Goal: Information Seeking & Learning: Learn about a topic

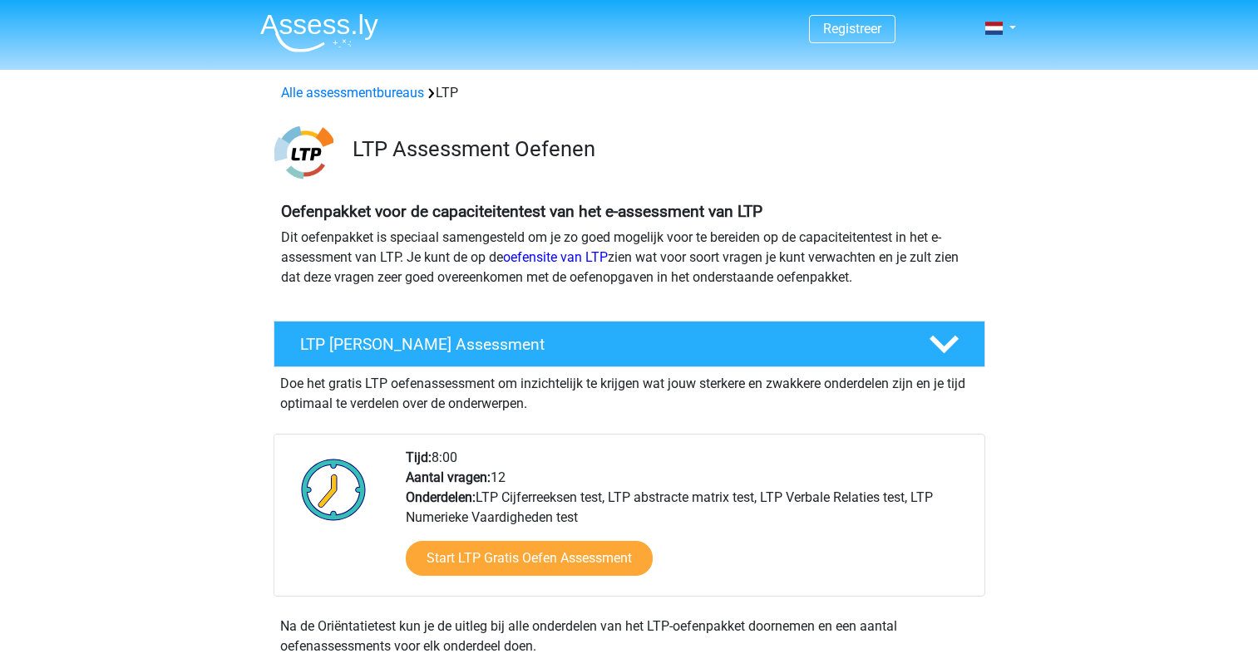
scroll to position [803, 0]
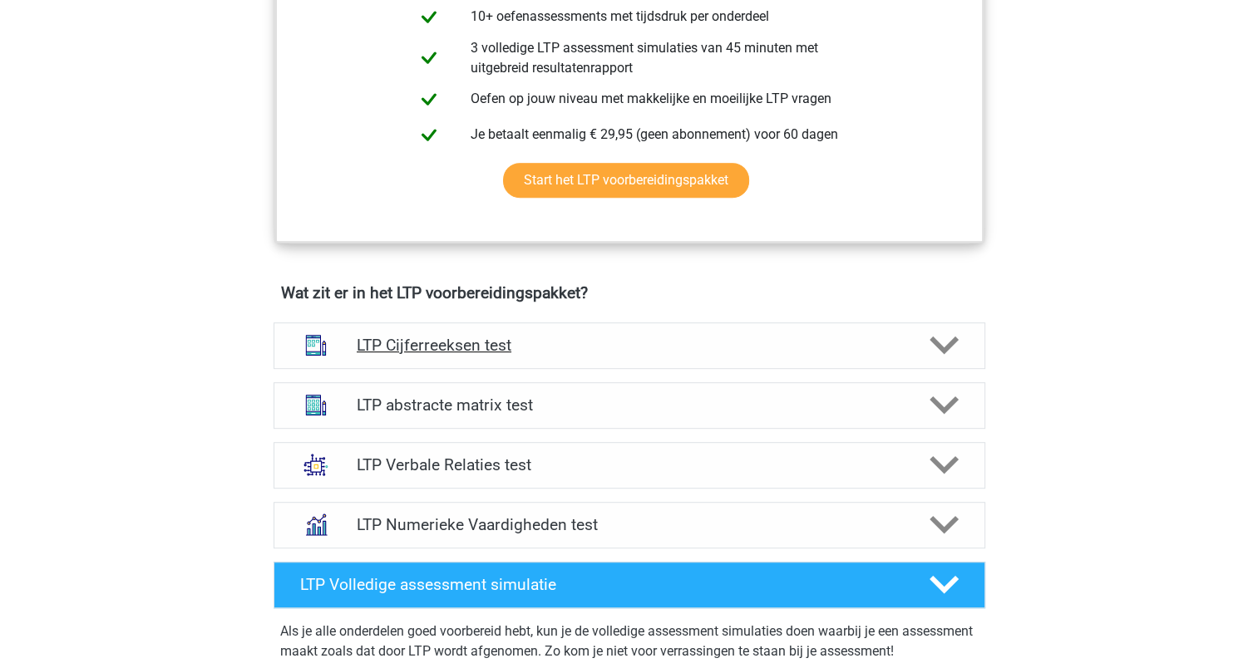
click at [509, 342] on h4 "LTP Cijferreeksen test" at bounding box center [629, 345] width 544 height 19
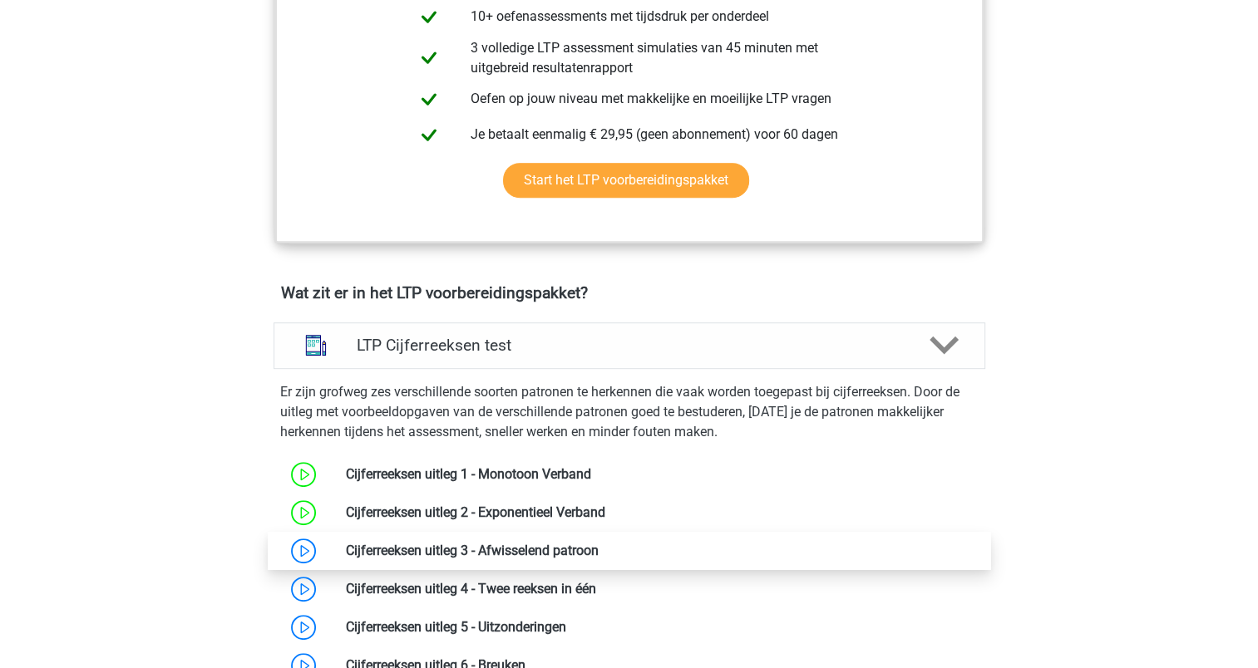
click at [598, 543] on link at bounding box center [598, 551] width 0 height 16
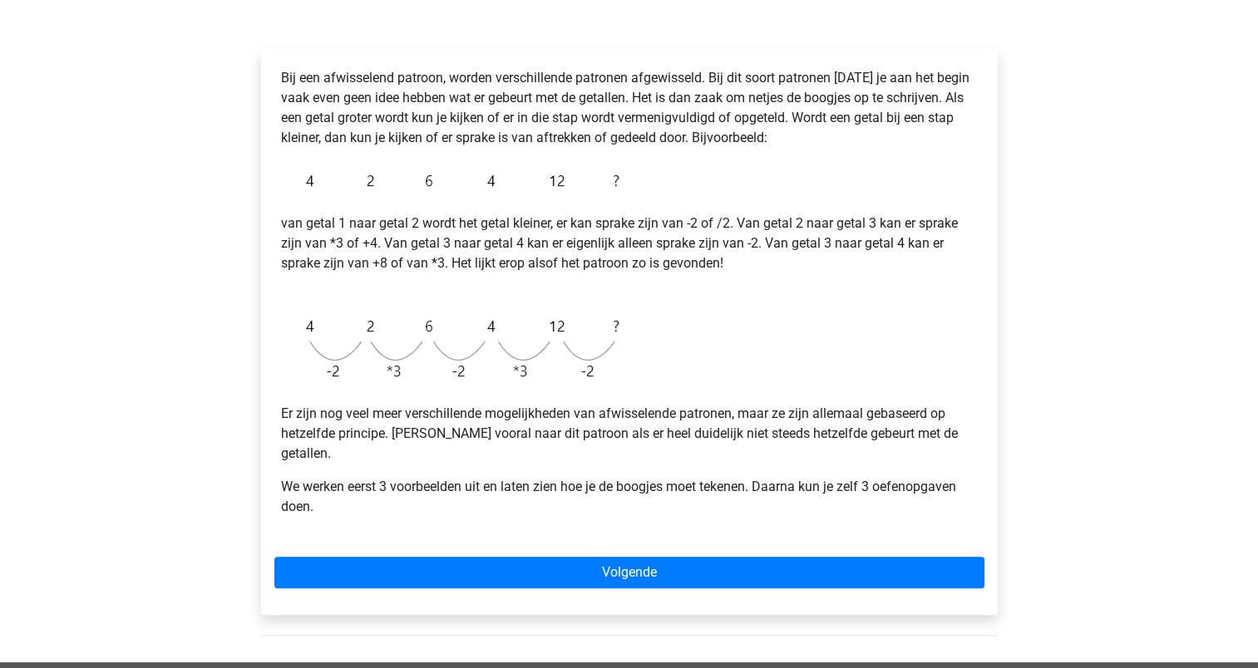
scroll to position [256, 0]
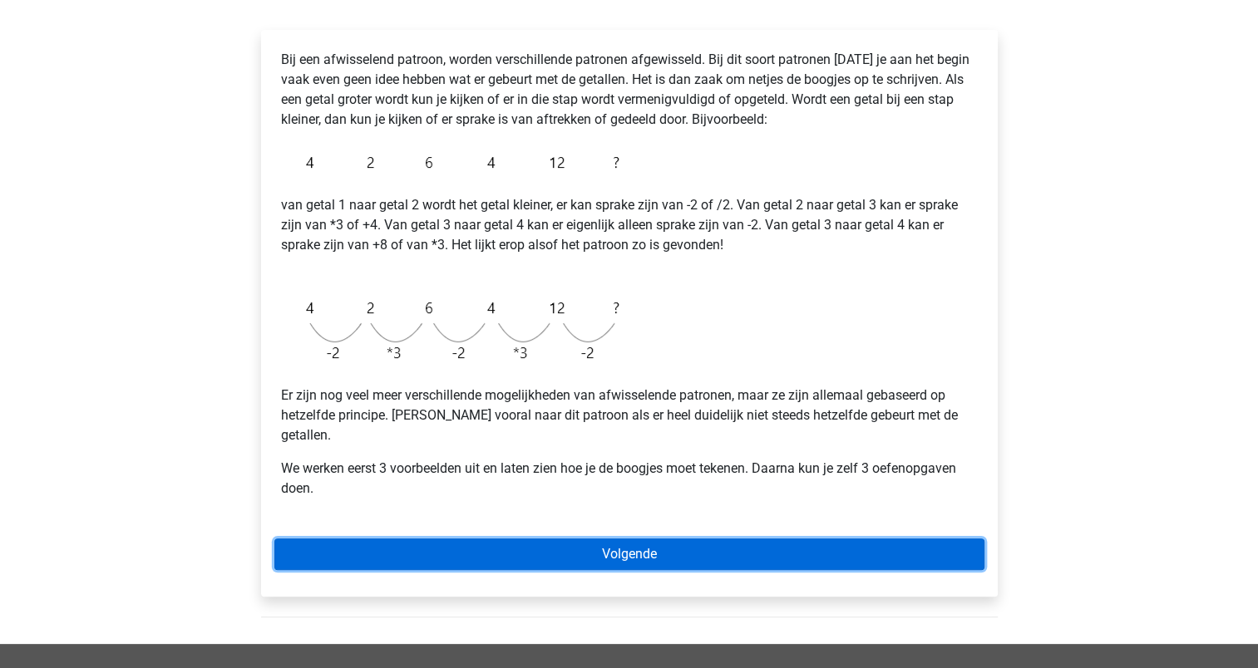
click at [592, 539] on link "Volgende" at bounding box center [629, 555] width 710 height 32
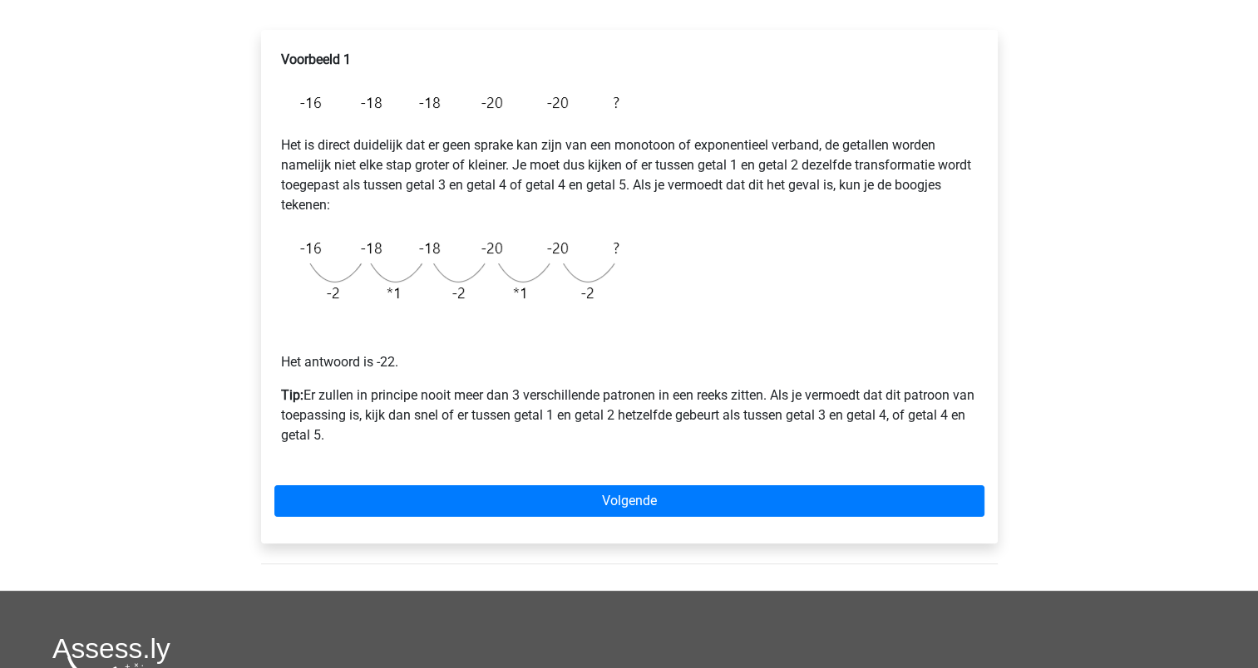
scroll to position [260, 0]
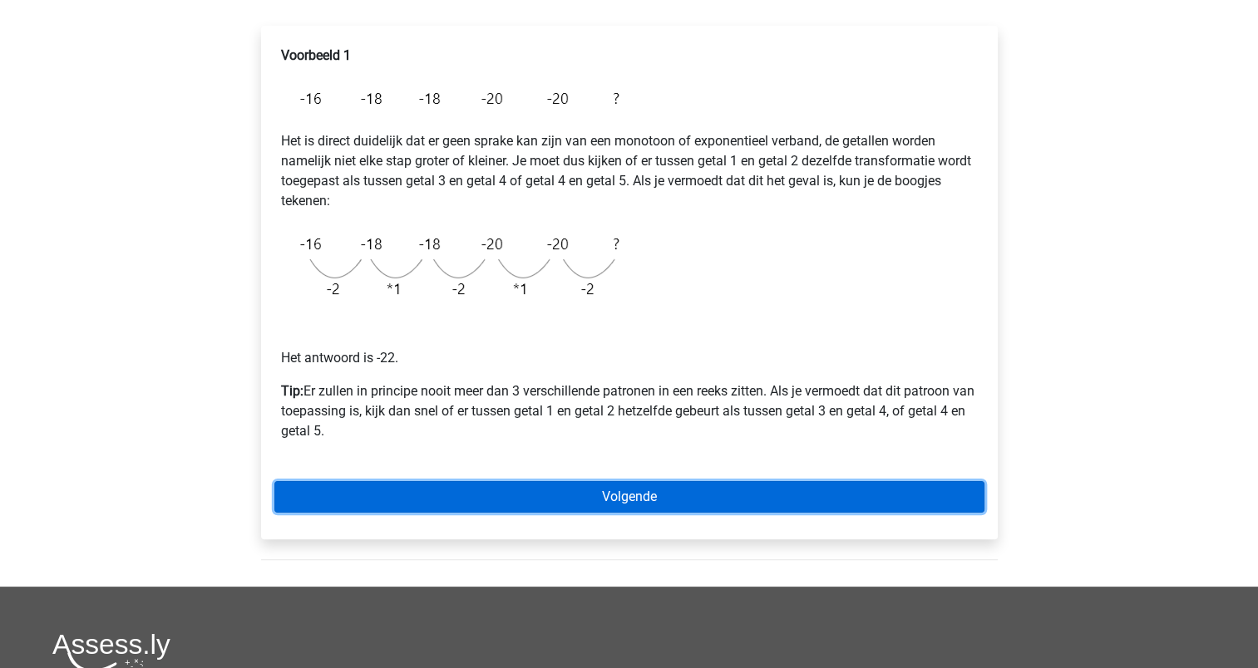
click at [607, 491] on link "Volgende" at bounding box center [629, 497] width 710 height 32
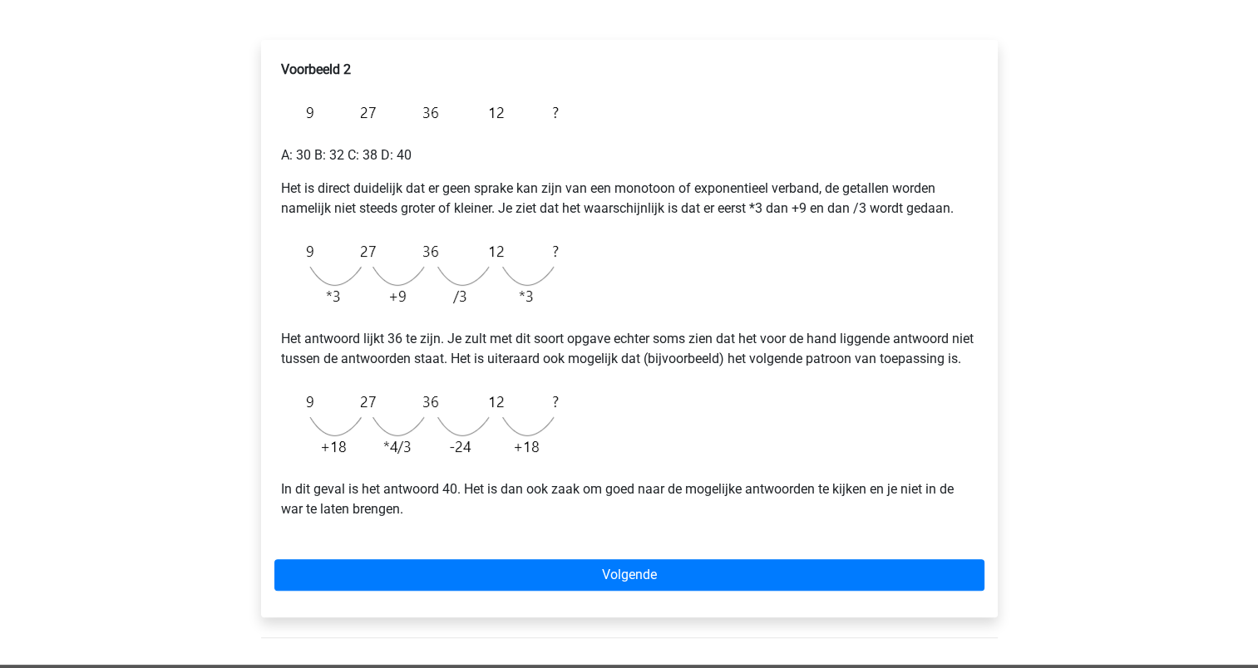
scroll to position [264, 0]
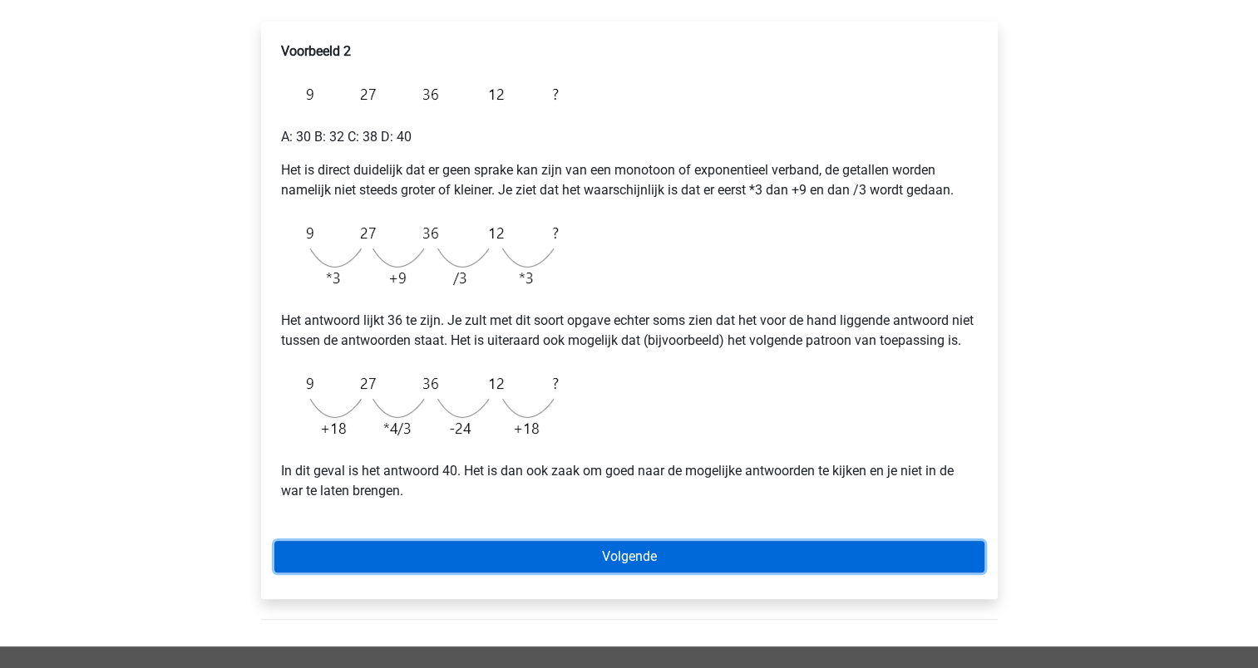
click at [608, 573] on link "Volgende" at bounding box center [629, 557] width 710 height 32
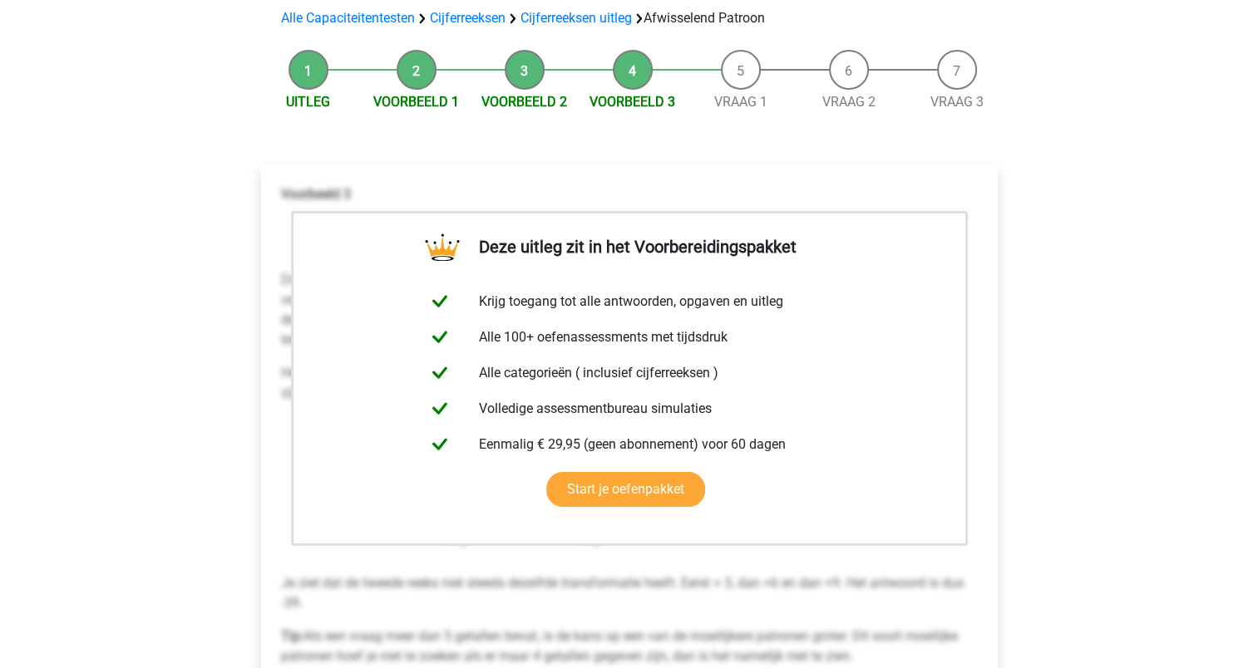
scroll to position [203, 0]
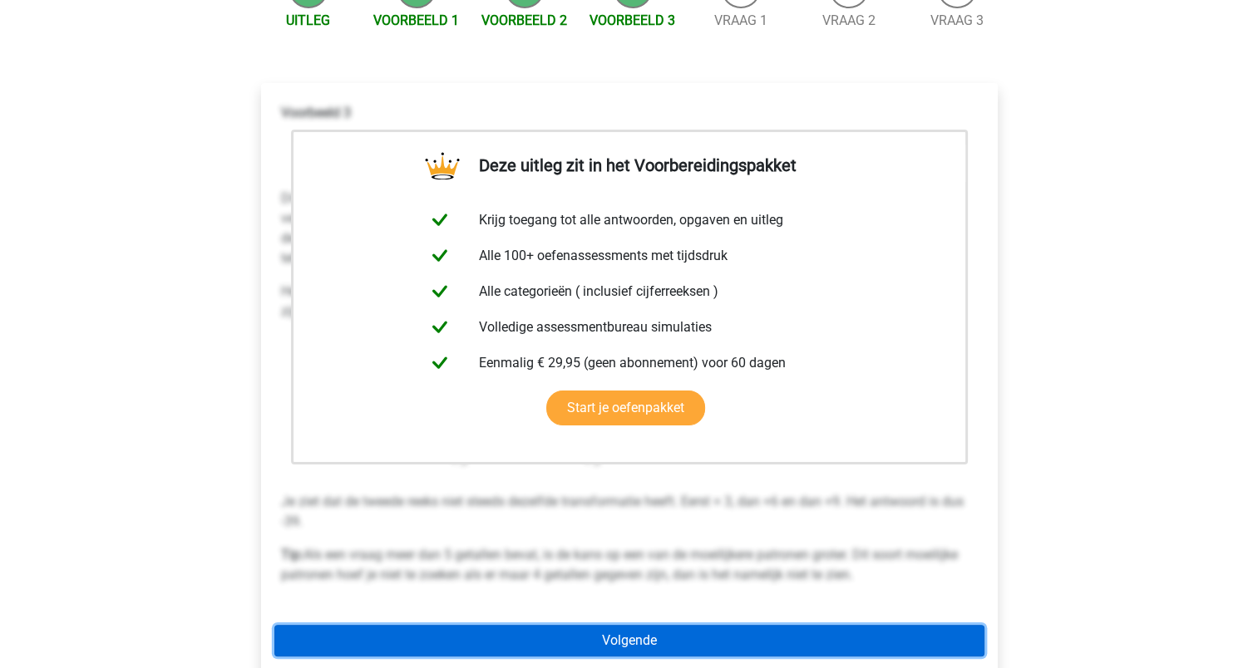
click at [630, 625] on link "Volgende" at bounding box center [629, 641] width 710 height 32
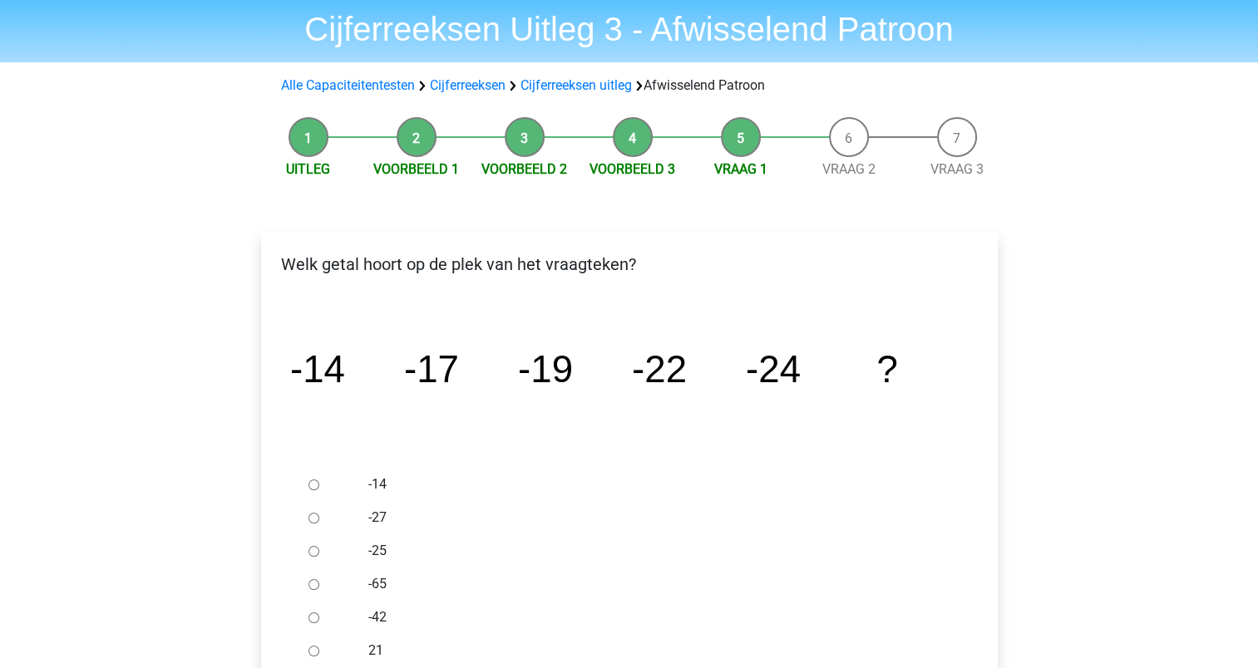
scroll to position [198, 0]
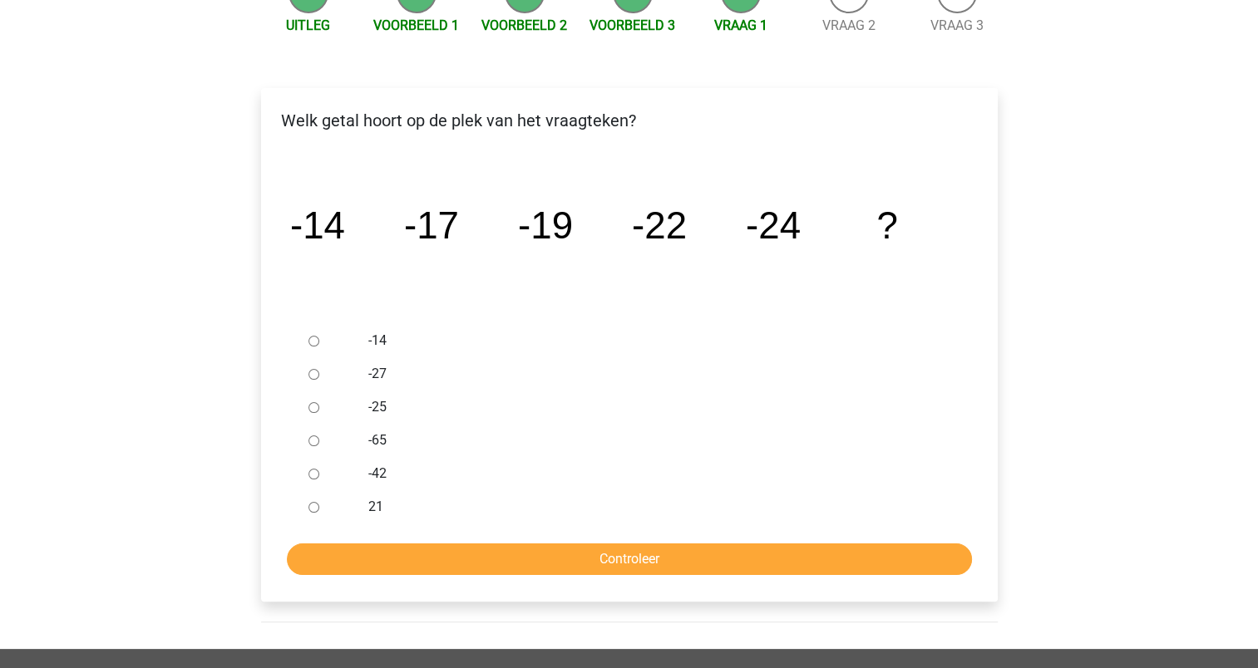
click at [317, 375] on input "-27" at bounding box center [313, 374] width 11 height 11
radio input "true"
click at [610, 549] on input "Controleer" at bounding box center [629, 560] width 685 height 32
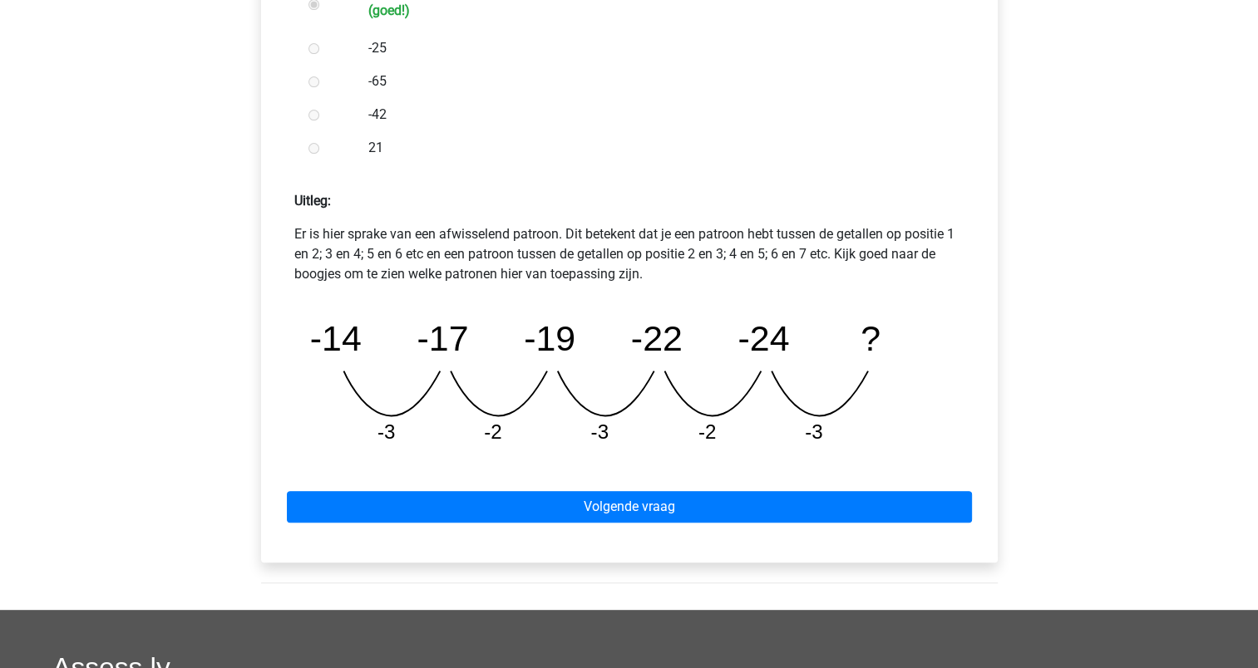
scroll to position [611, 0]
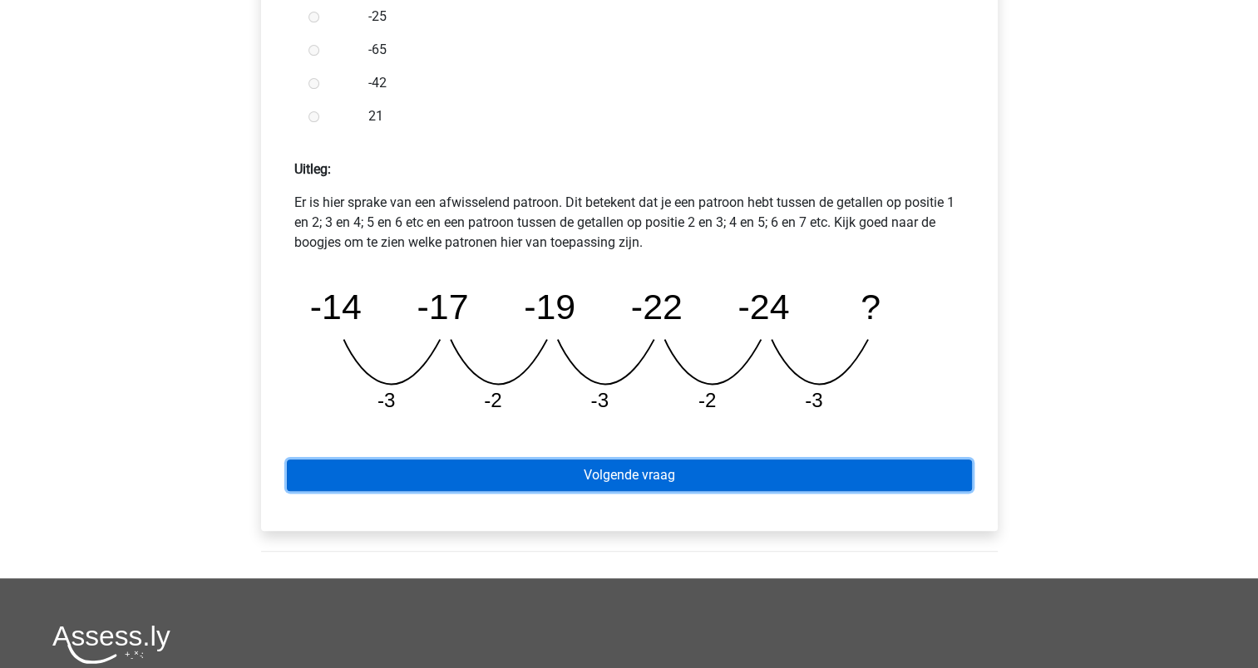
click at [591, 480] on link "Volgende vraag" at bounding box center [629, 476] width 685 height 32
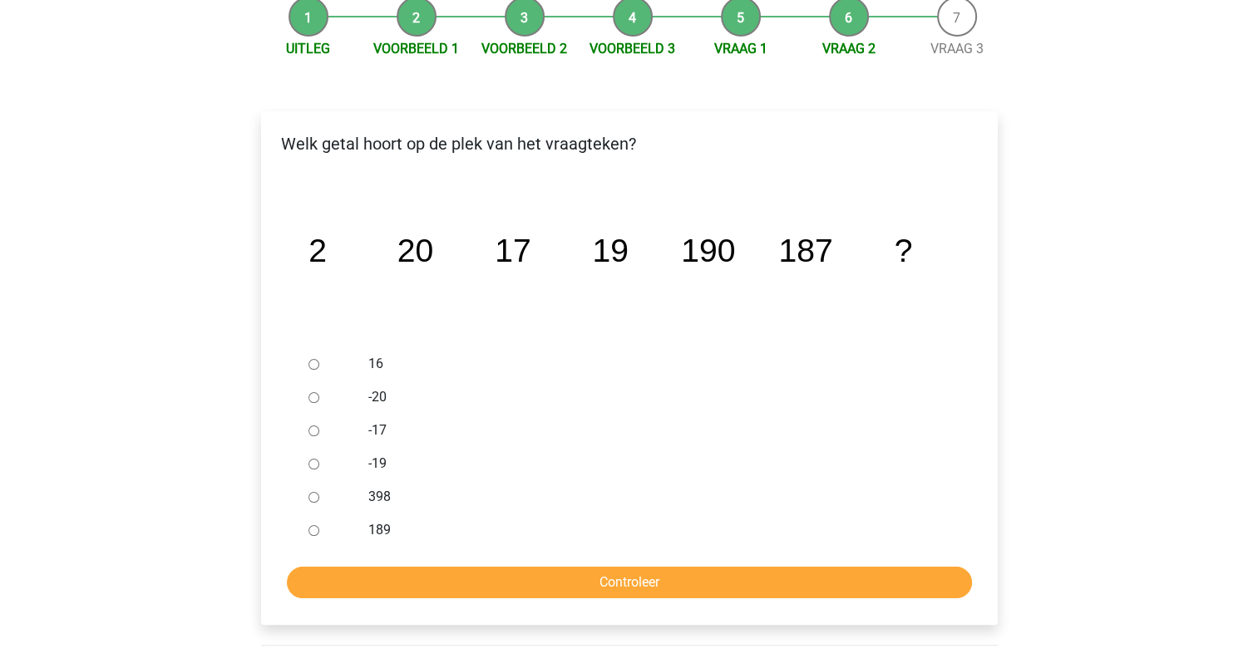
scroll to position [140, 0]
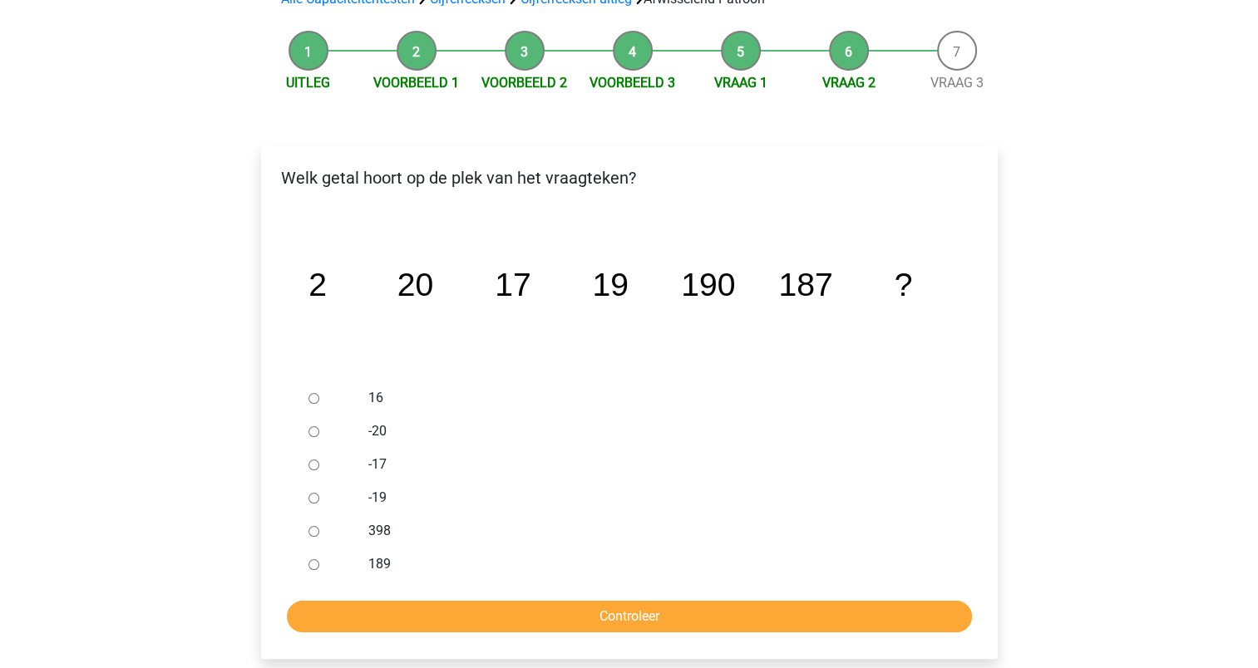
click at [316, 562] on input "189" at bounding box center [313, 564] width 11 height 11
radio input "true"
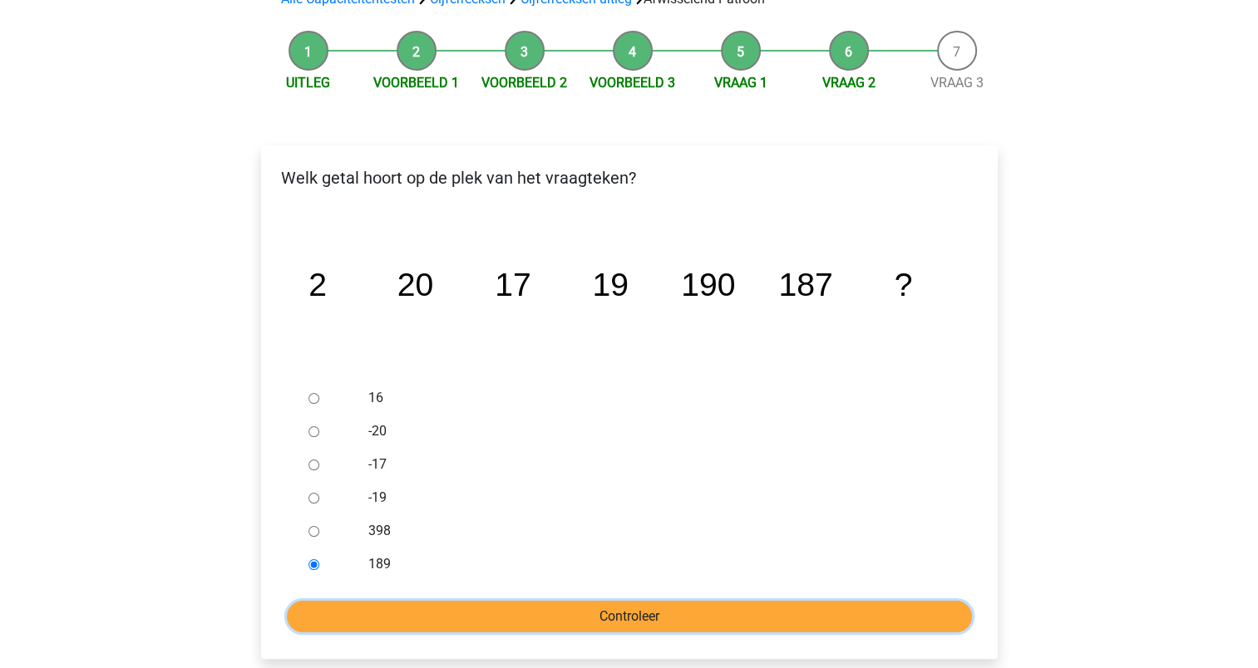
click at [634, 608] on input "Controleer" at bounding box center [629, 617] width 685 height 32
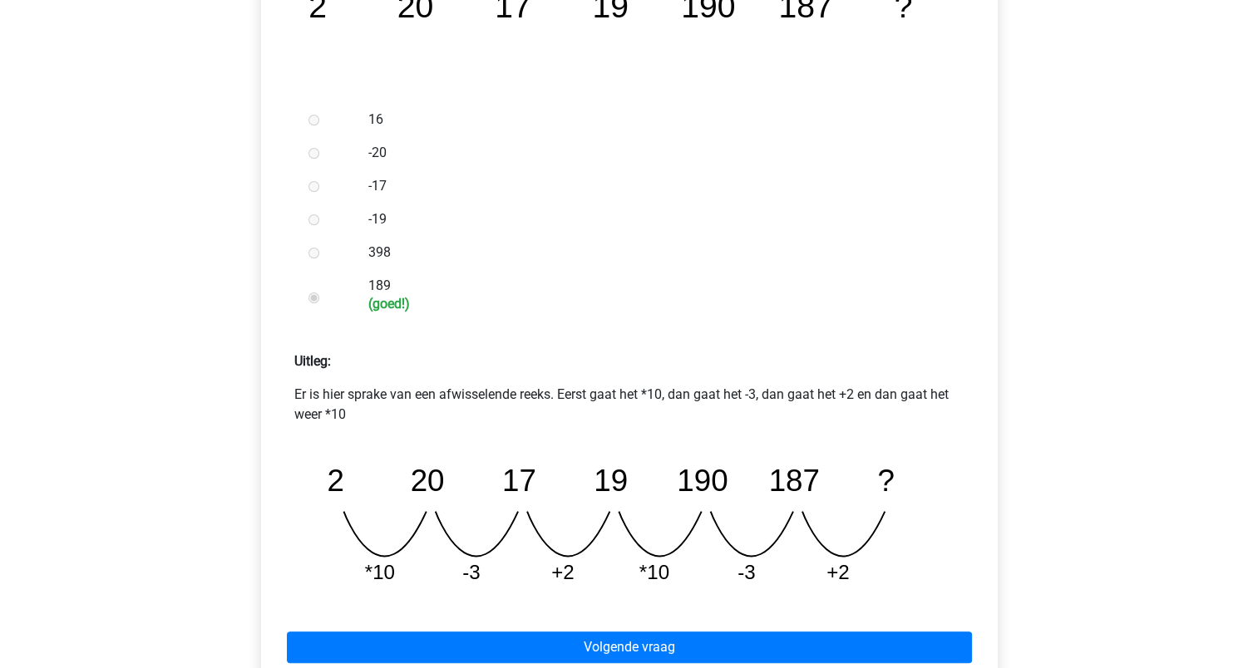
scroll to position [421, 0]
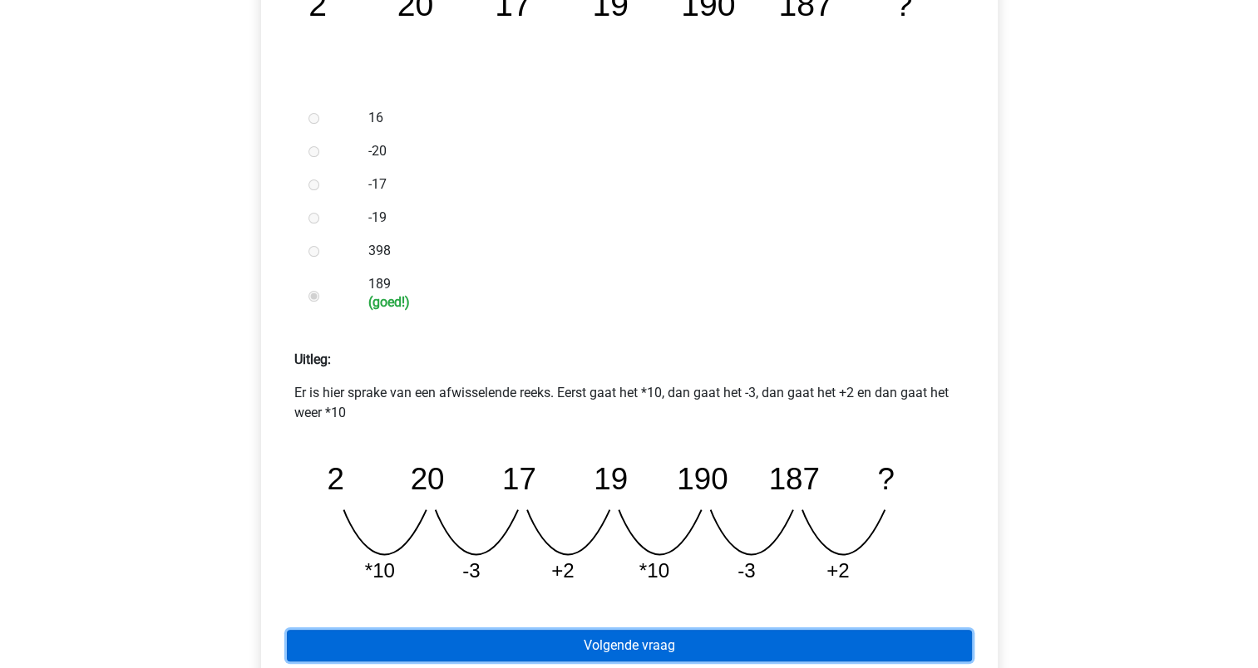
click at [623, 643] on link "Volgende vraag" at bounding box center [629, 646] width 685 height 32
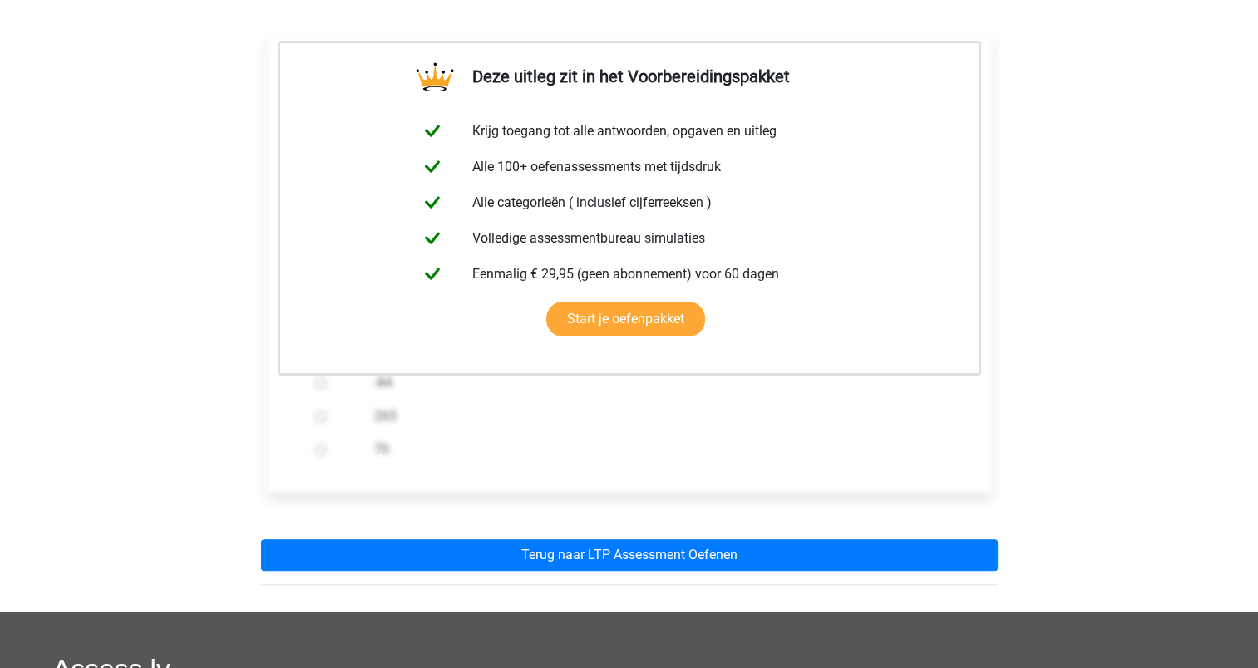
scroll to position [323, 0]
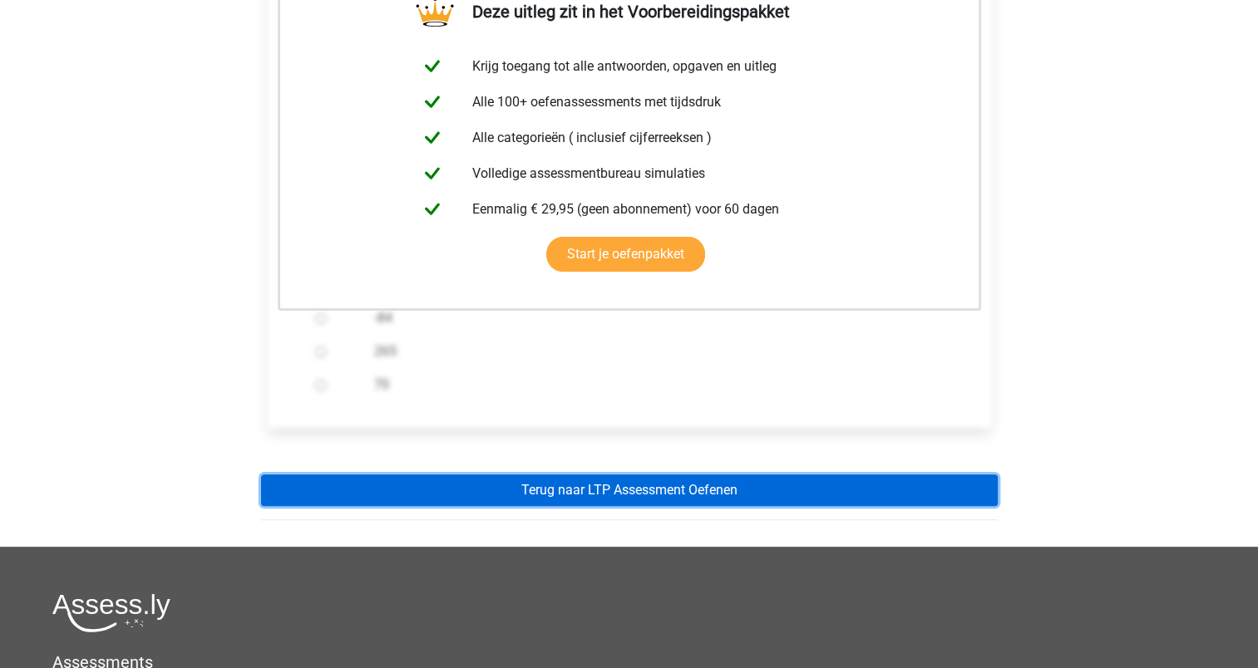
click at [613, 487] on link "Terug naar LTP Assessment Oefenen" at bounding box center [629, 491] width 736 height 32
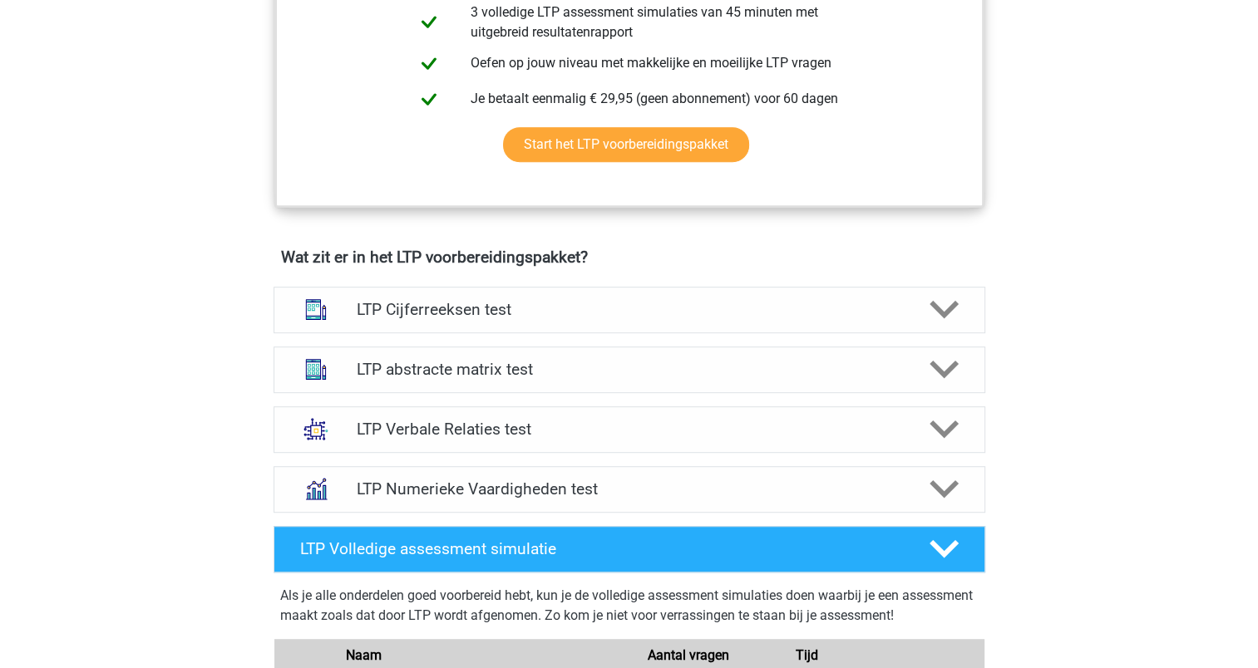
scroll to position [844, 0]
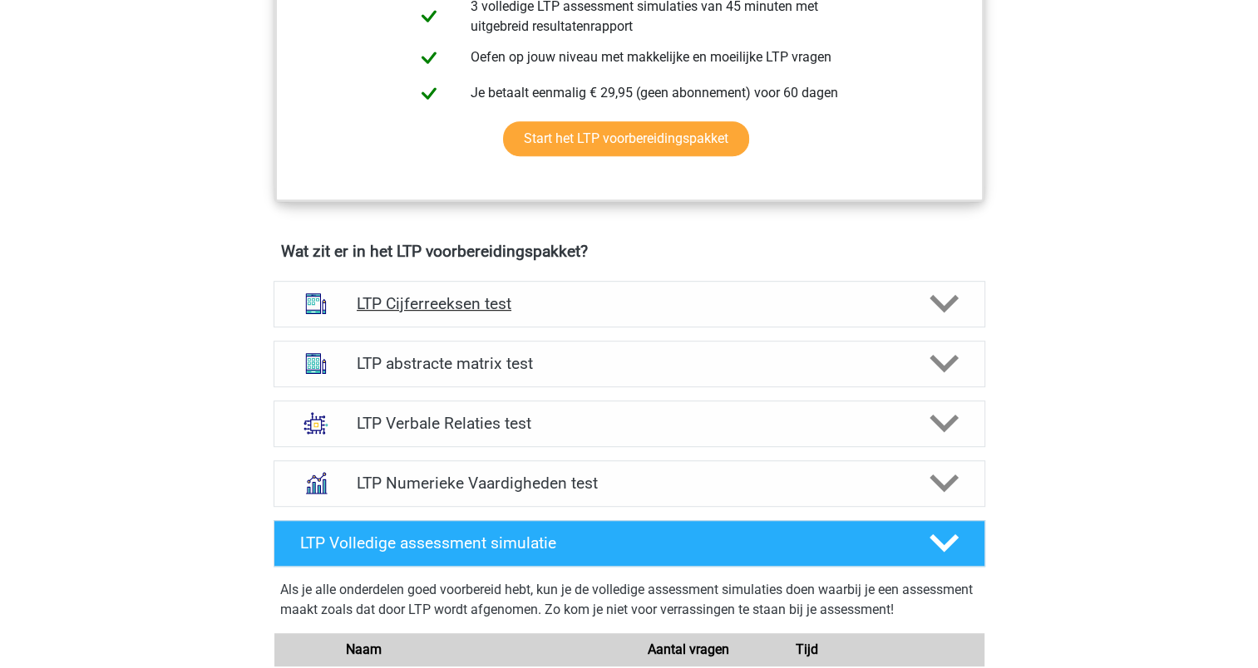
click at [467, 296] on h4 "LTP Cijferreeksen test" at bounding box center [629, 303] width 544 height 19
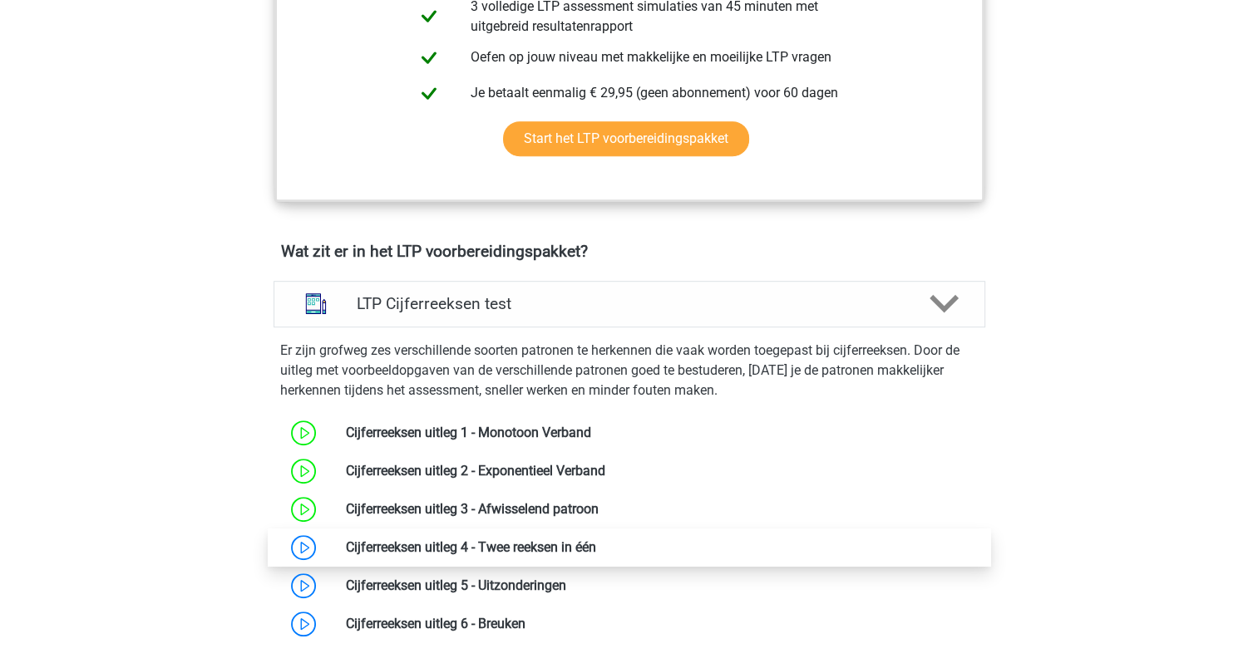
click at [596, 549] on link at bounding box center [596, 547] width 0 height 16
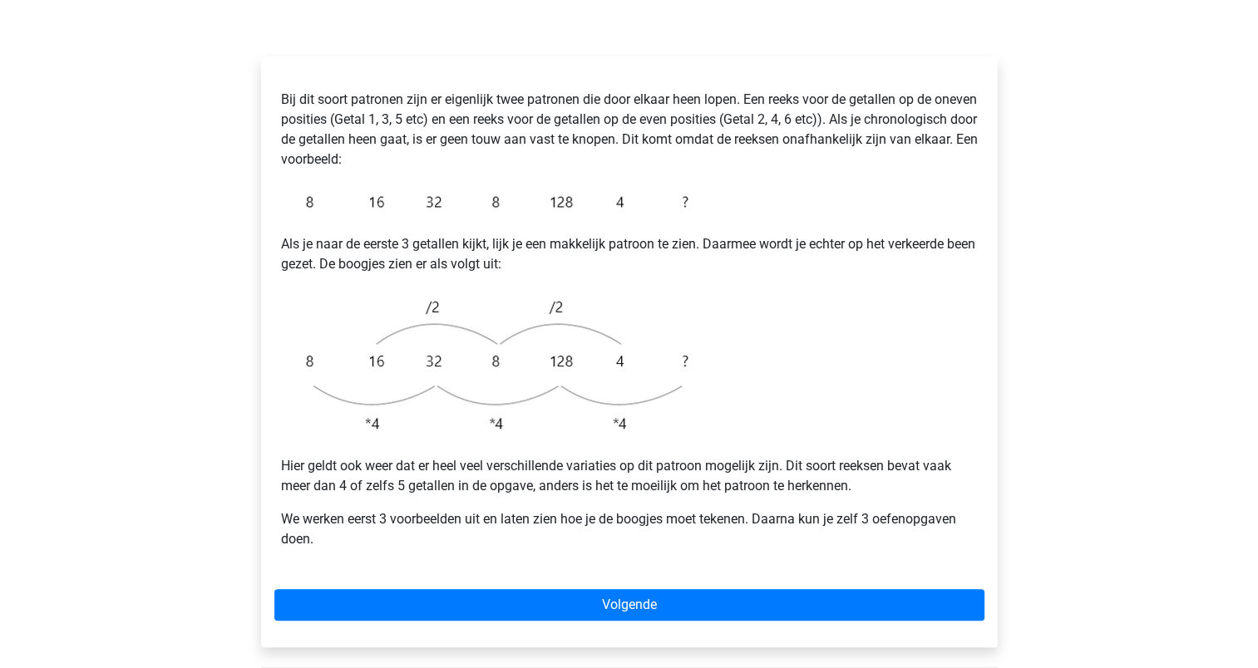
scroll to position [272, 0]
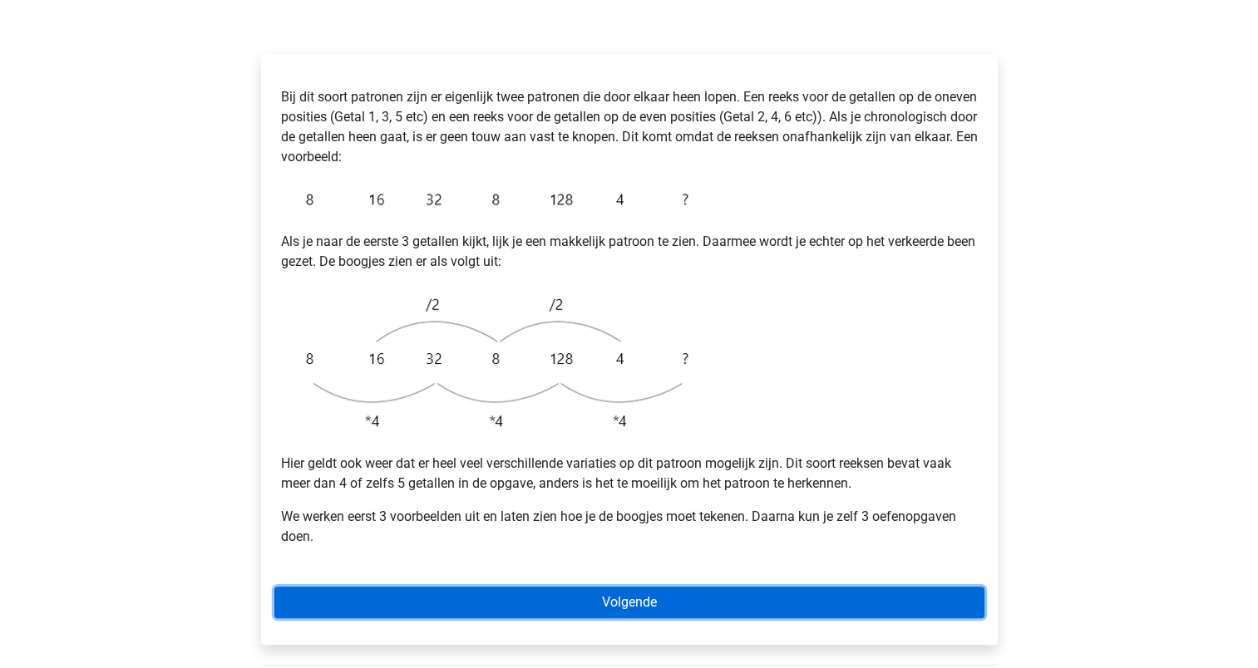
click at [546, 587] on link "Volgende" at bounding box center [629, 603] width 710 height 32
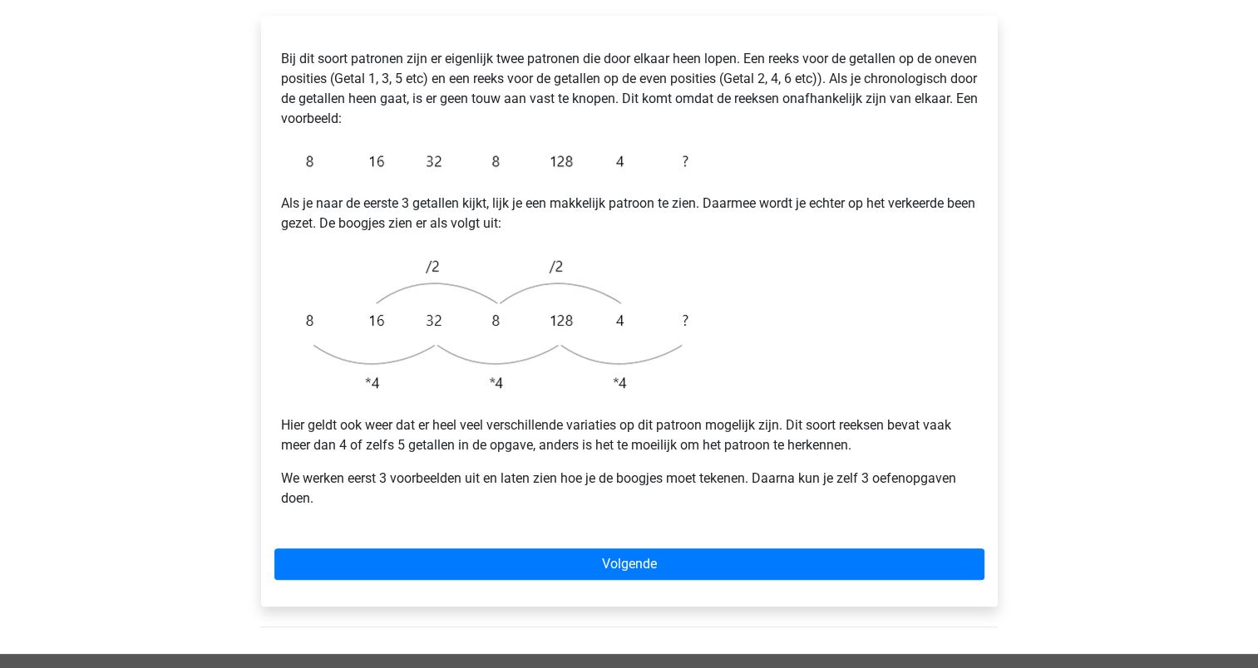
scroll to position [312, 0]
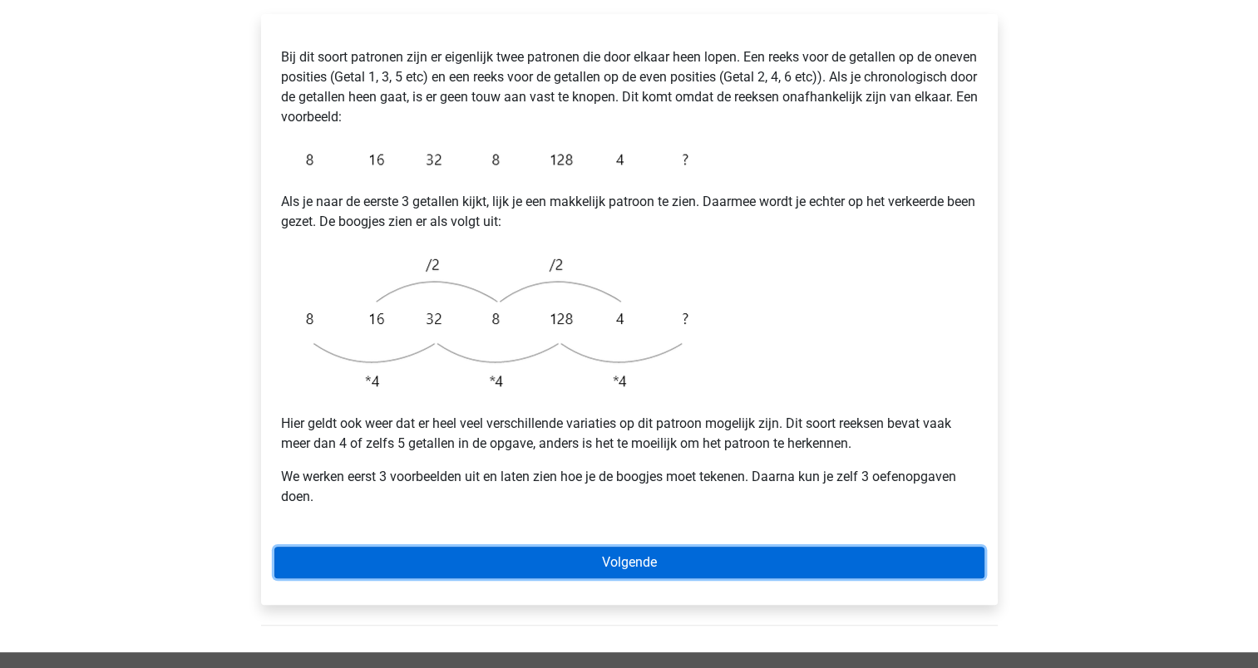
click at [567, 547] on link "Volgende" at bounding box center [629, 563] width 710 height 32
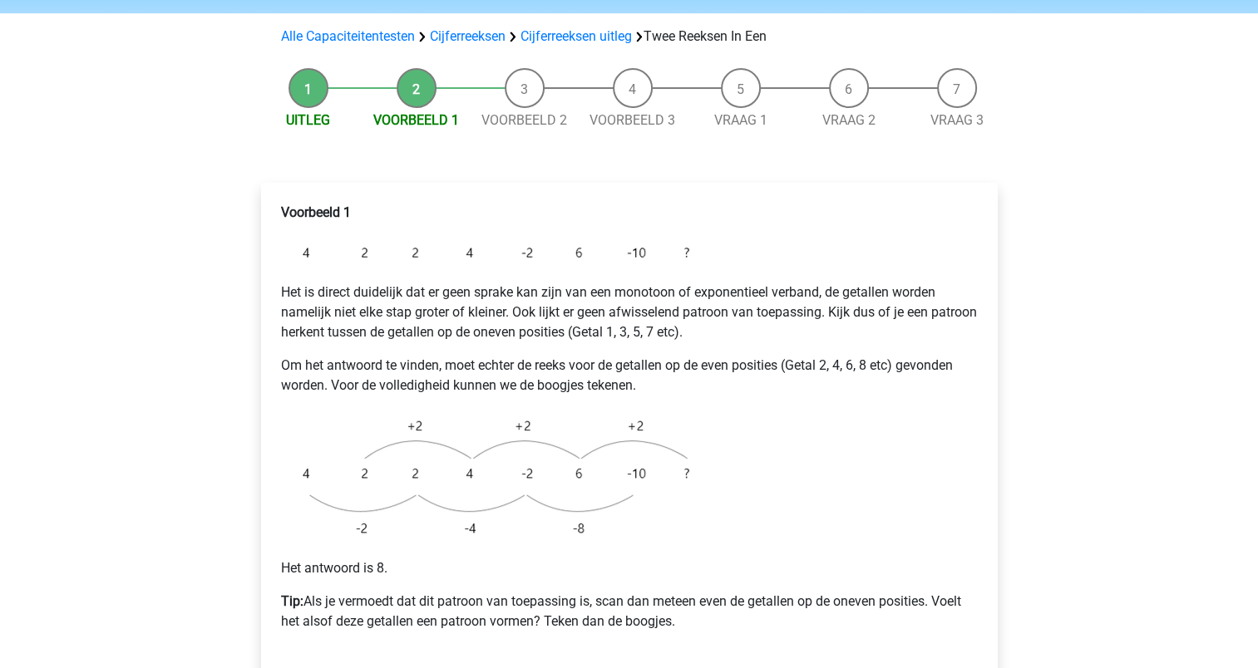
scroll to position [145, 0]
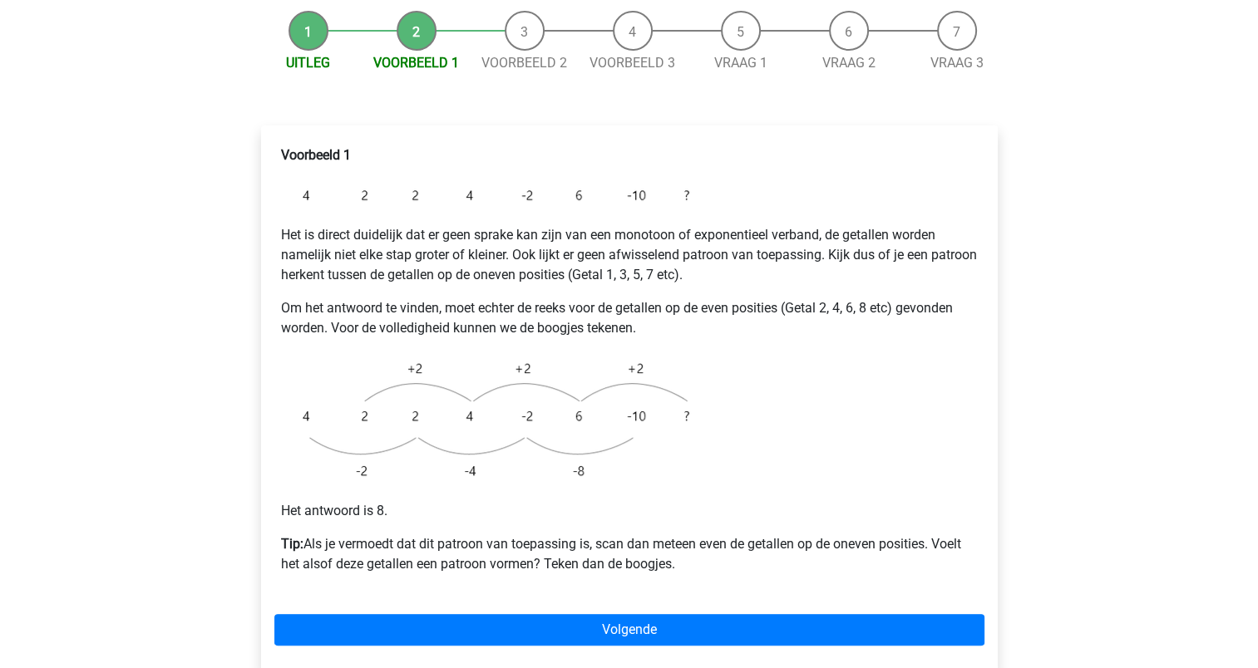
scroll to position [207, 0]
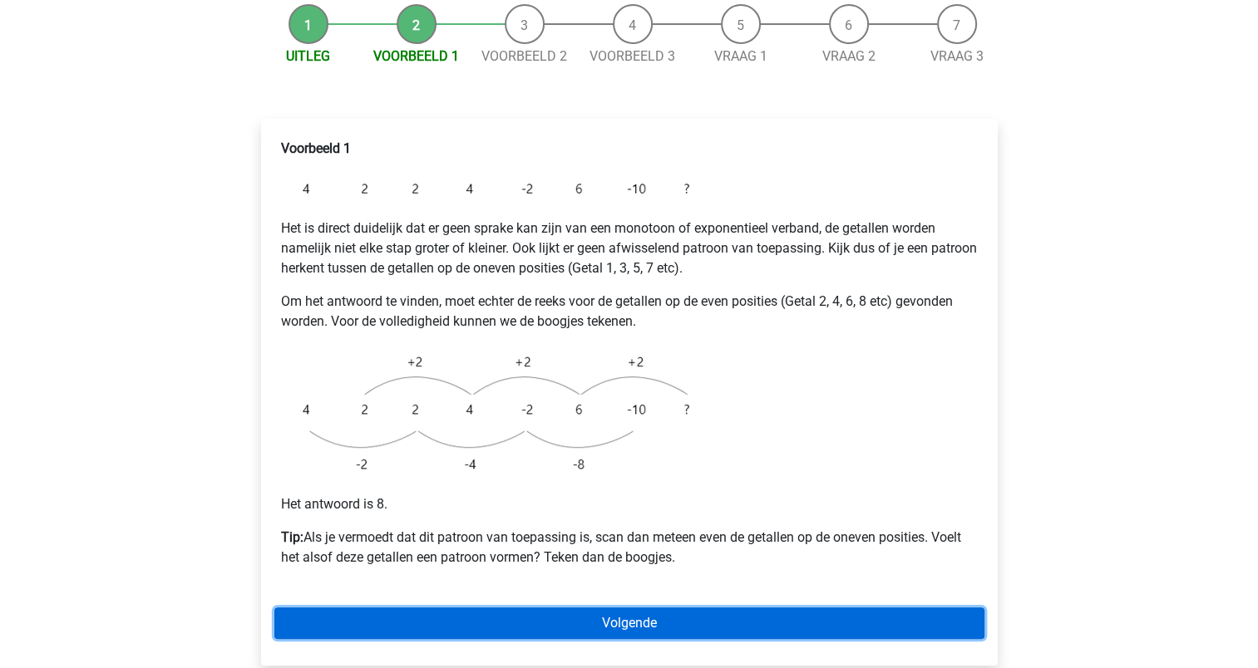
click at [634, 608] on link "Volgende" at bounding box center [629, 624] width 710 height 32
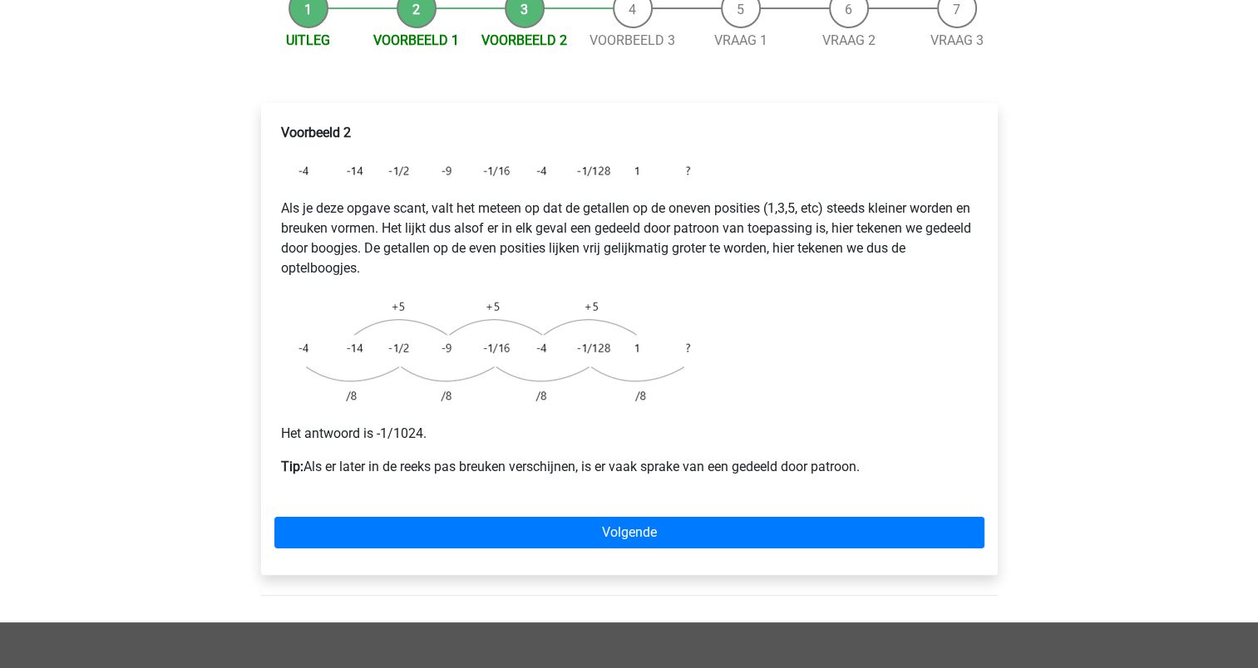
scroll to position [227, 0]
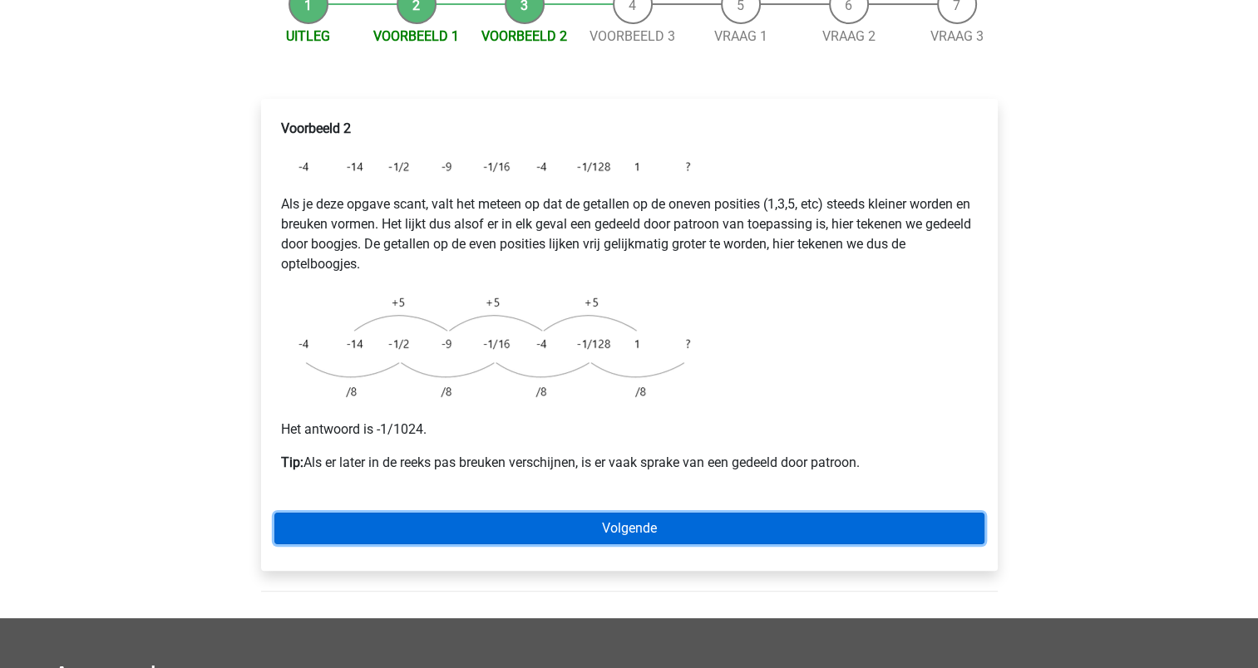
click at [628, 513] on link "Volgende" at bounding box center [629, 529] width 710 height 32
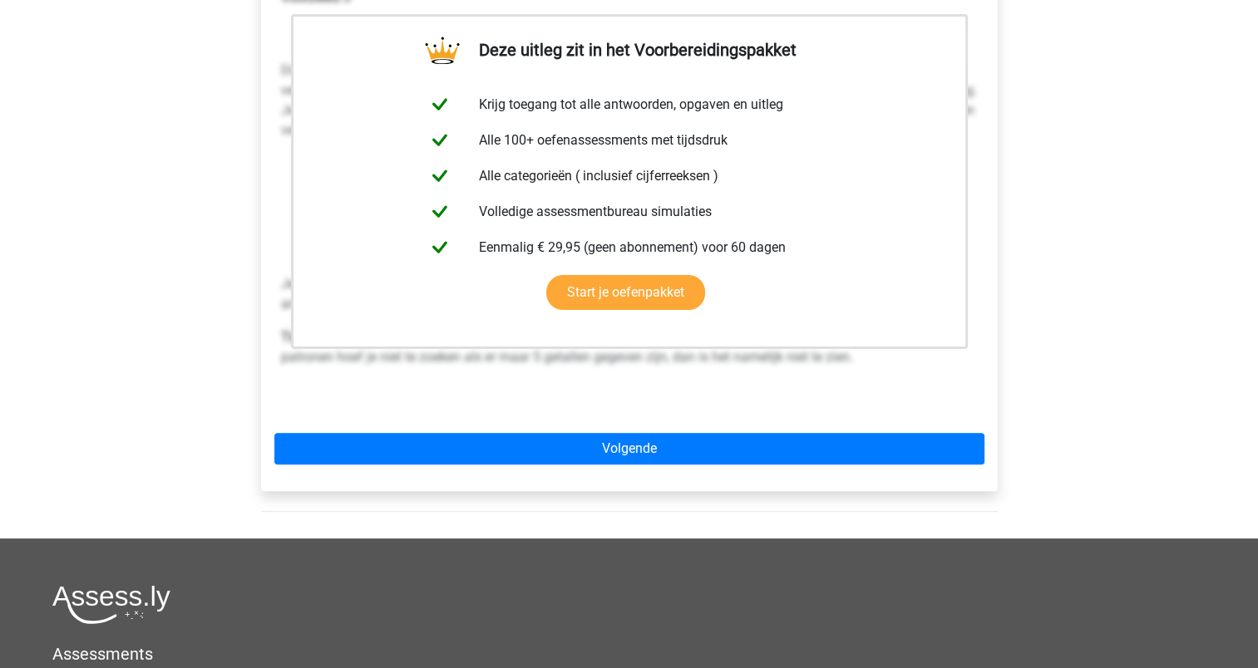
scroll to position [369, 0]
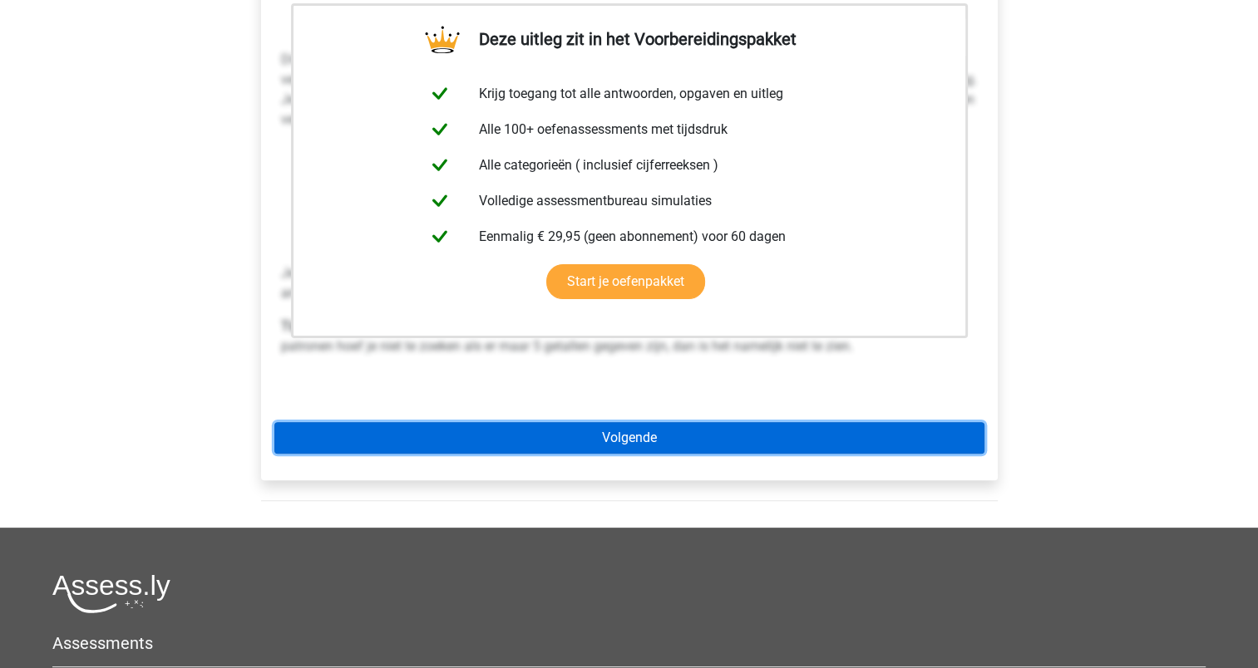
click at [638, 422] on link "Volgende" at bounding box center [629, 438] width 710 height 32
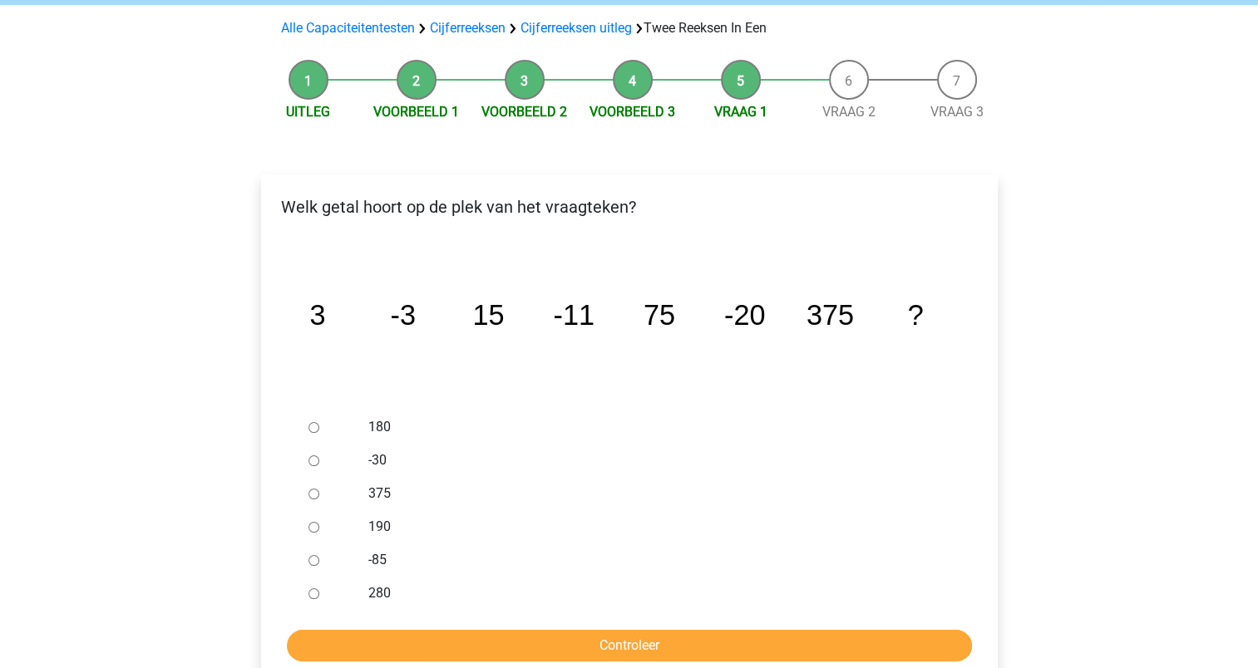
scroll to position [156, 0]
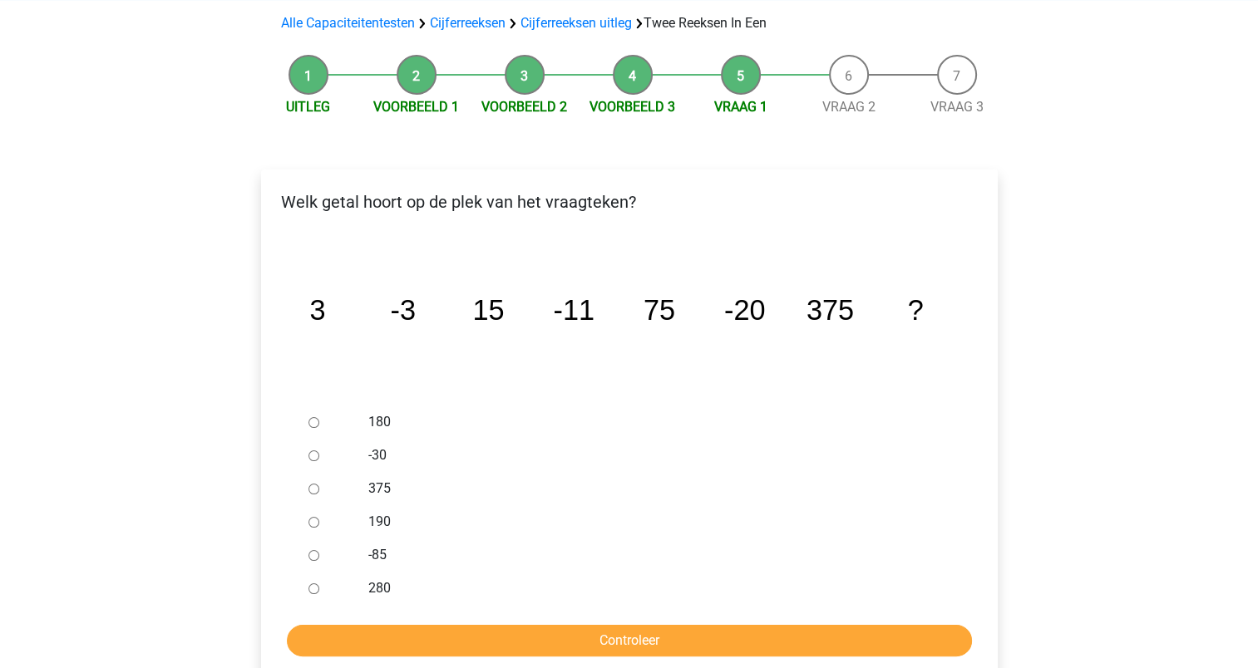
click at [309, 451] on input "-30" at bounding box center [313, 456] width 11 height 11
radio input "true"
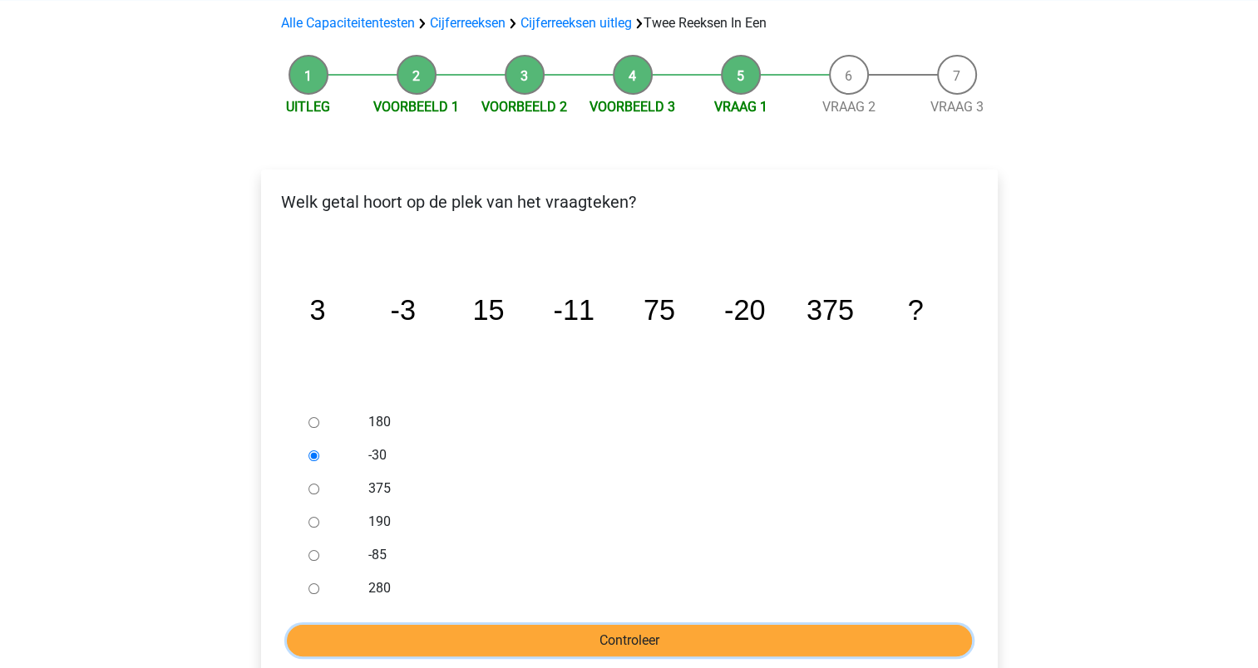
click at [599, 625] on input "Controleer" at bounding box center [629, 641] width 685 height 32
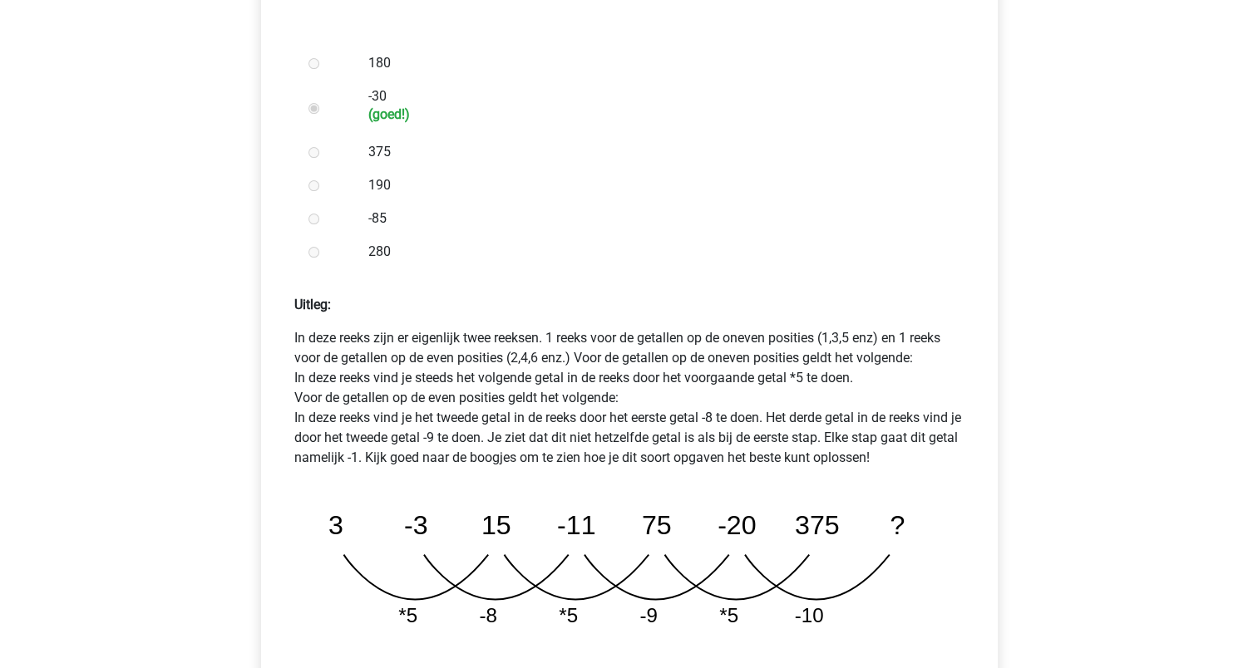
scroll to position [535, 0]
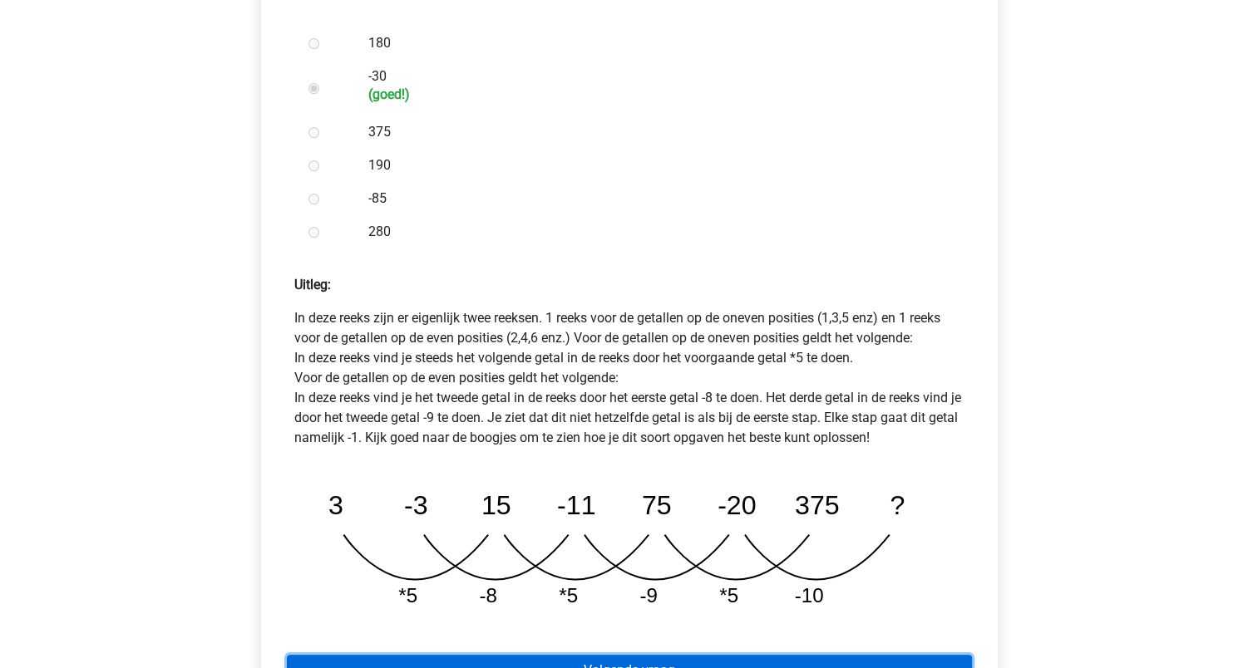
click at [620, 655] on link "Volgende vraag" at bounding box center [629, 671] width 685 height 32
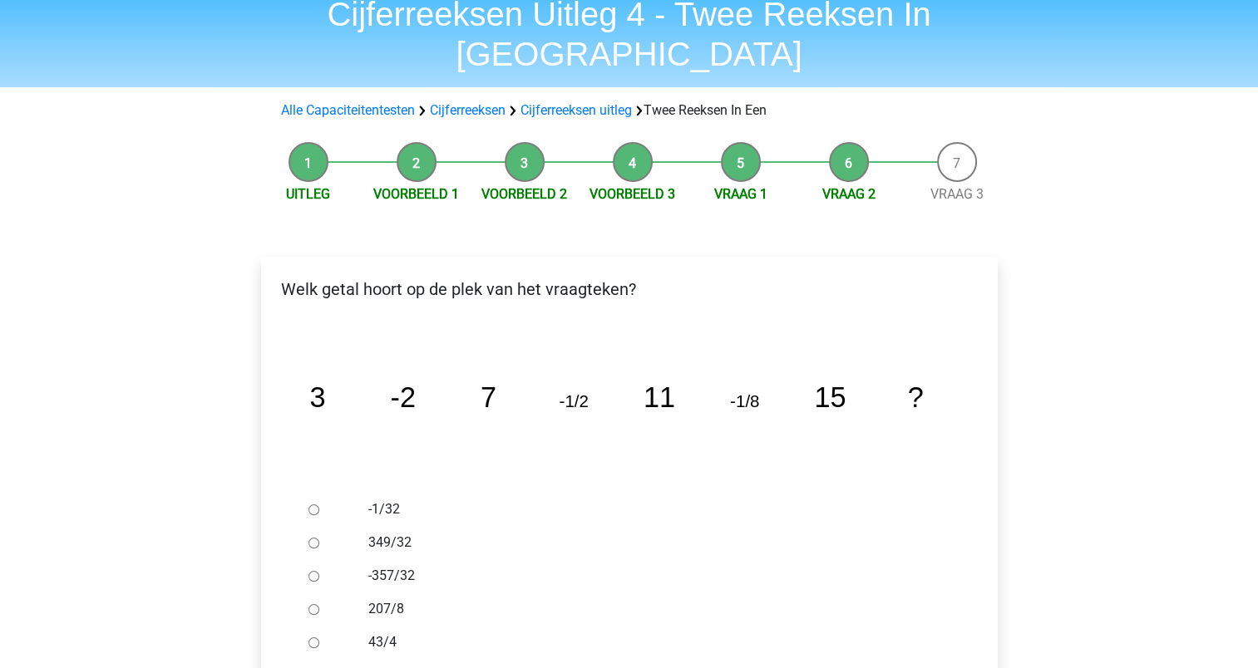
scroll to position [71, 0]
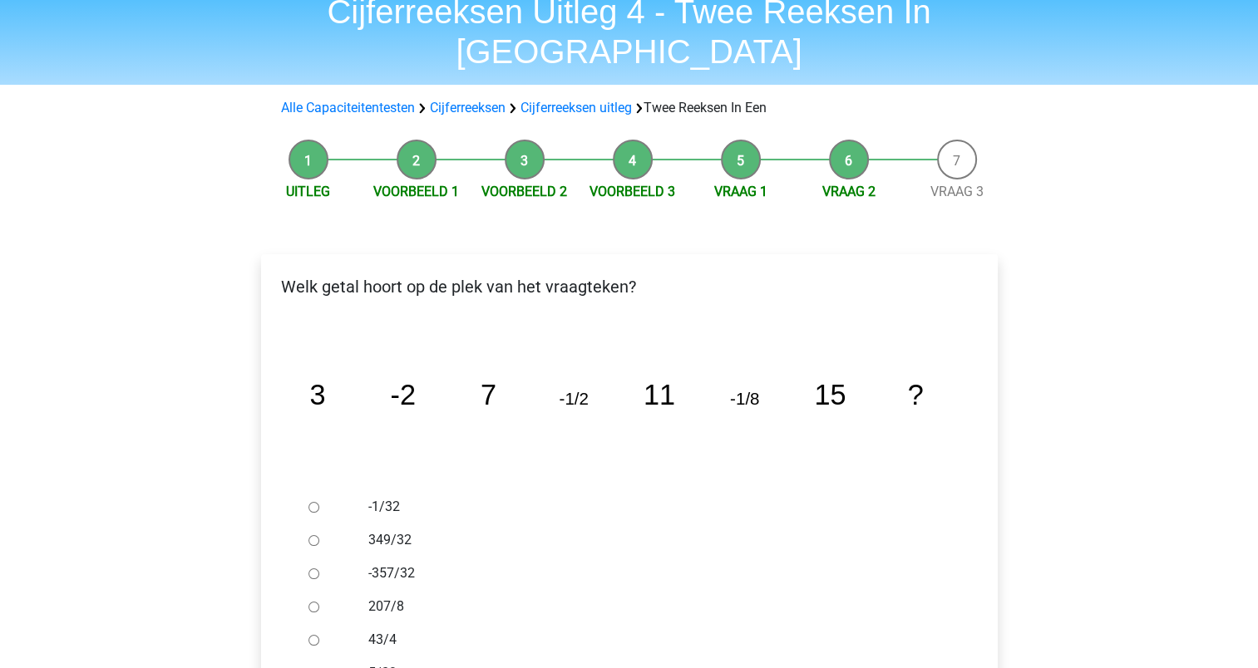
click at [311, 502] on input "-1/32" at bounding box center [313, 507] width 11 height 11
radio input "true"
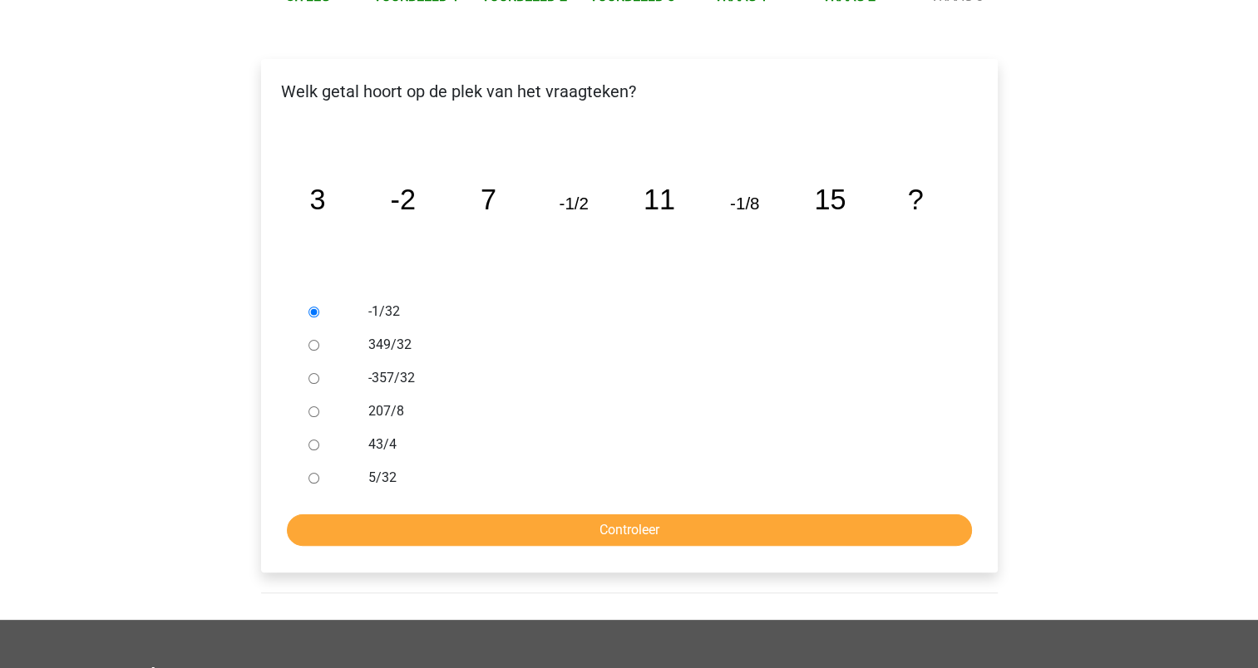
scroll to position [298, 0]
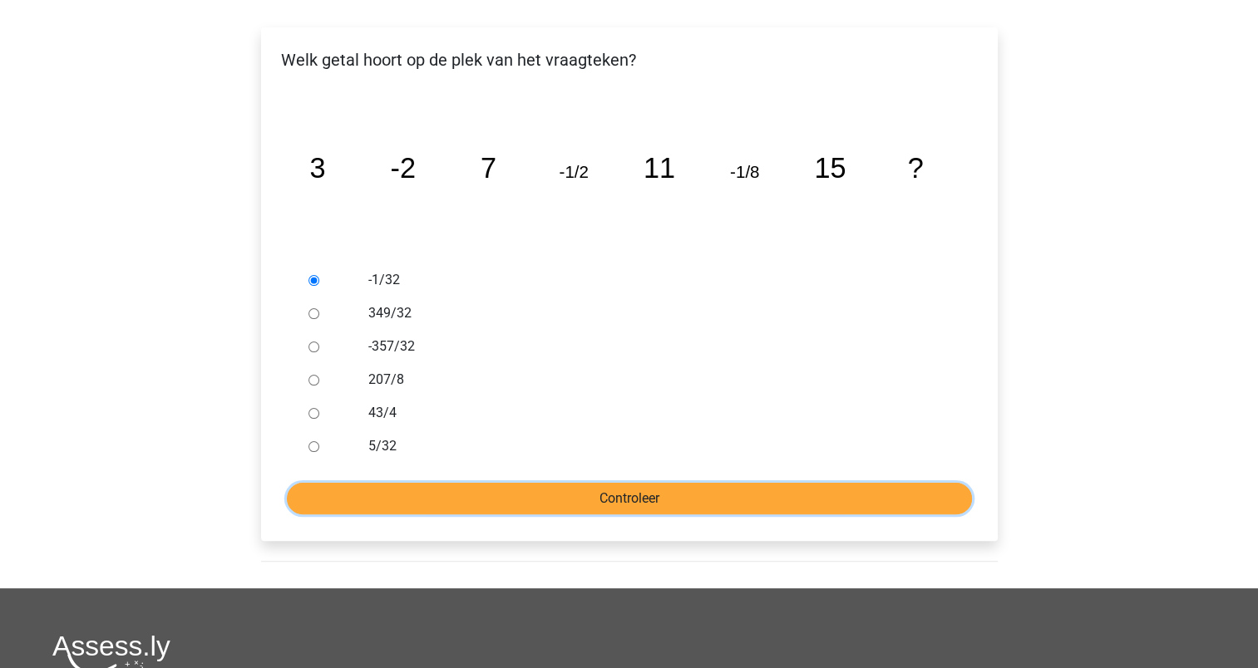
click at [639, 483] on input "Controleer" at bounding box center [629, 499] width 685 height 32
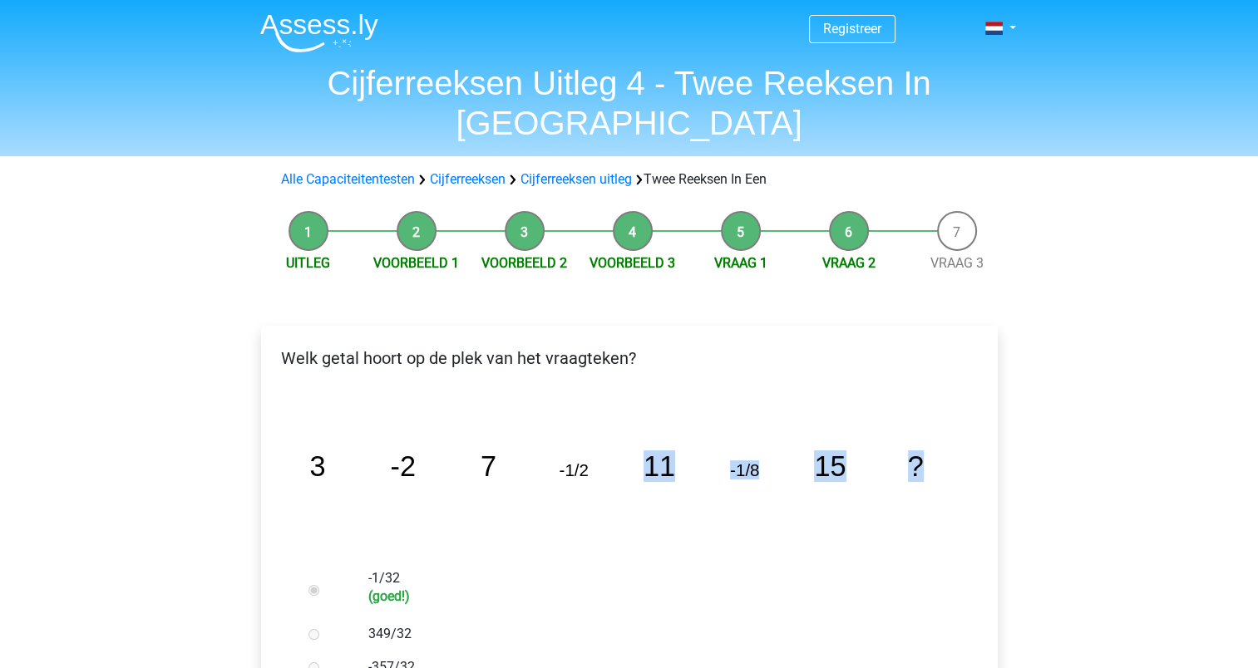
drag, startPoint x: 0, startPoint y: 0, endPoint x: 1001, endPoint y: 524, distance: 1129.5
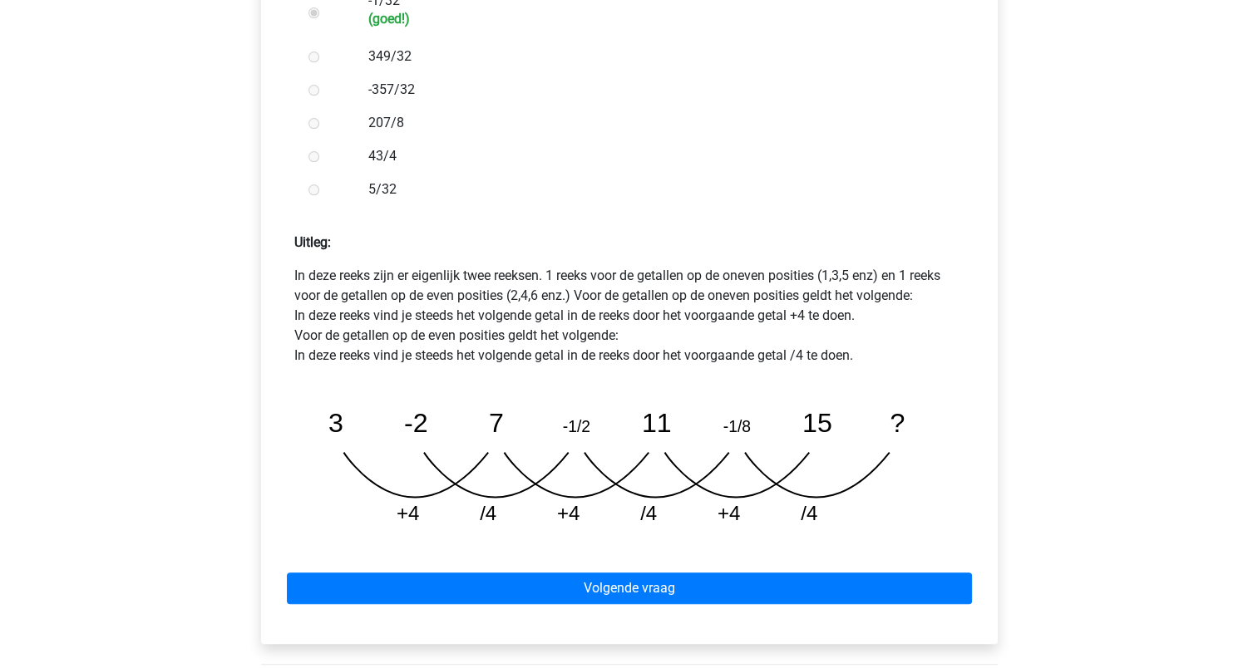
scroll to position [579, 0]
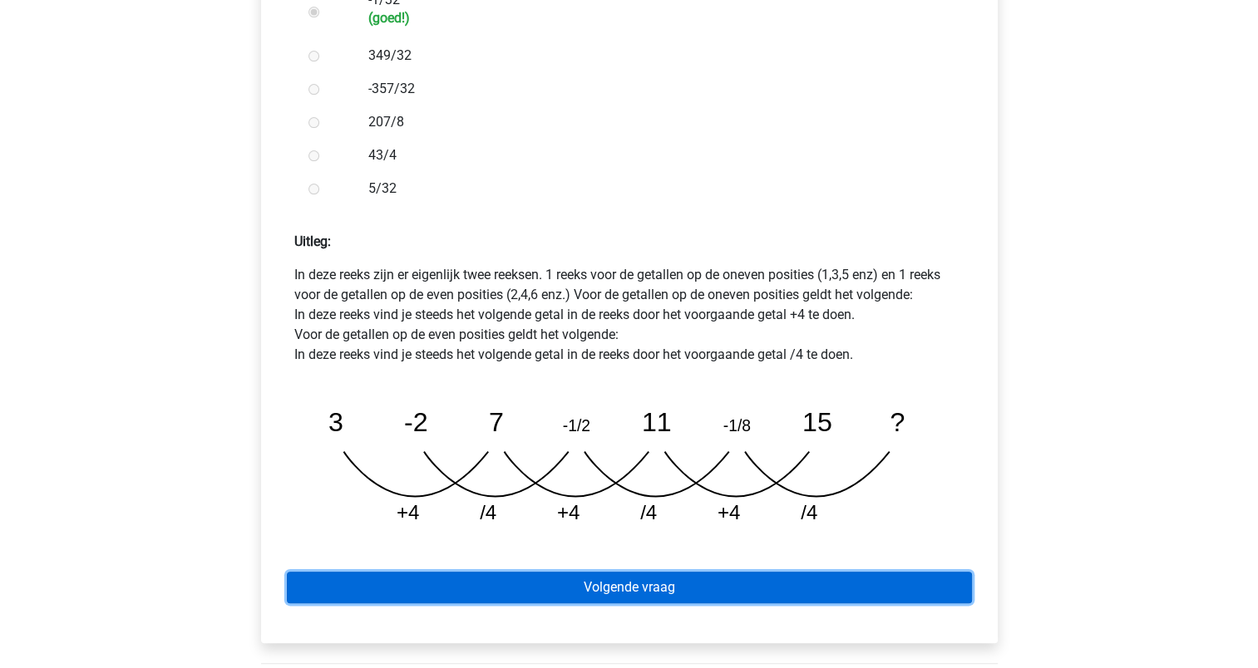
click at [620, 572] on link "Volgende vraag" at bounding box center [629, 588] width 685 height 32
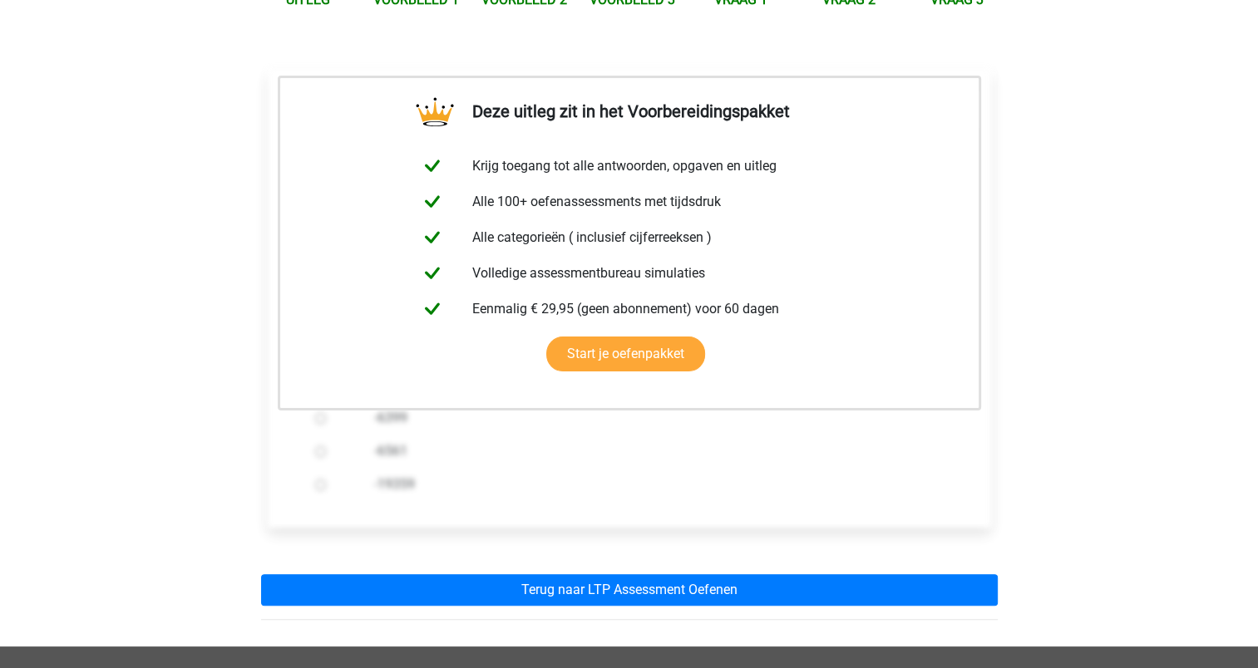
scroll to position [268, 0]
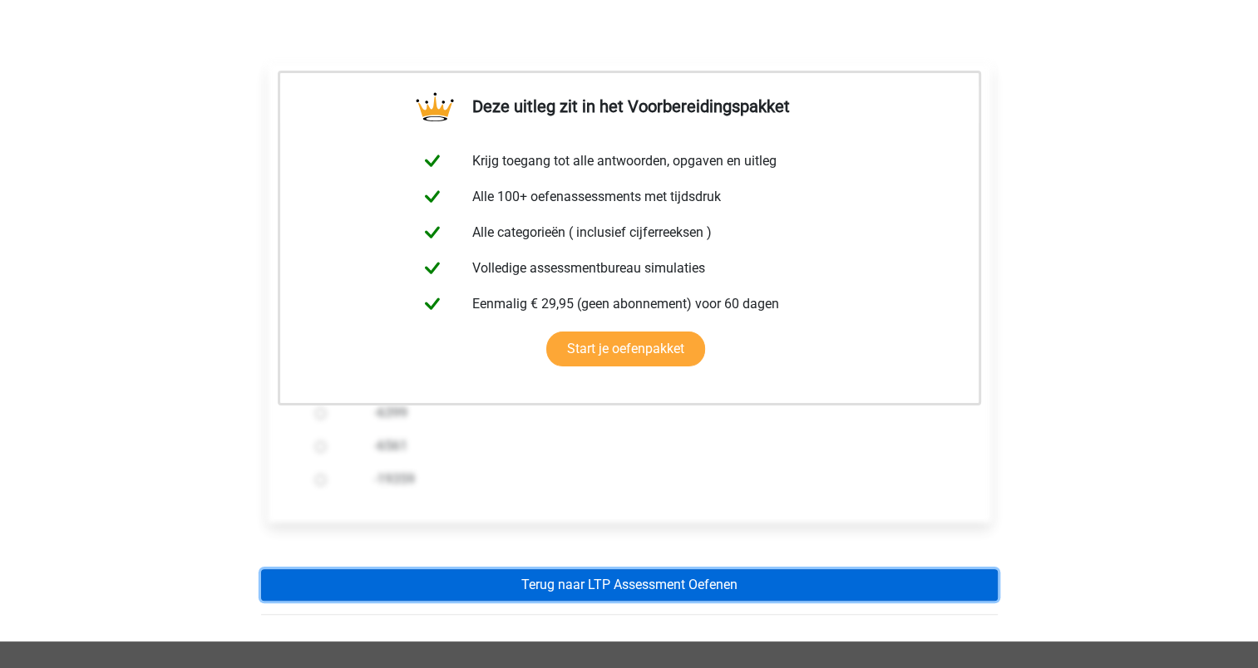
click at [544, 569] on link "Terug naar LTP Assessment Oefenen" at bounding box center [629, 585] width 736 height 32
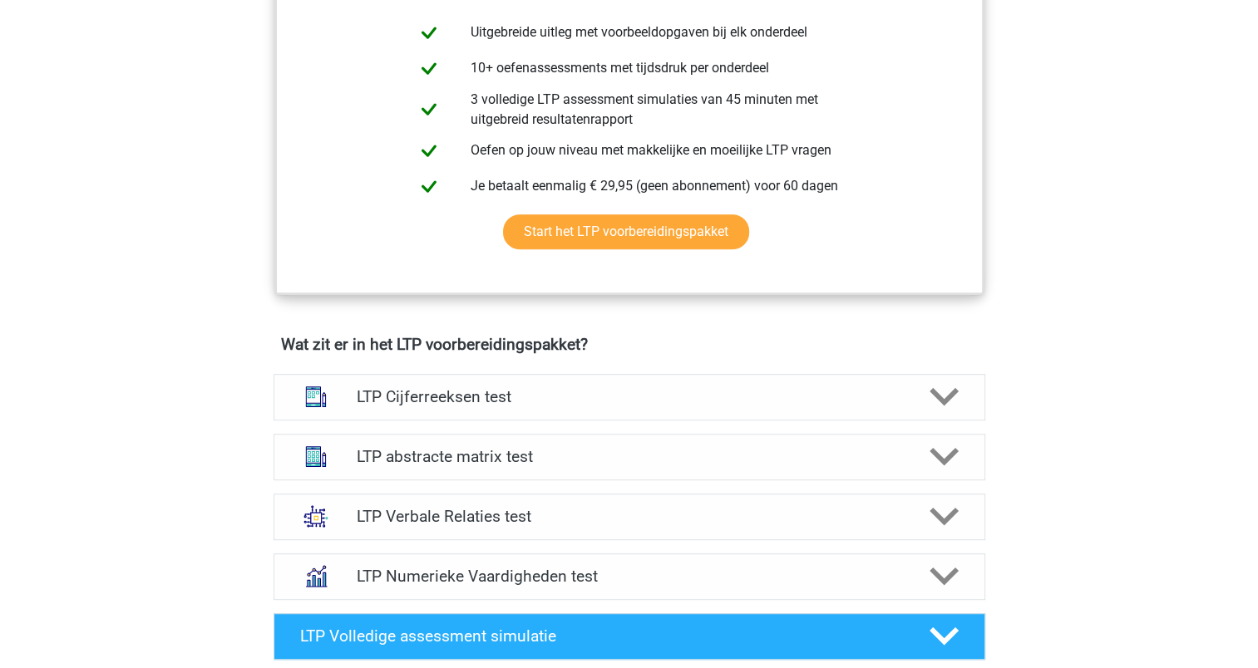
scroll to position [849, 0]
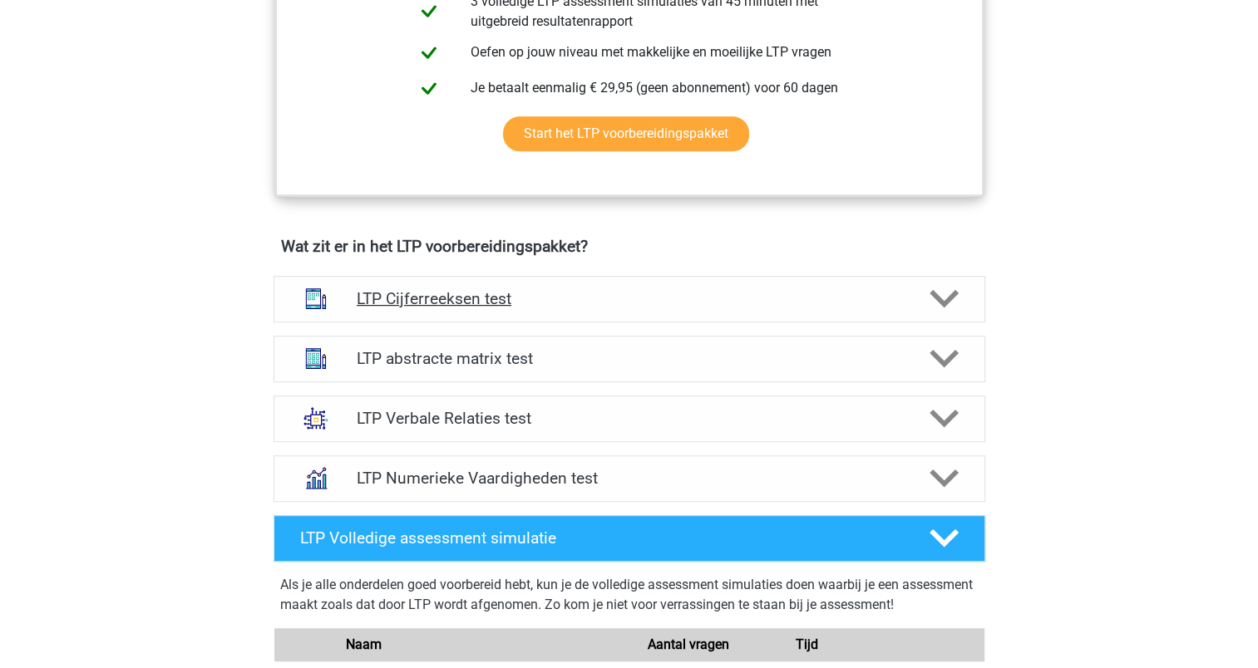
click at [691, 303] on h4 "LTP Cijferreeksen test" at bounding box center [629, 298] width 544 height 19
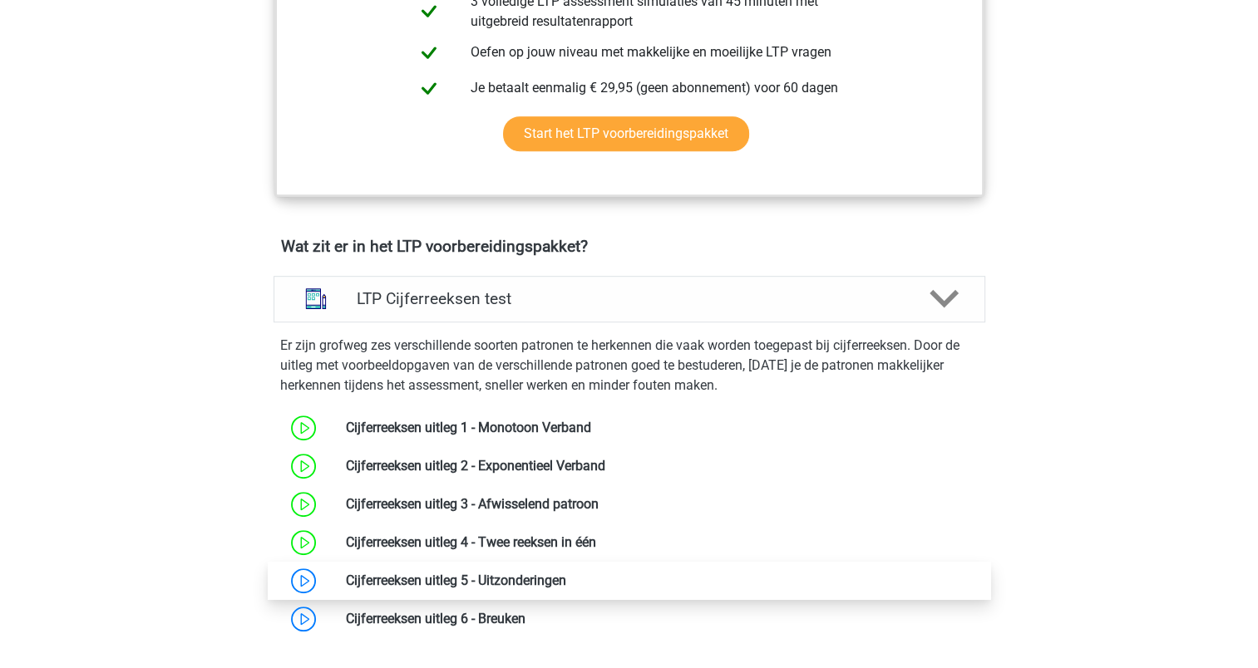
click at [566, 583] on link at bounding box center [566, 581] width 0 height 16
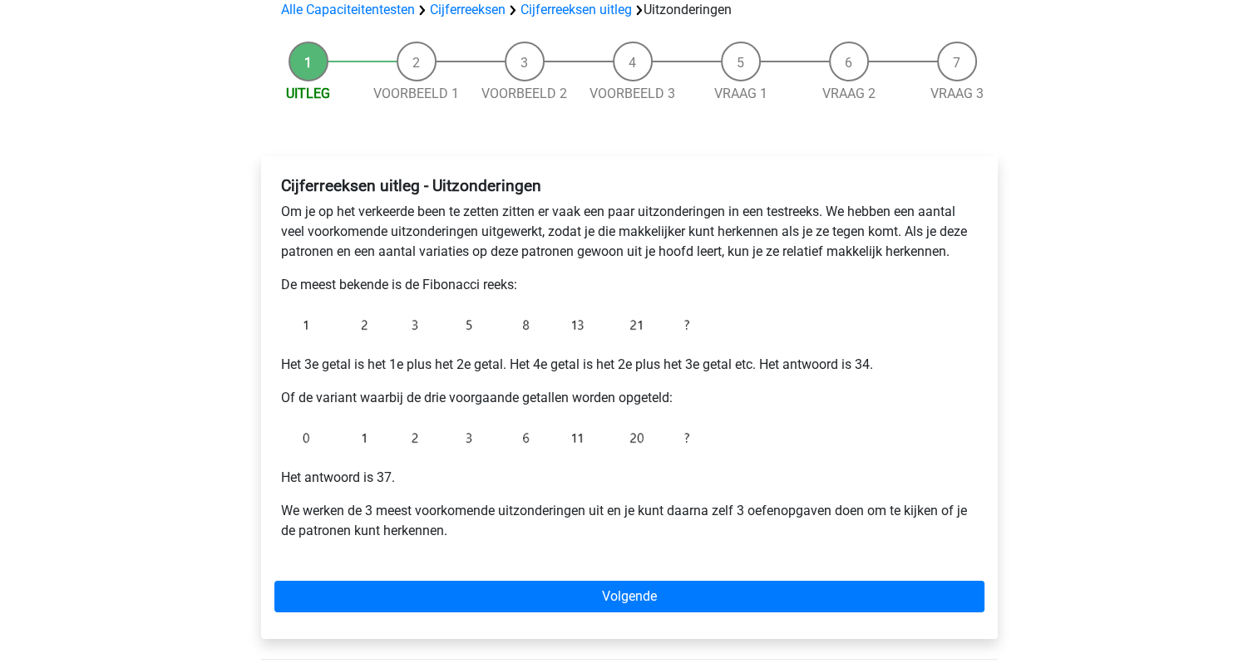
scroll to position [130, 0]
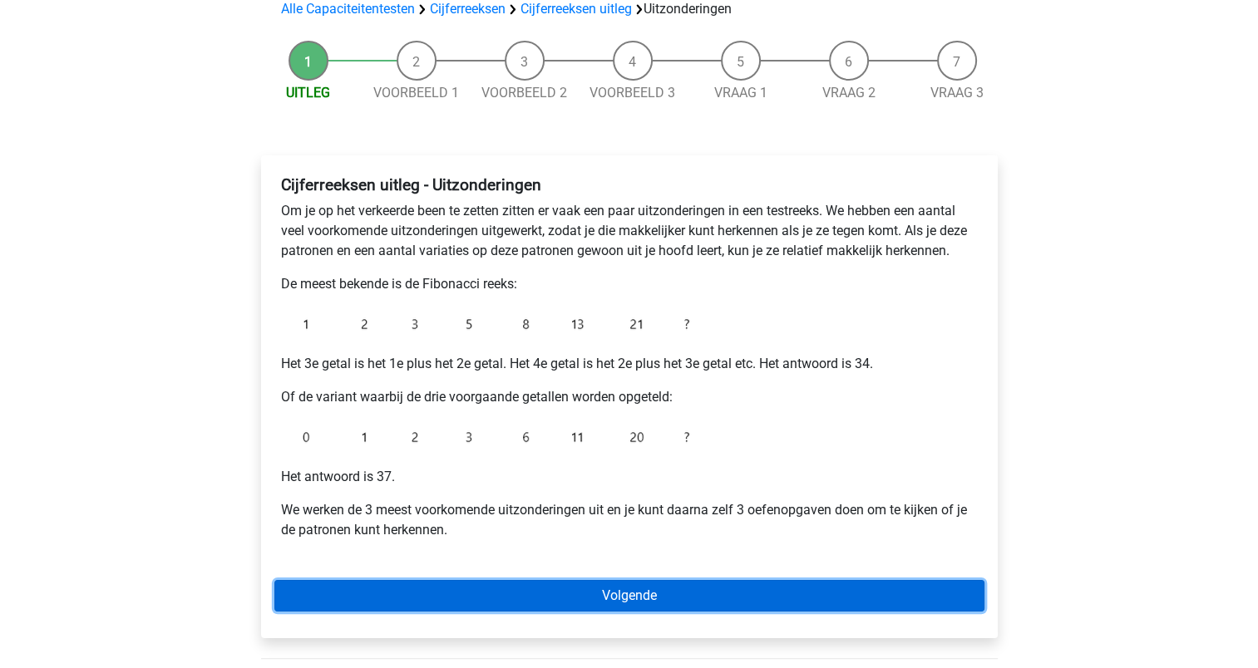
click at [639, 596] on link "Volgende" at bounding box center [629, 596] width 710 height 32
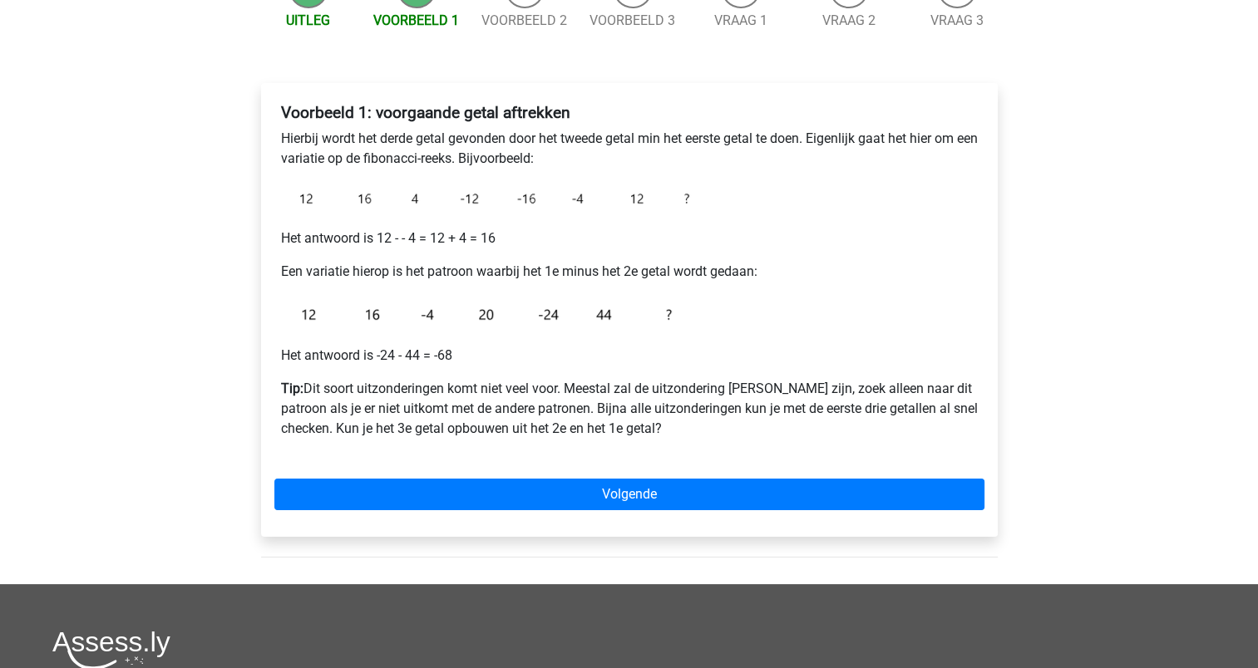
scroll to position [223, 0]
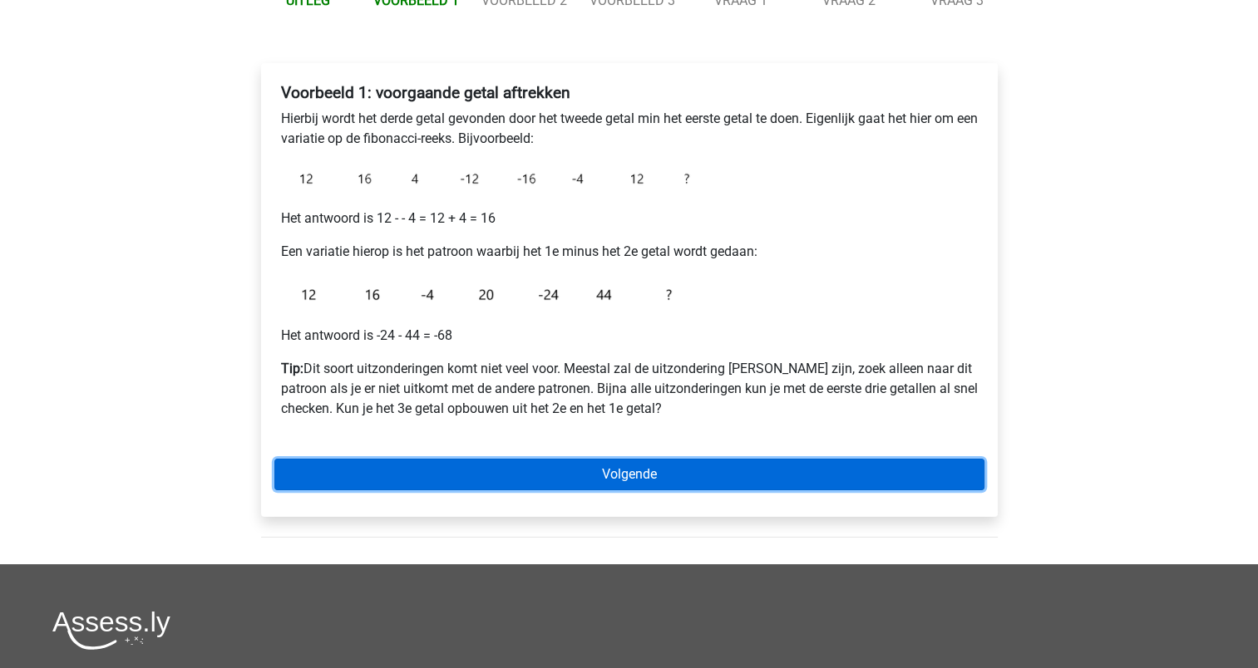
click at [633, 470] on link "Volgende" at bounding box center [629, 475] width 710 height 32
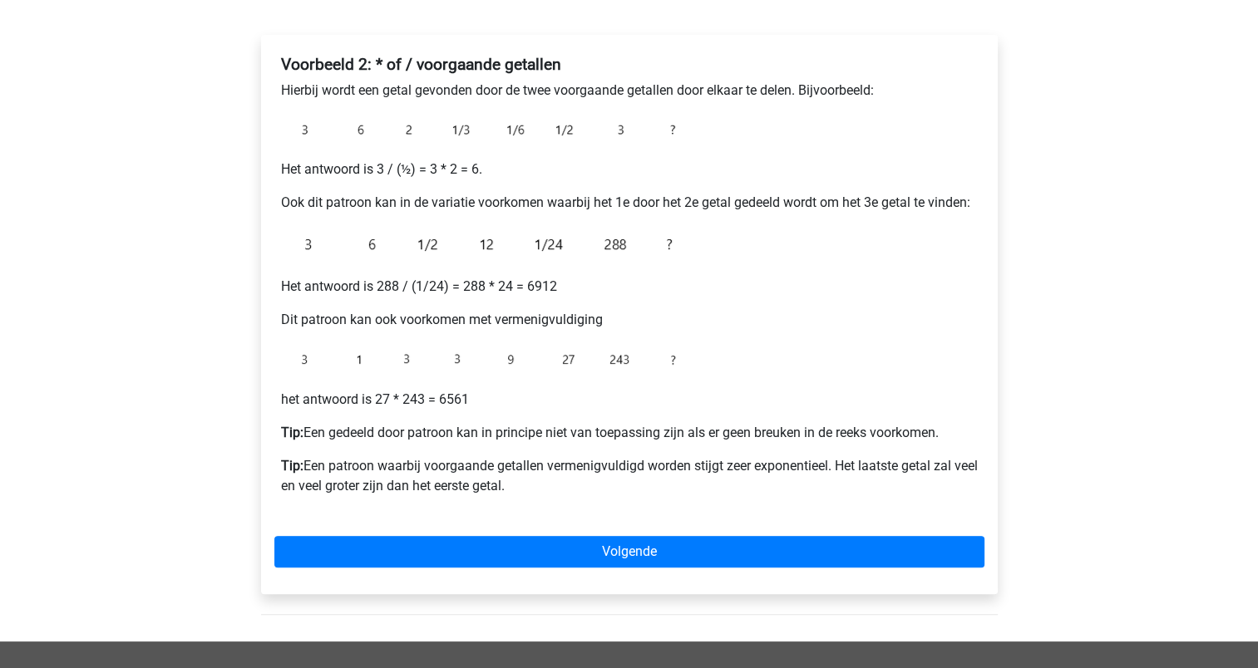
scroll to position [253, 0]
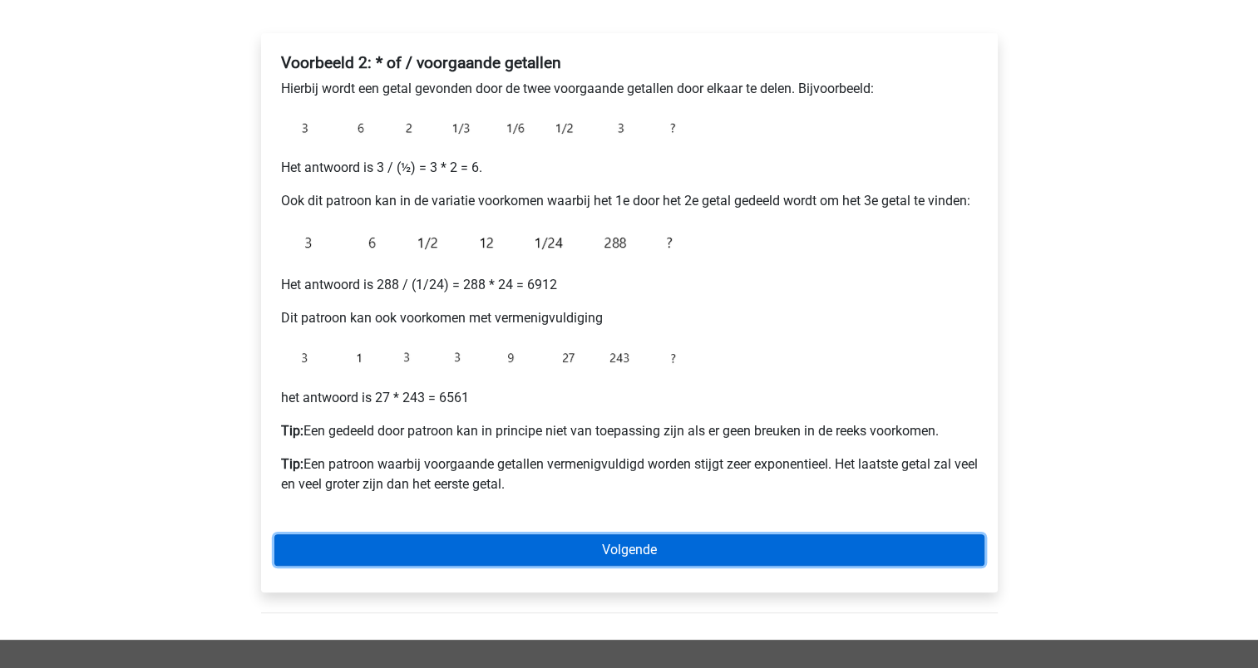
click at [608, 551] on link "Volgende" at bounding box center [629, 550] width 710 height 32
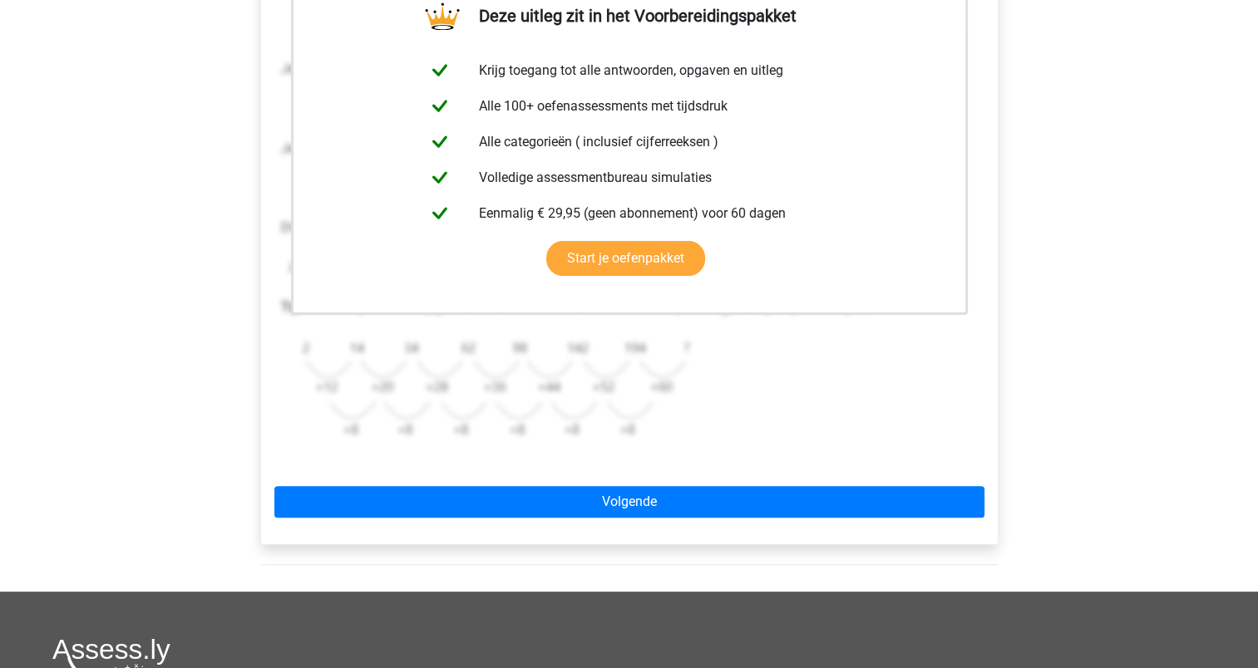
scroll to position [353, 0]
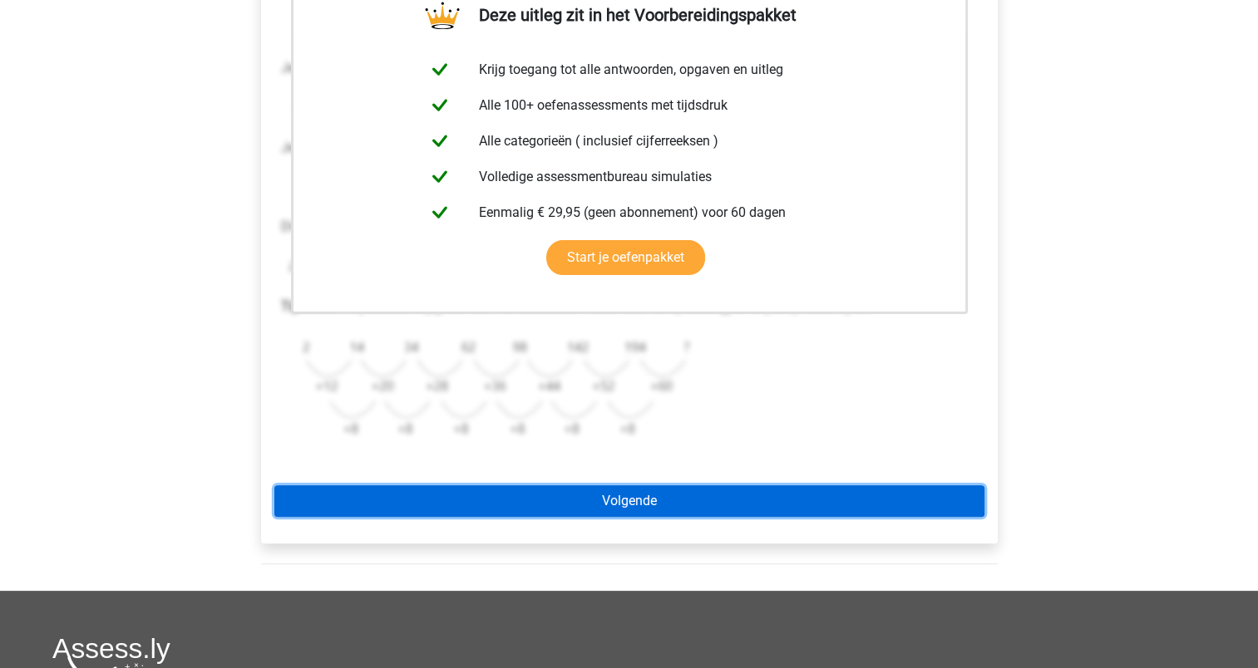
click at [617, 499] on link "Volgende" at bounding box center [629, 501] width 710 height 32
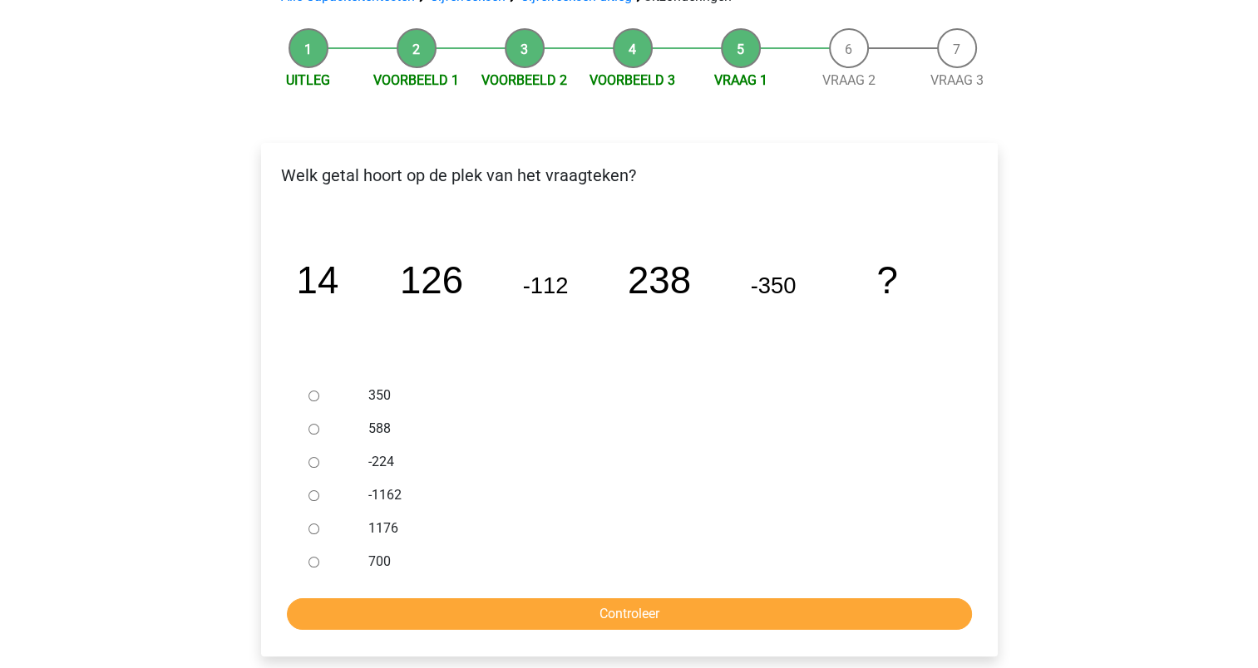
scroll to position [147, 0]
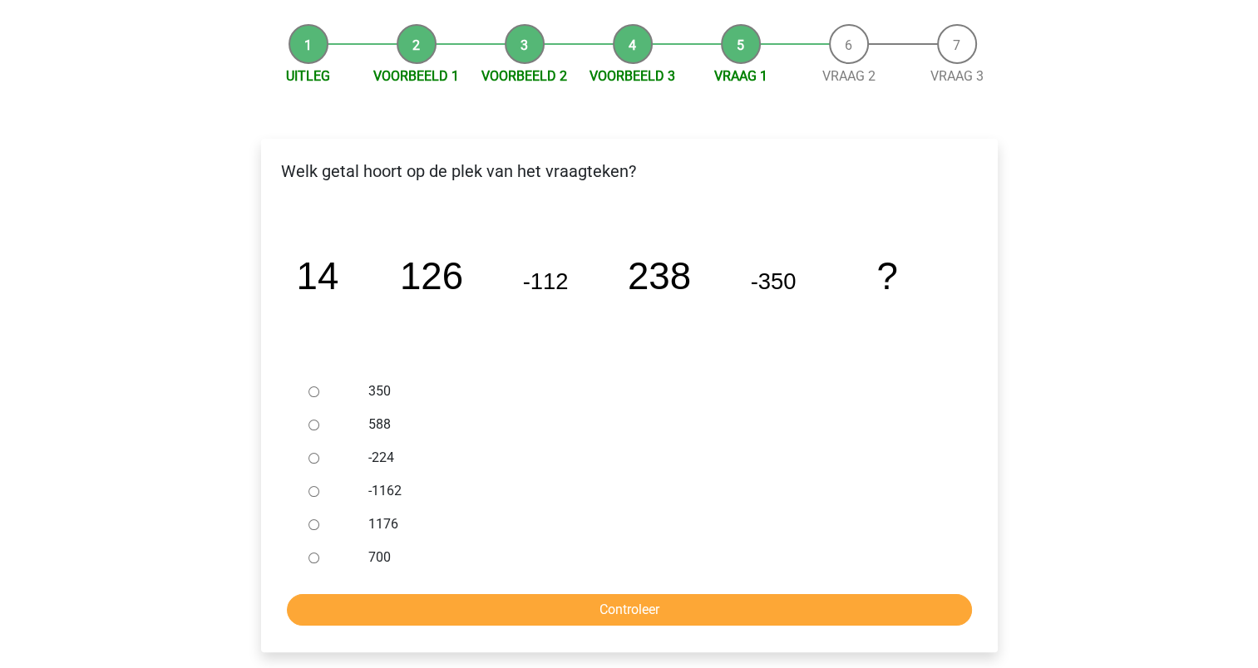
click at [313, 420] on input "588" at bounding box center [313, 425] width 11 height 11
radio input "true"
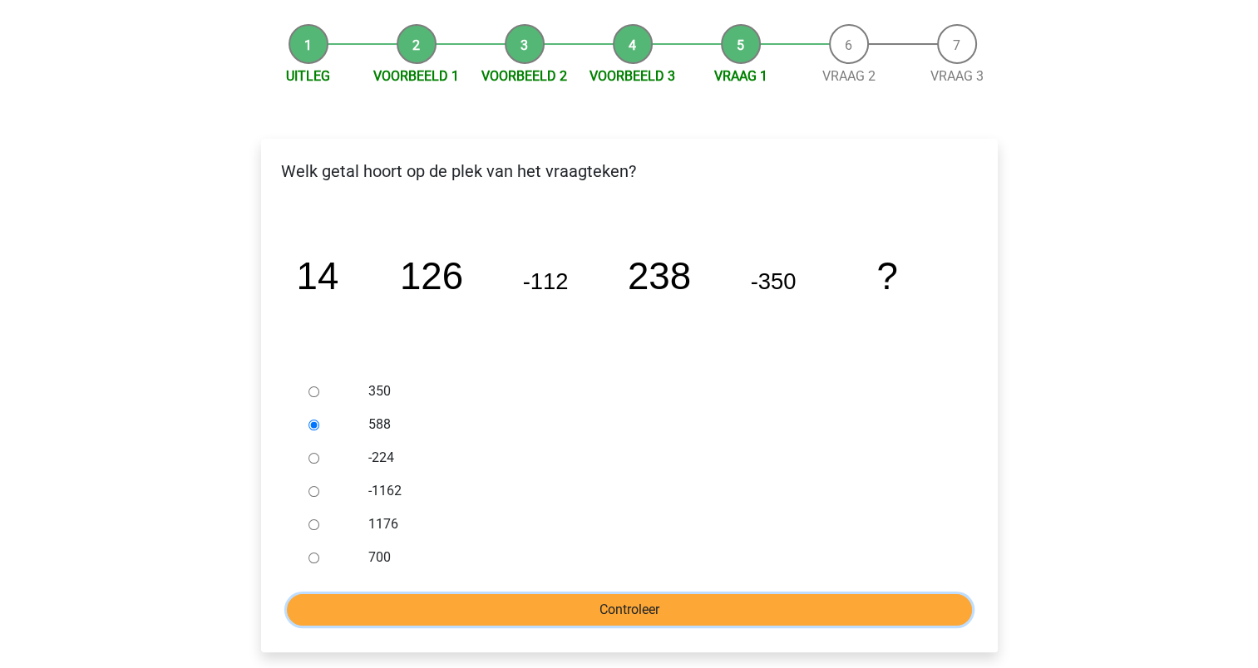
click at [606, 618] on input "Controleer" at bounding box center [629, 610] width 685 height 32
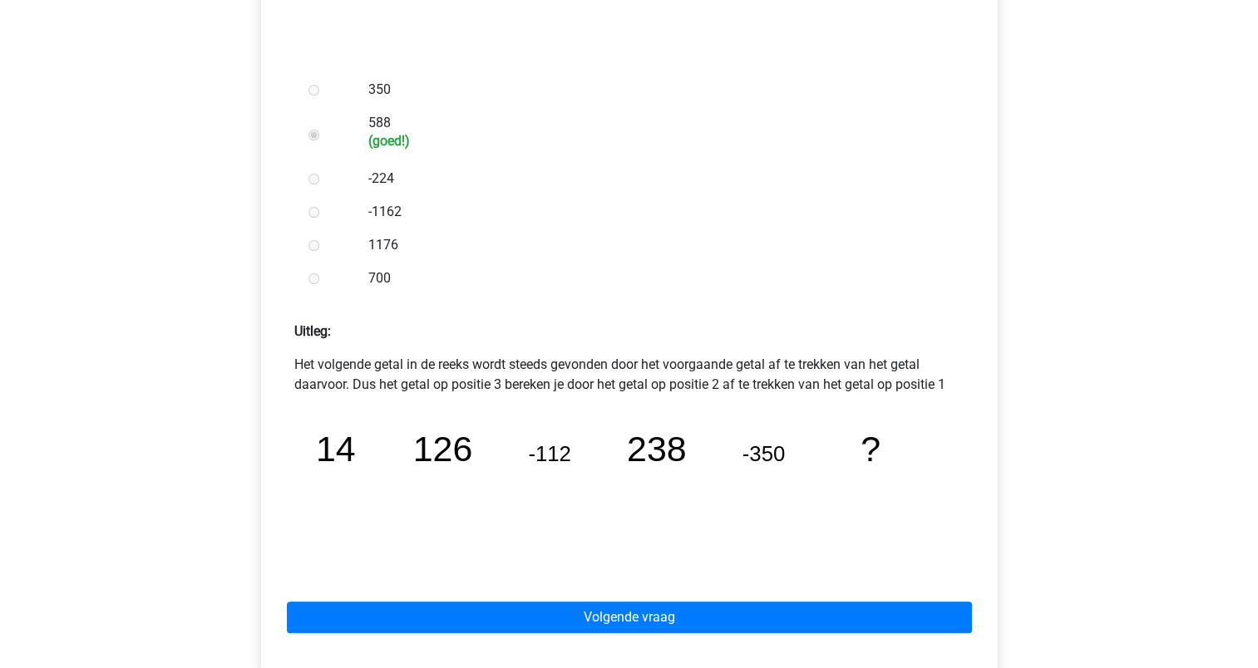
scroll to position [451, 0]
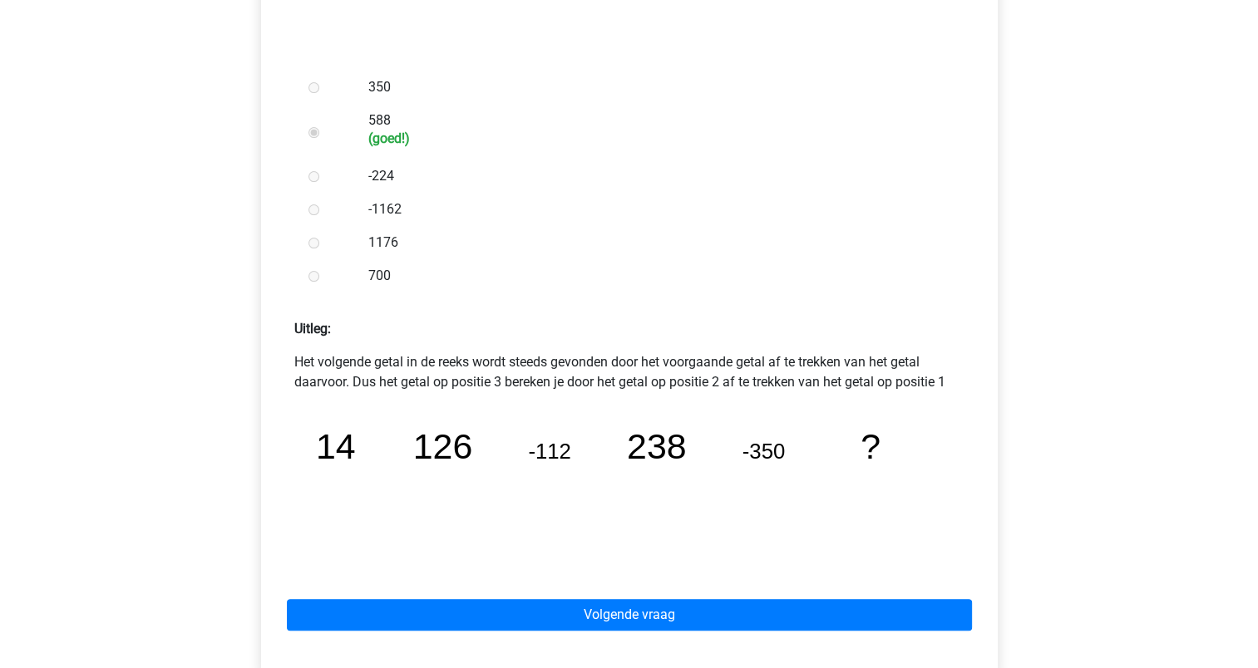
click at [1222, 382] on div "Registreer Nederlands English" at bounding box center [629, 353] width 1258 height 1608
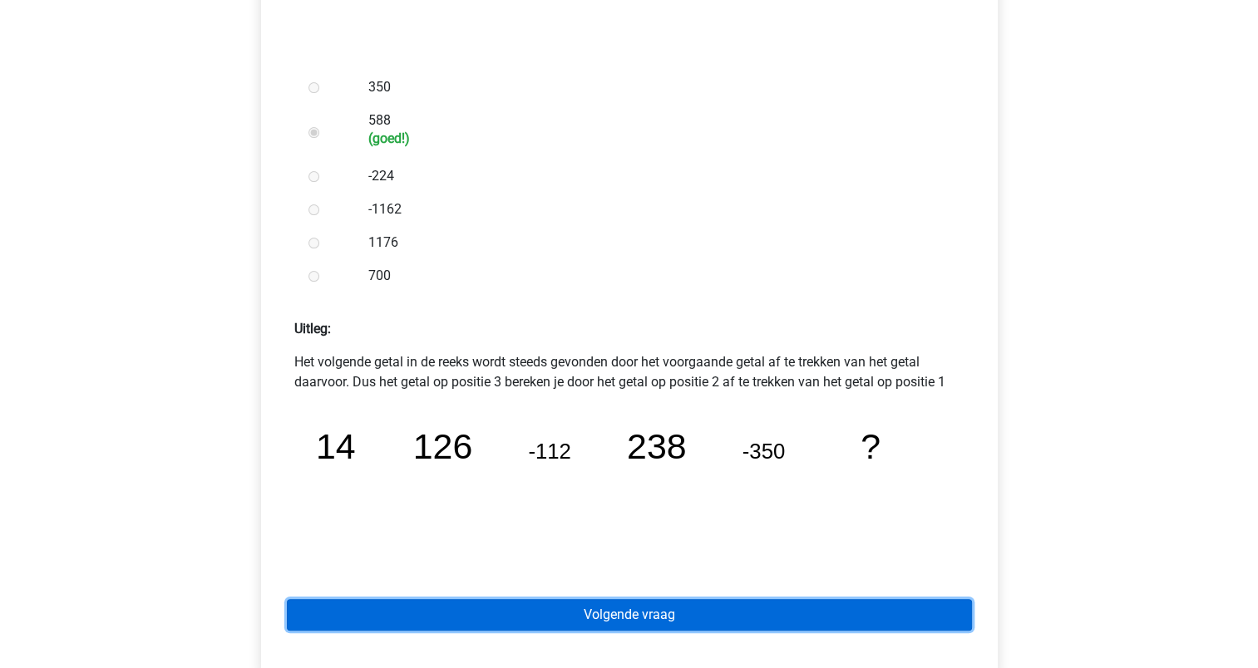
click at [616, 620] on link "Volgende vraag" at bounding box center [629, 615] width 685 height 32
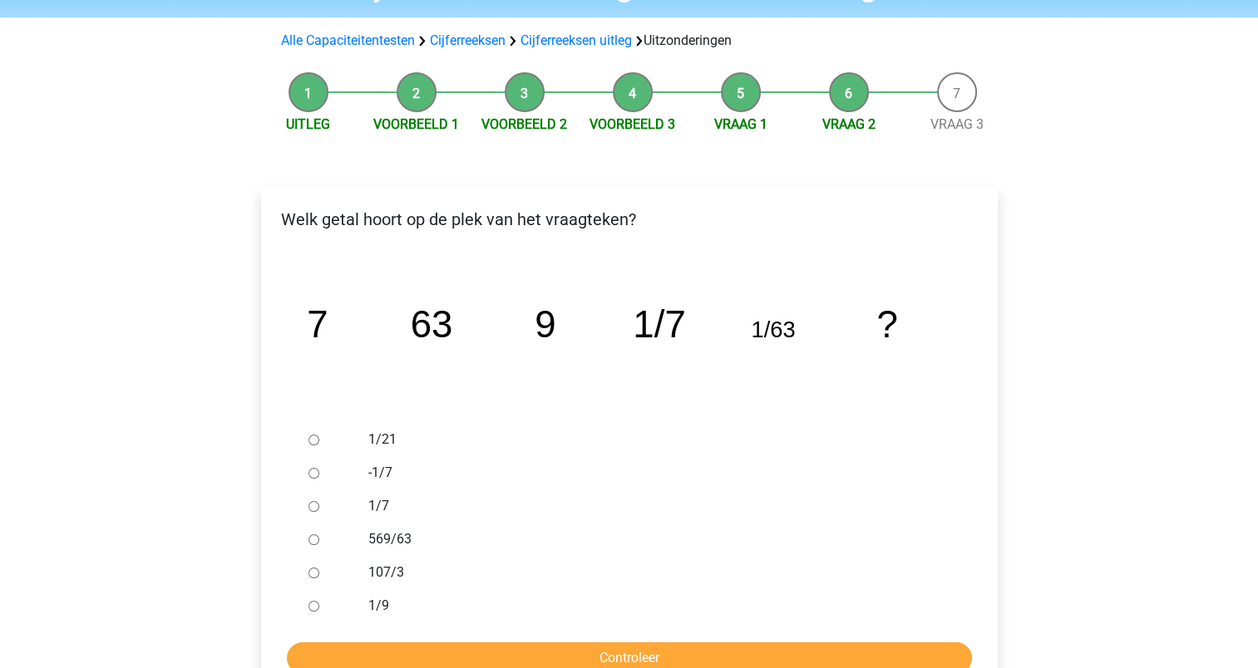
scroll to position [111, 0]
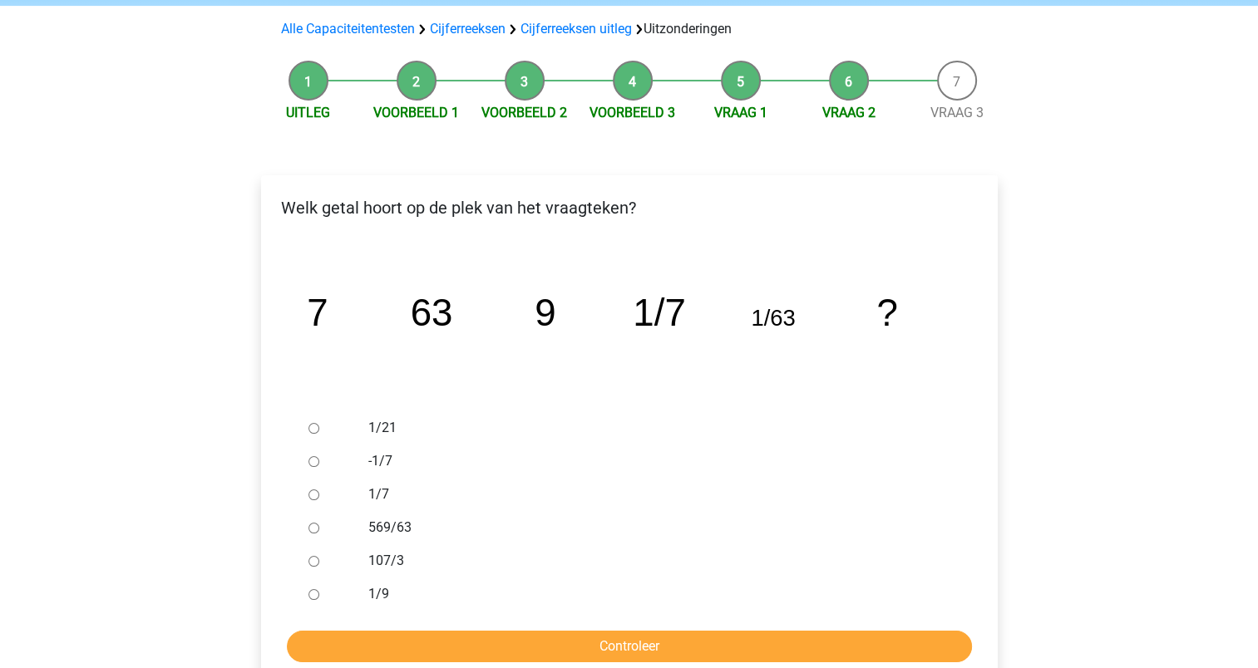
click at [308, 589] on input "1/9" at bounding box center [313, 594] width 11 height 11
radio input "true"
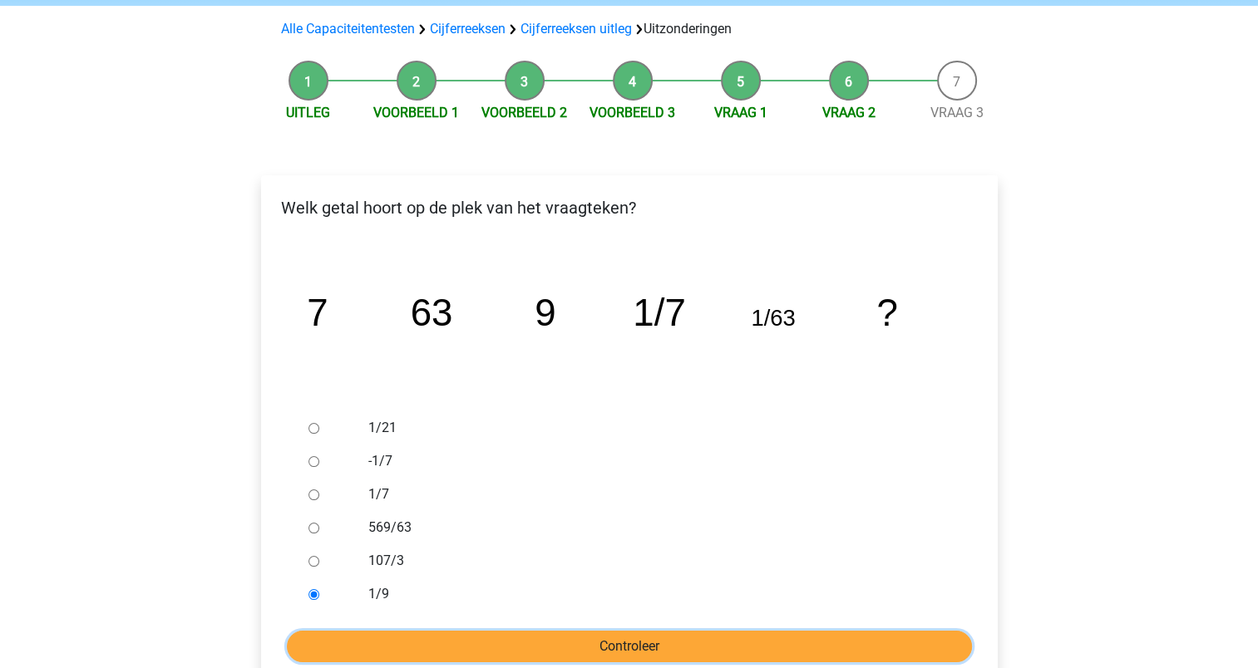
click at [621, 639] on input "Controleer" at bounding box center [629, 647] width 685 height 32
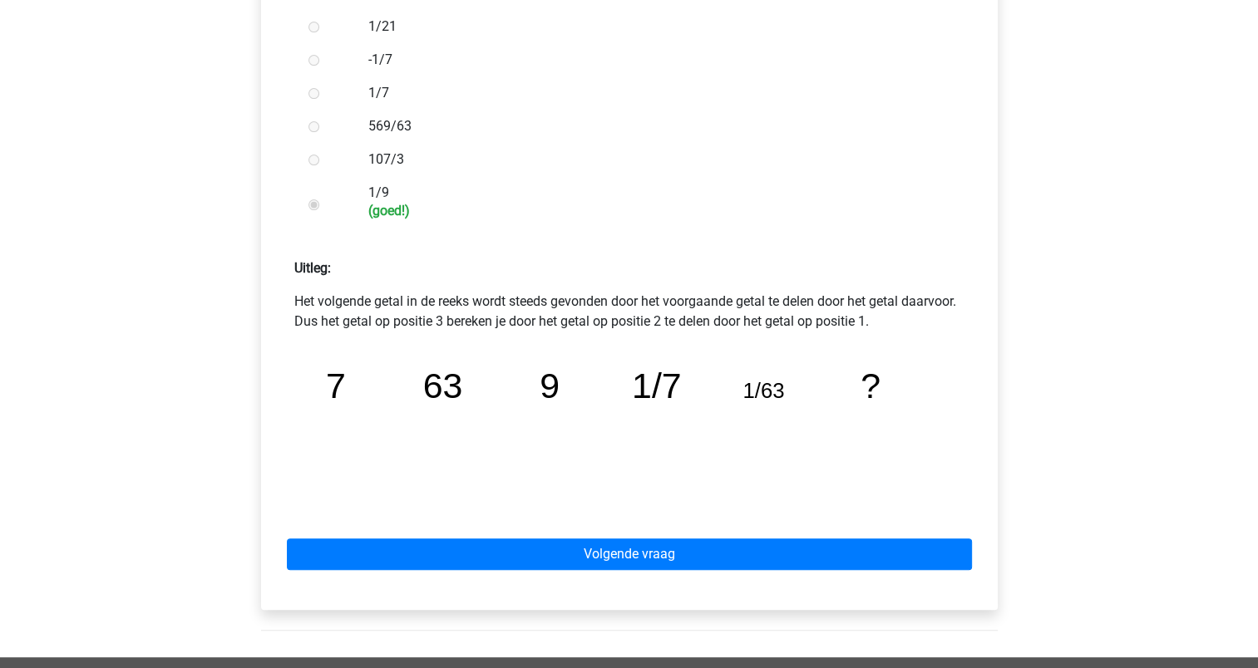
scroll to position [614, 0]
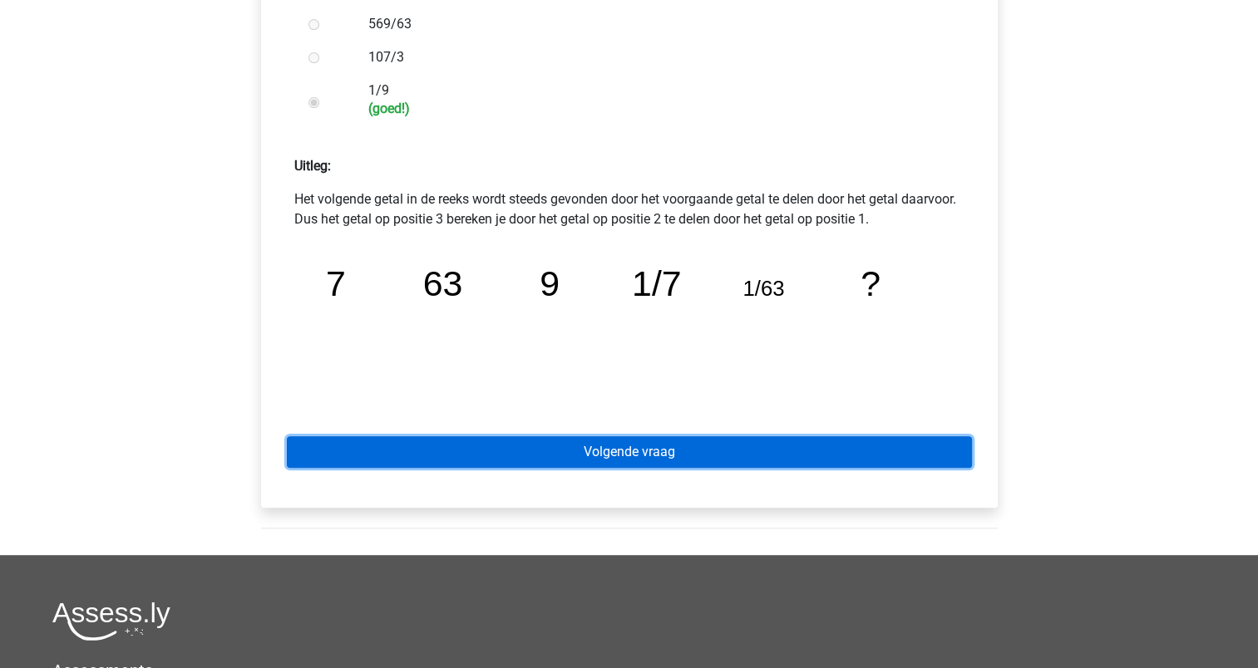
click at [579, 450] on link "Volgende vraag" at bounding box center [629, 452] width 685 height 32
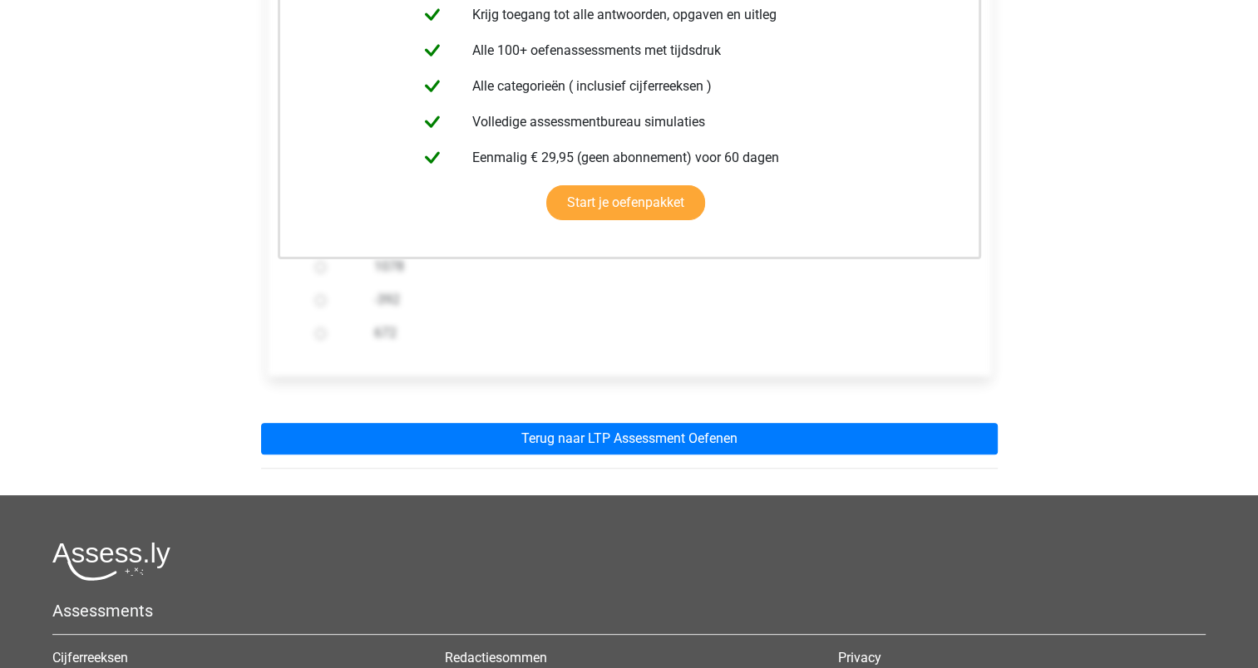
scroll to position [451, 0]
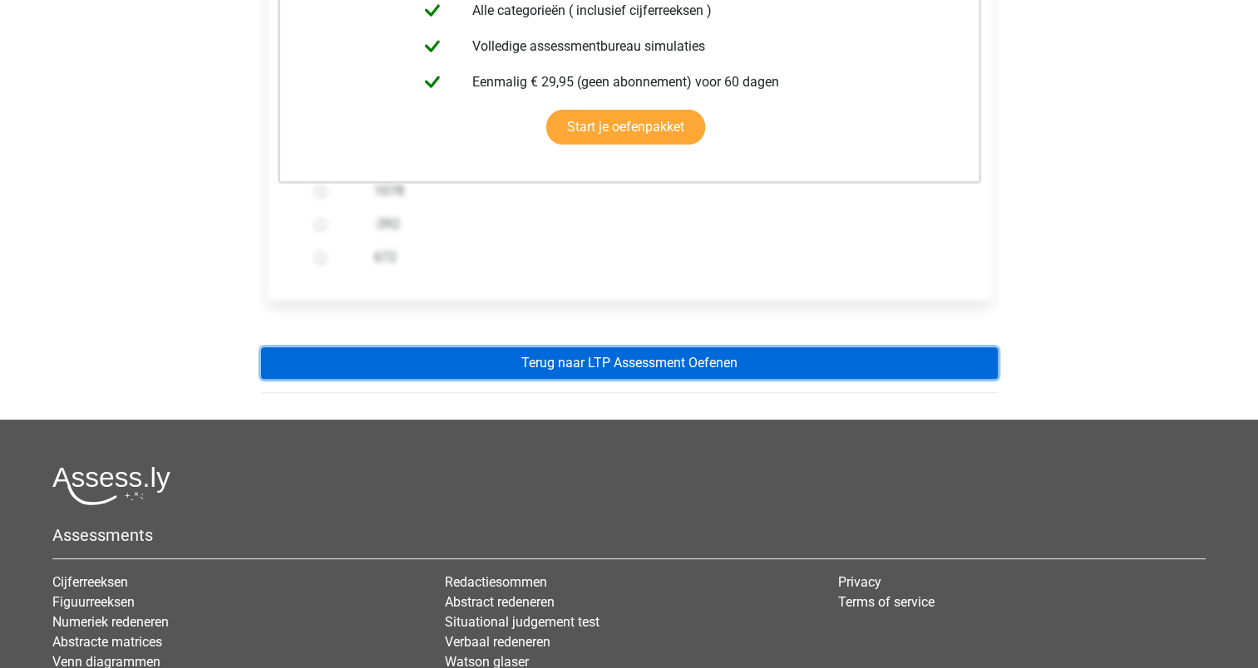
click at [618, 359] on link "Terug naar LTP Assessment Oefenen" at bounding box center [629, 363] width 736 height 32
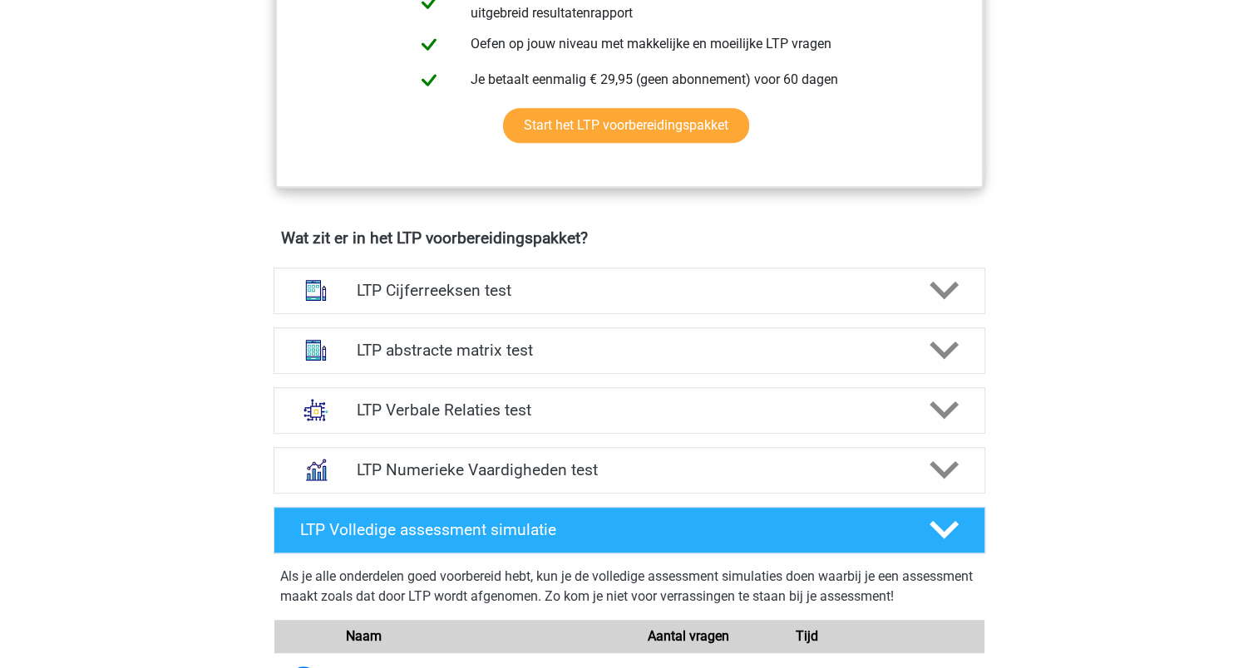
scroll to position [874, 0]
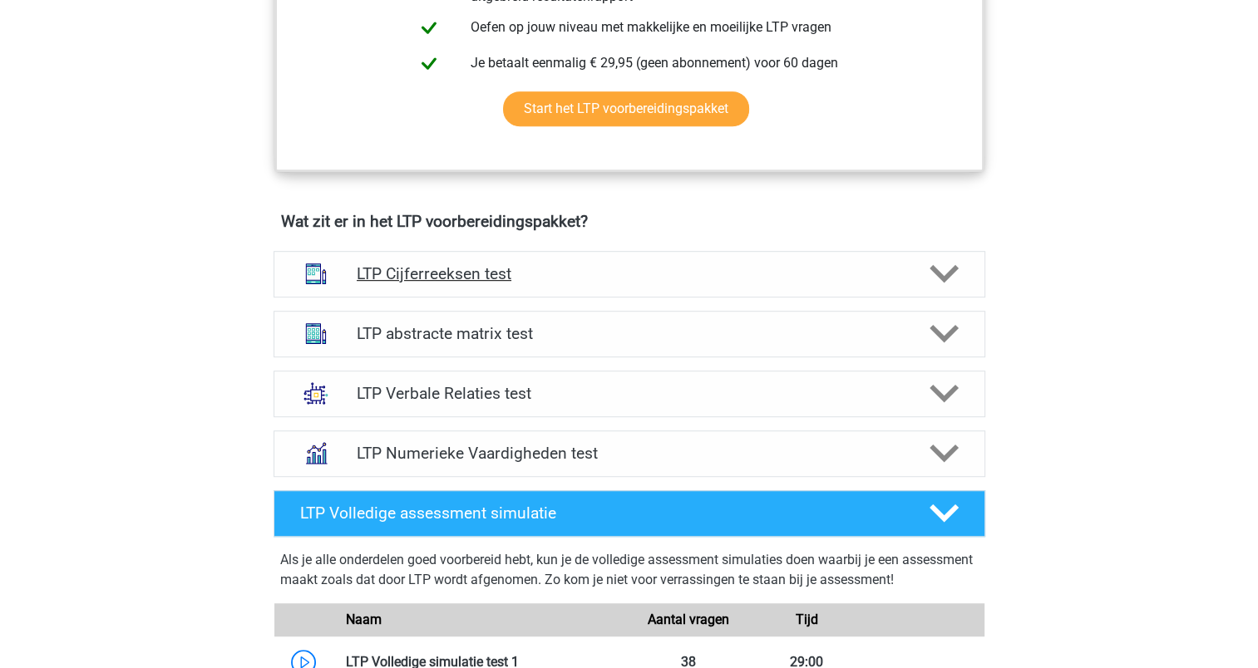
click at [462, 273] on h4 "LTP Cijferreeksen test" at bounding box center [629, 273] width 544 height 19
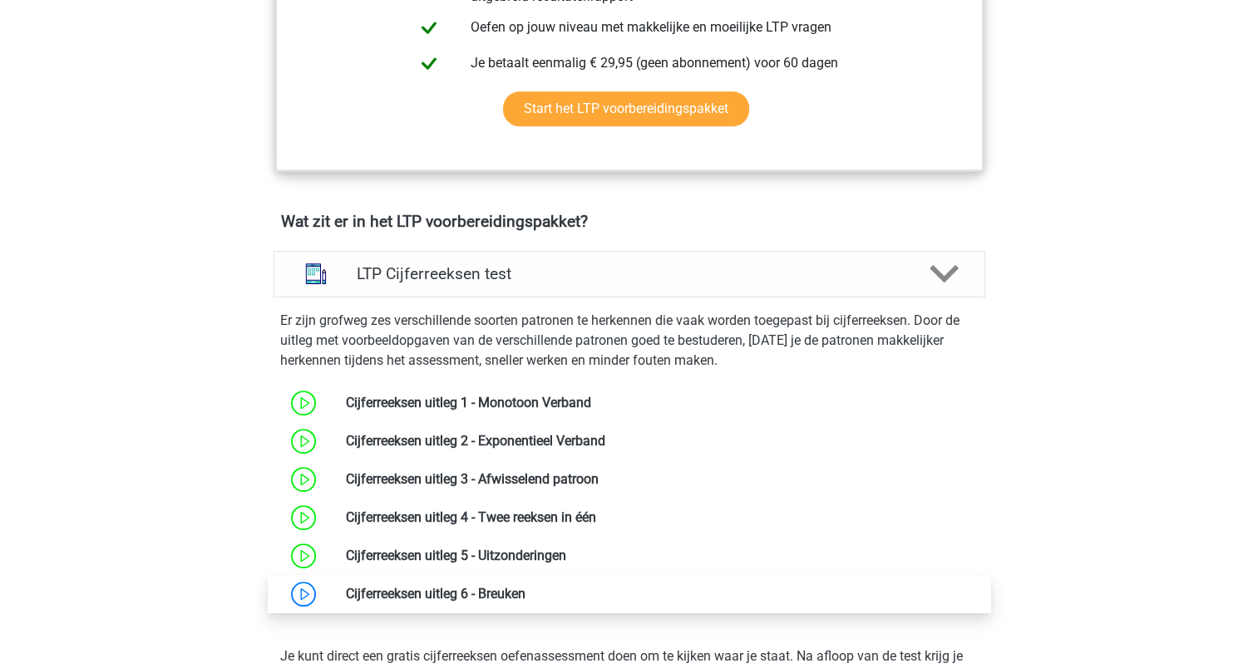
click at [525, 588] on link at bounding box center [525, 594] width 0 height 16
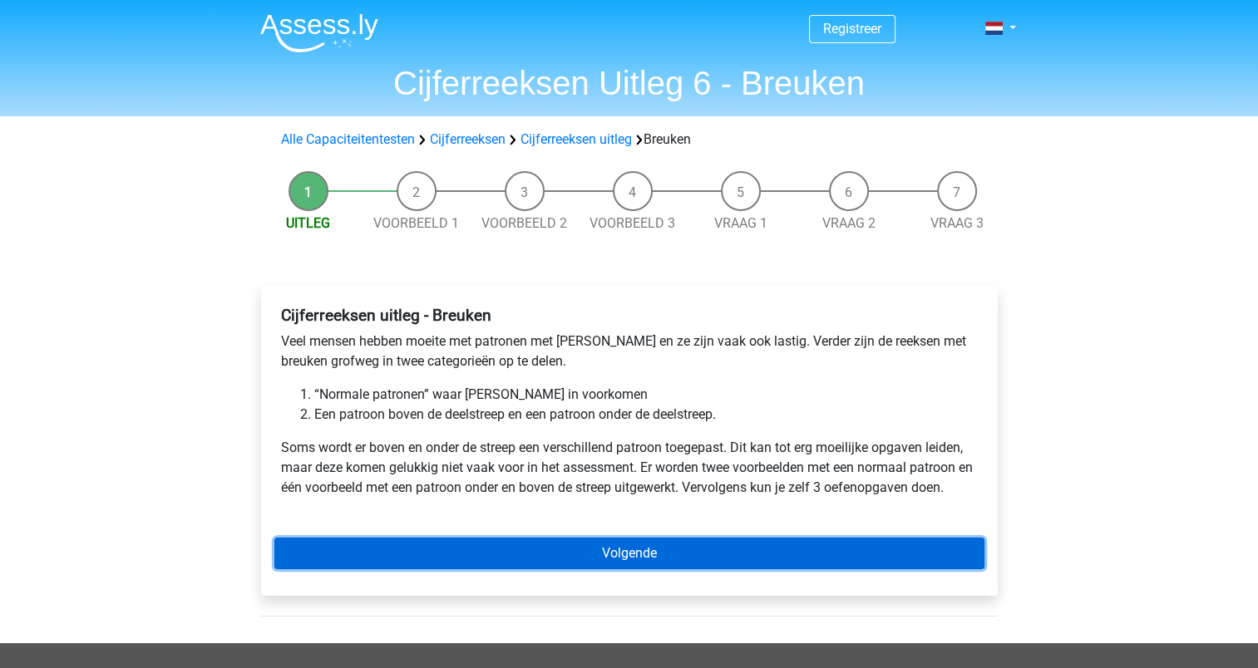
click at [638, 553] on link "Volgende" at bounding box center [629, 554] width 710 height 32
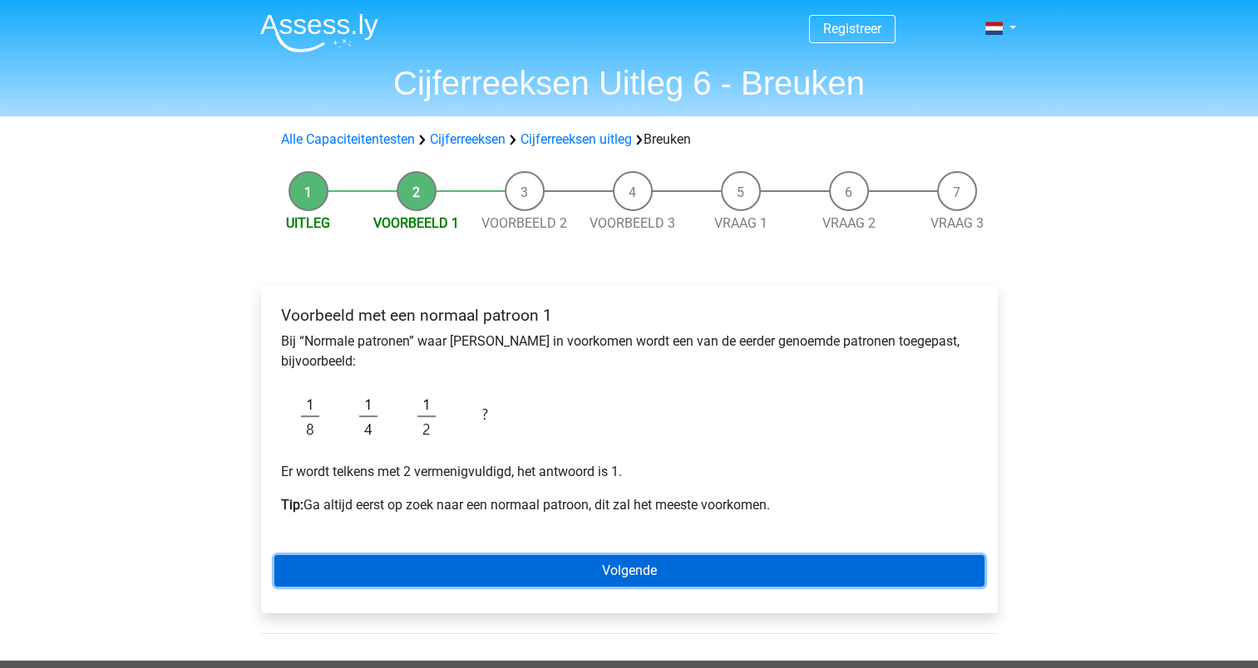
click at [615, 568] on link "Volgende" at bounding box center [629, 571] width 710 height 32
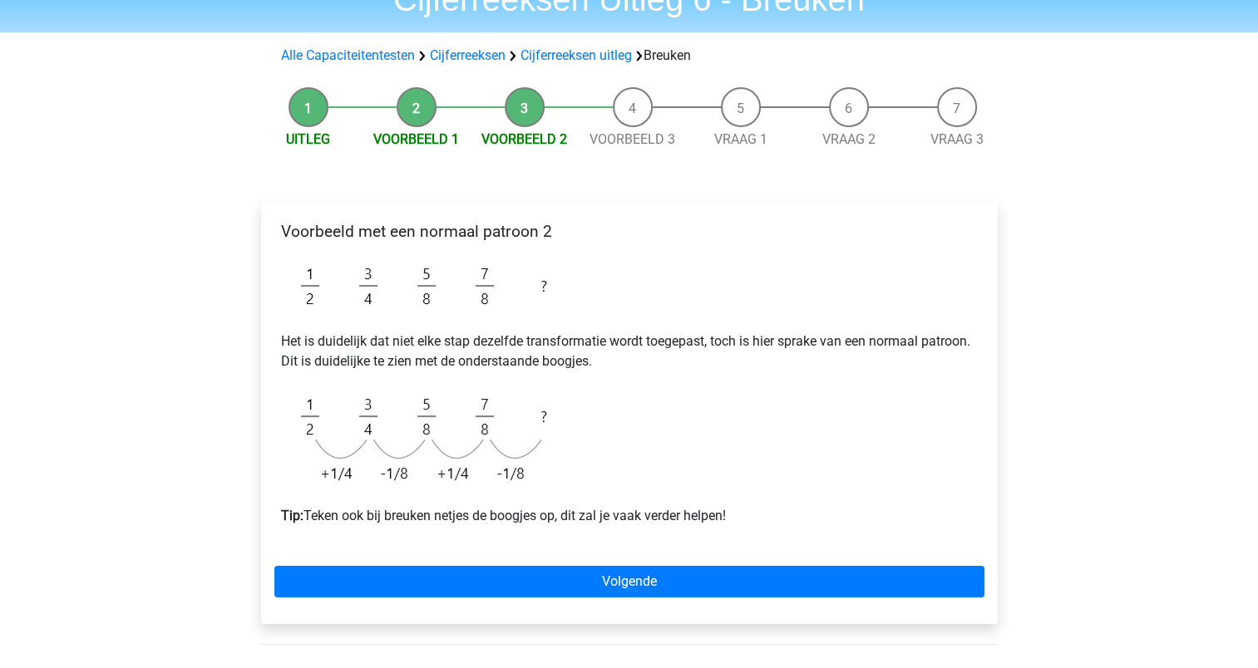
scroll to position [110, 0]
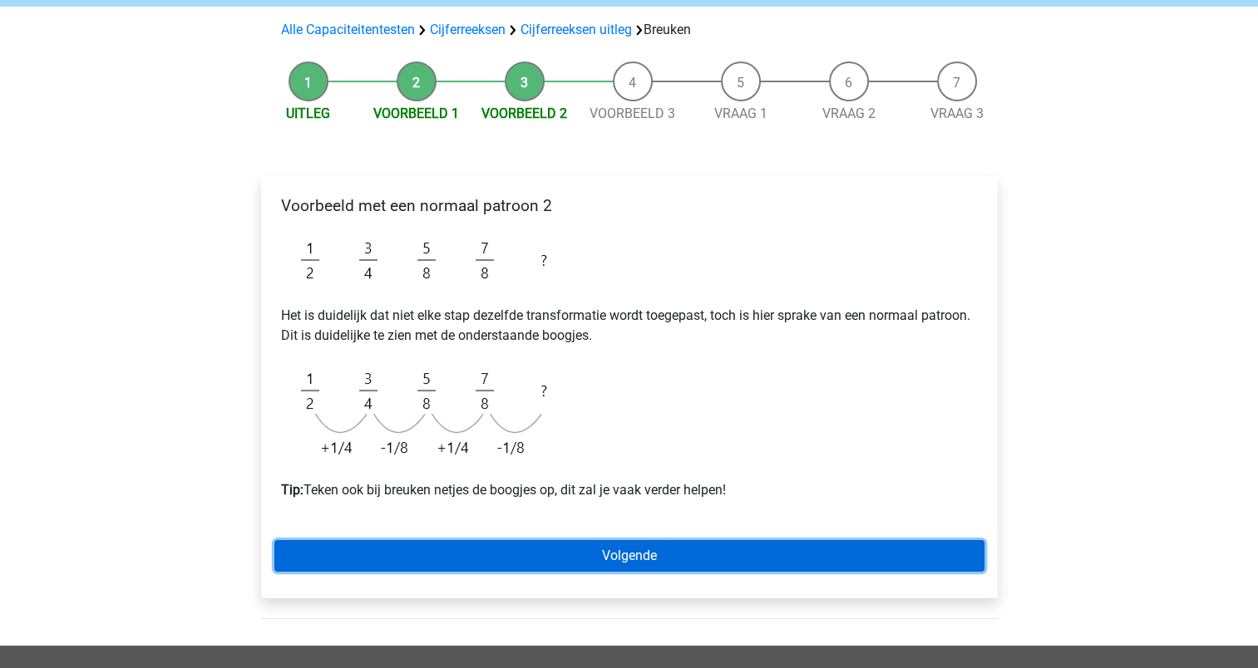
click at [613, 568] on link "Volgende" at bounding box center [629, 556] width 710 height 32
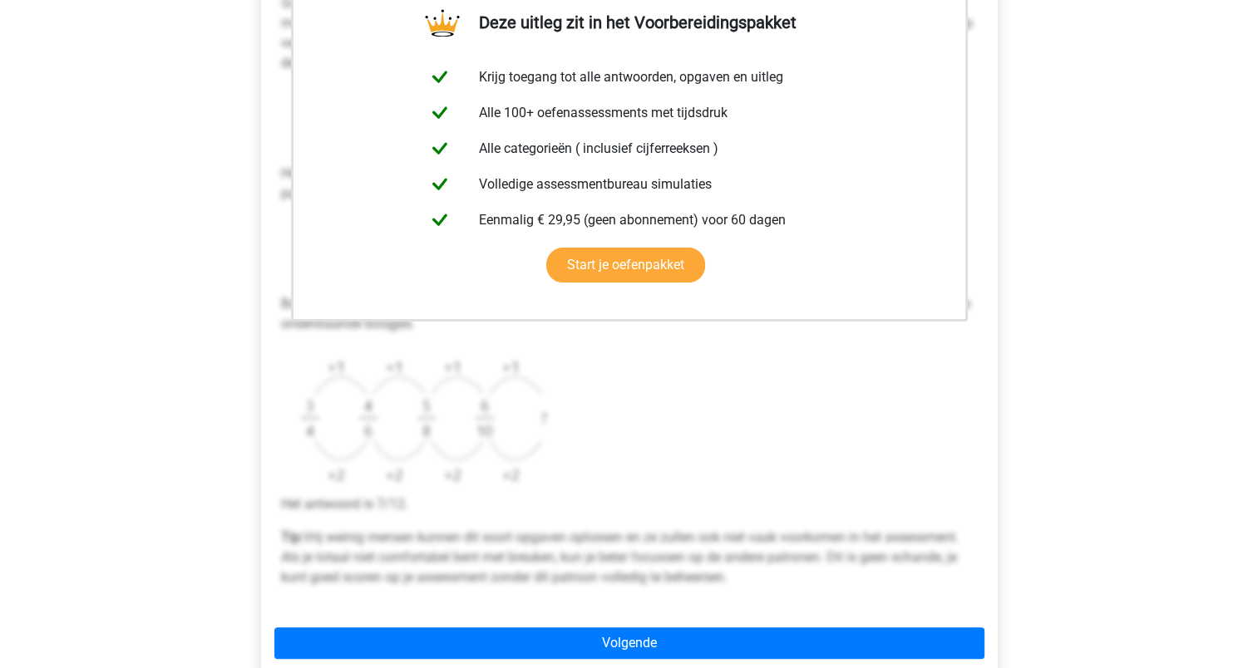
scroll to position [419, 0]
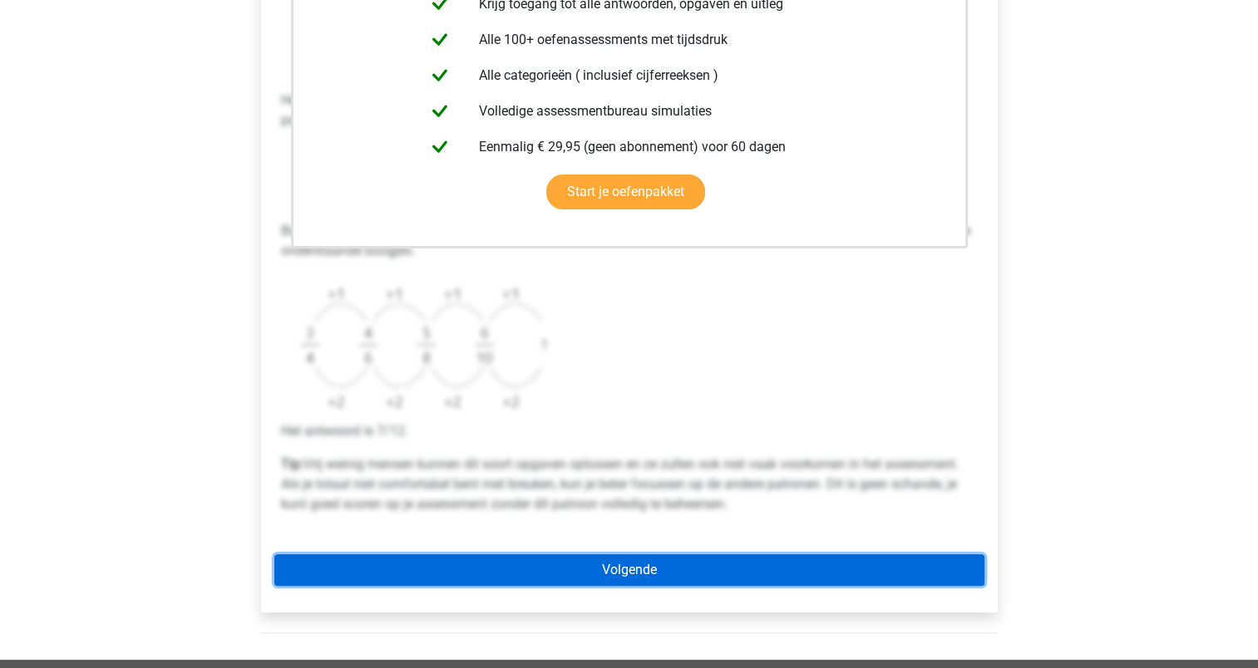
click at [648, 564] on link "Volgende" at bounding box center [629, 570] width 710 height 32
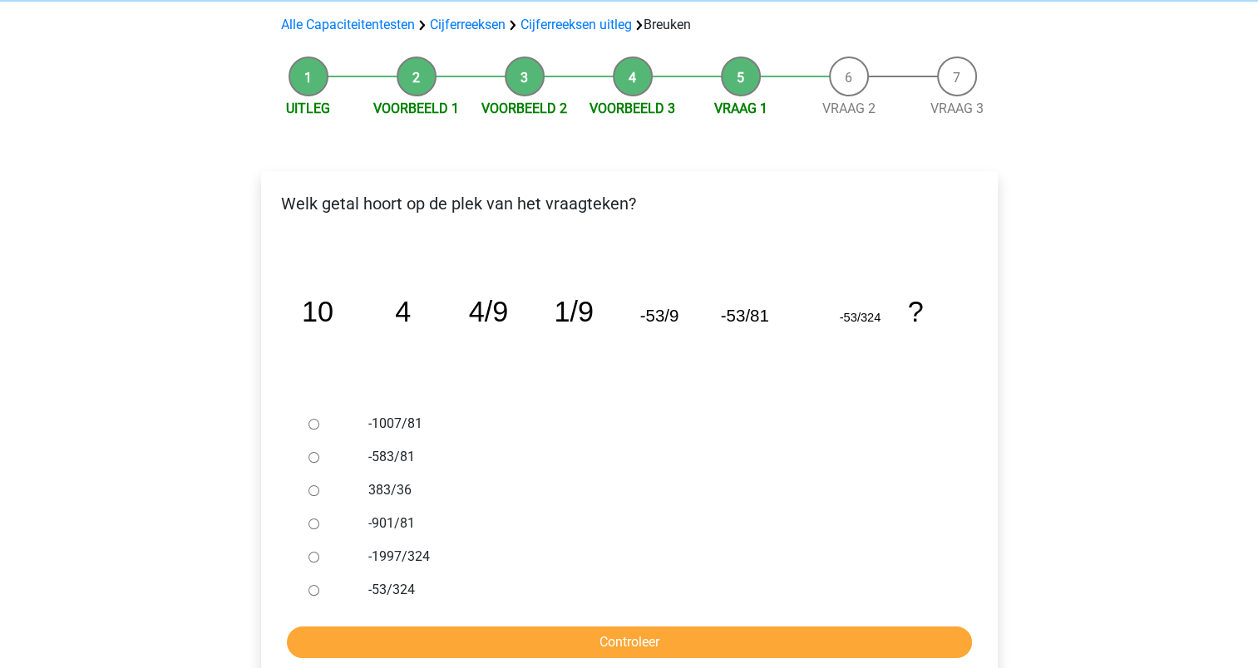
scroll to position [116, 0]
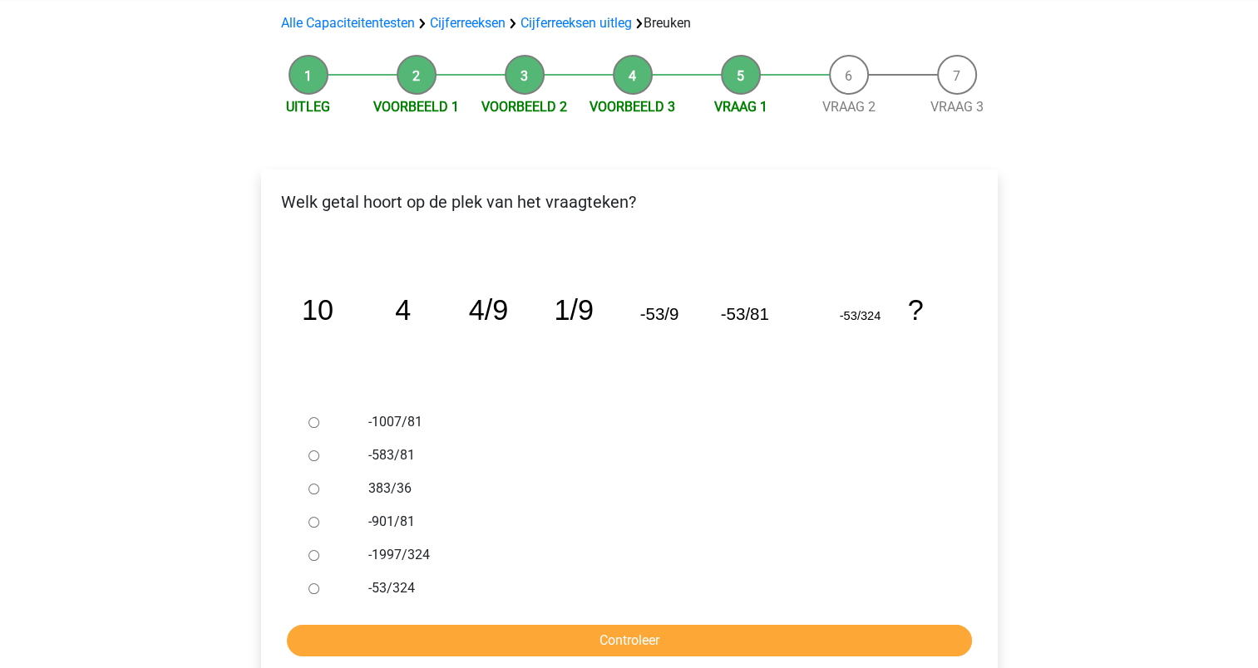
click at [309, 455] on input "-583/81" at bounding box center [313, 456] width 11 height 11
radio input "true"
click at [309, 455] on input "-583/81" at bounding box center [313, 456] width 11 height 11
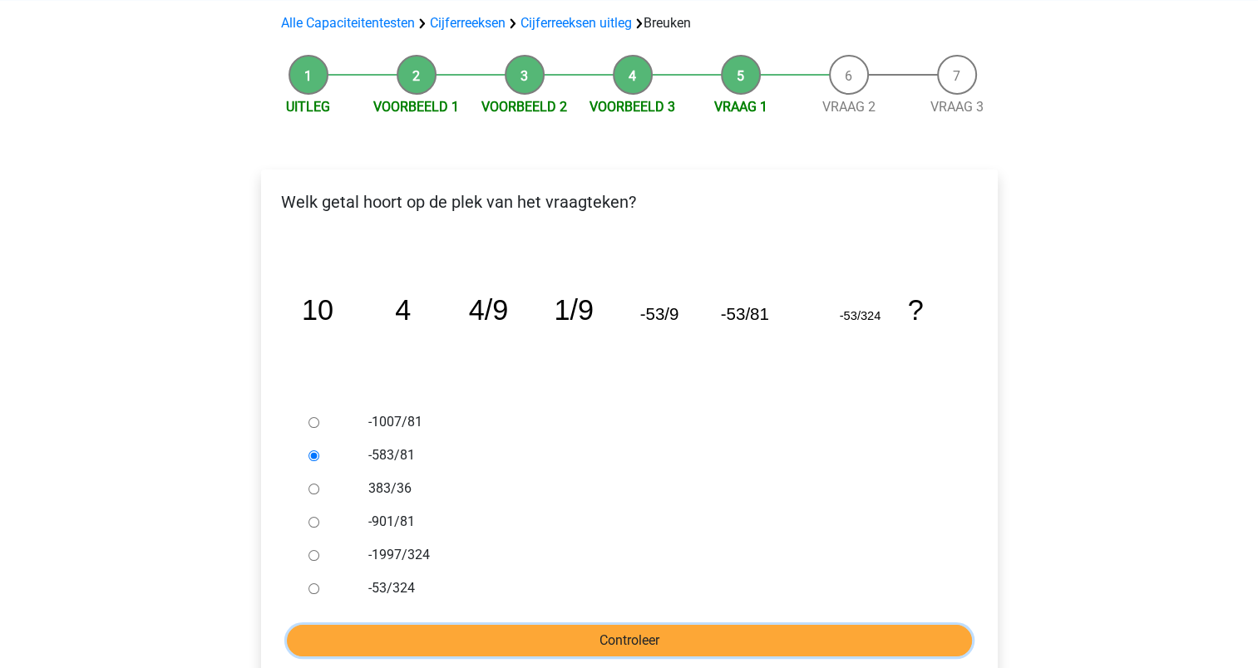
click at [638, 642] on input "Controleer" at bounding box center [629, 641] width 685 height 32
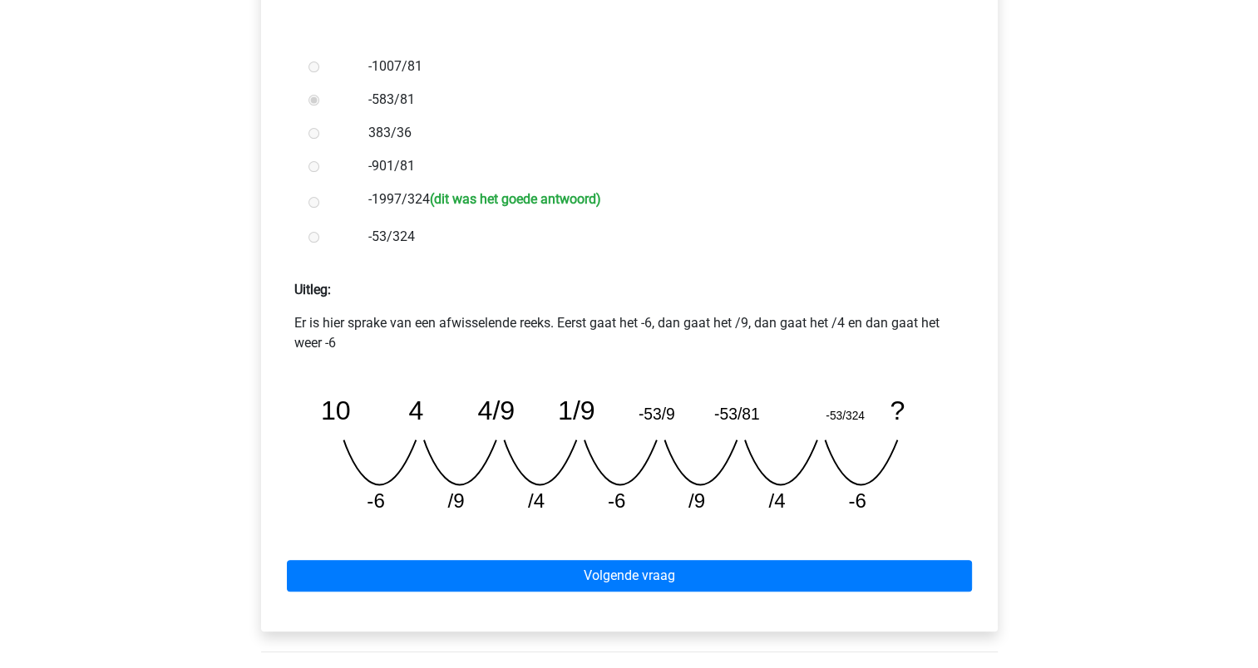
scroll to position [479, 0]
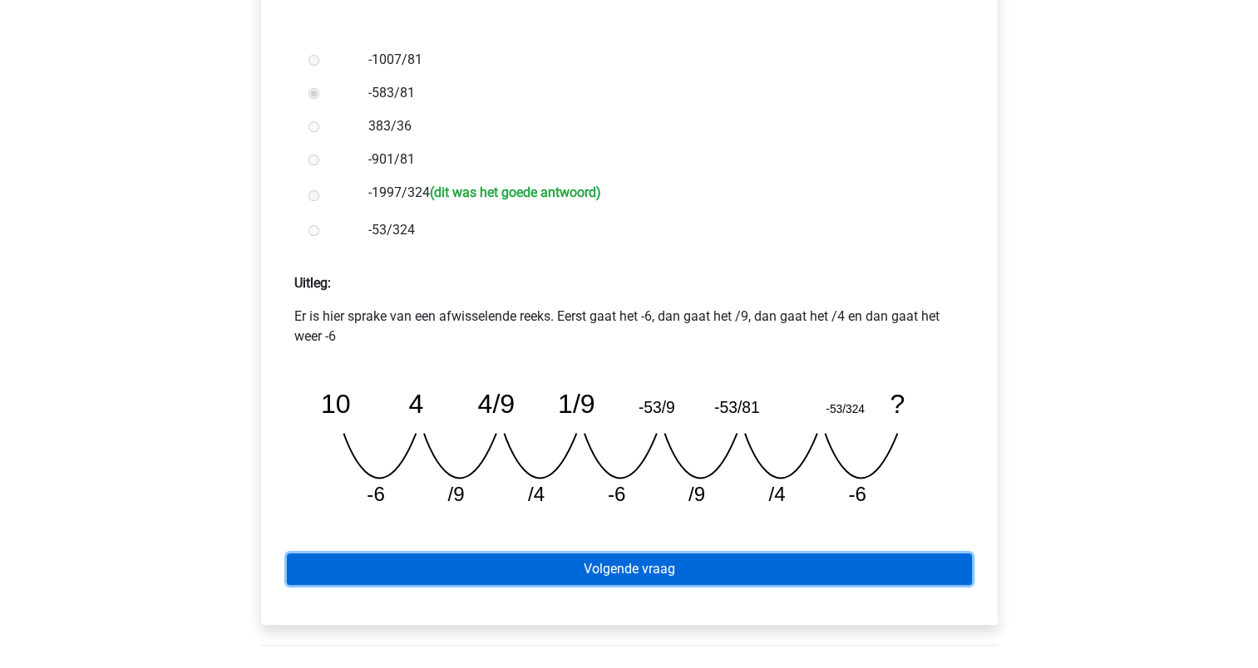
click at [603, 563] on link "Volgende vraag" at bounding box center [629, 570] width 685 height 32
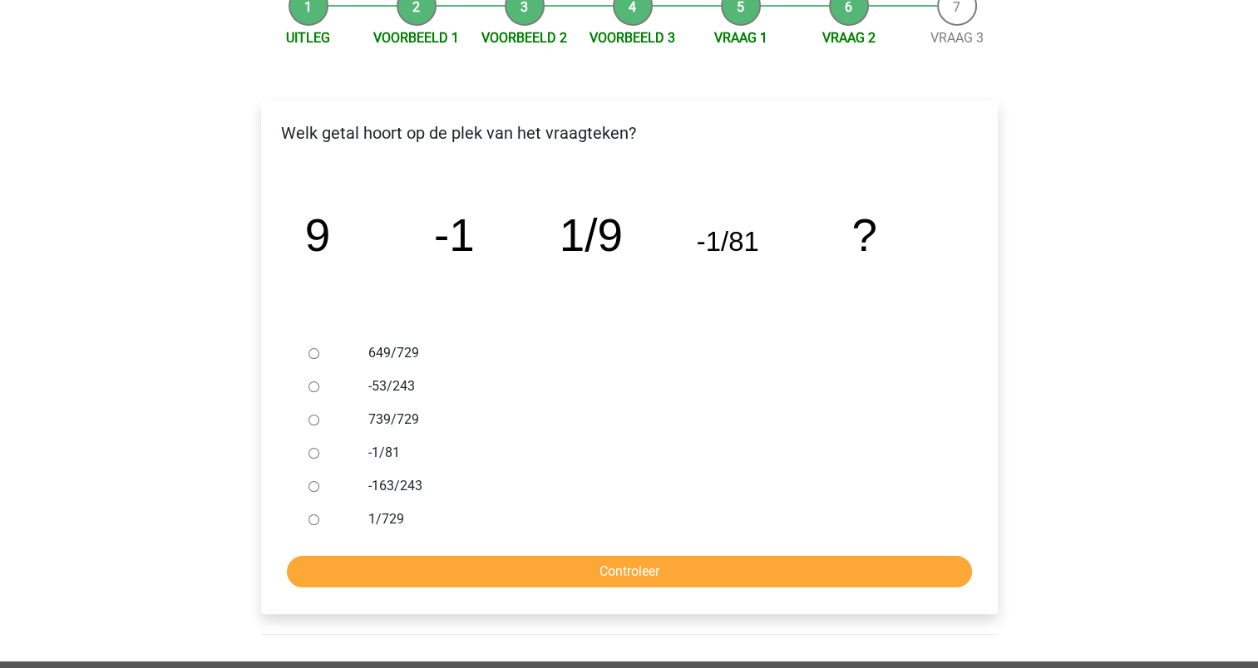
scroll to position [188, 0]
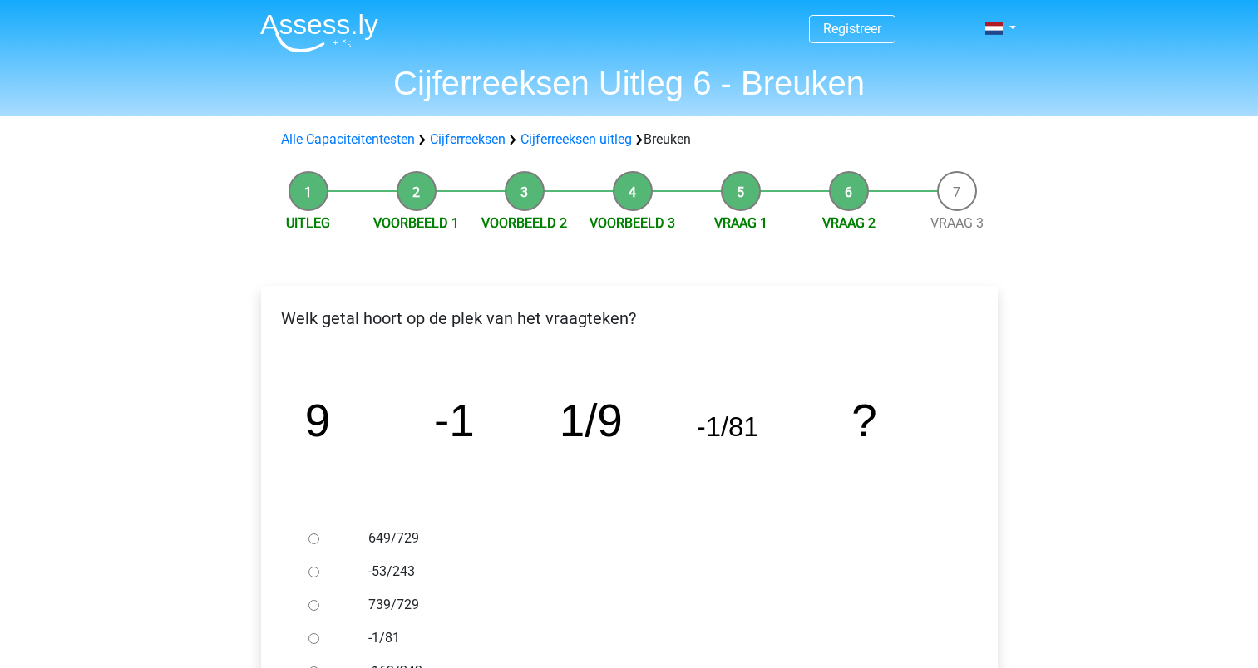
scroll to position [188, 0]
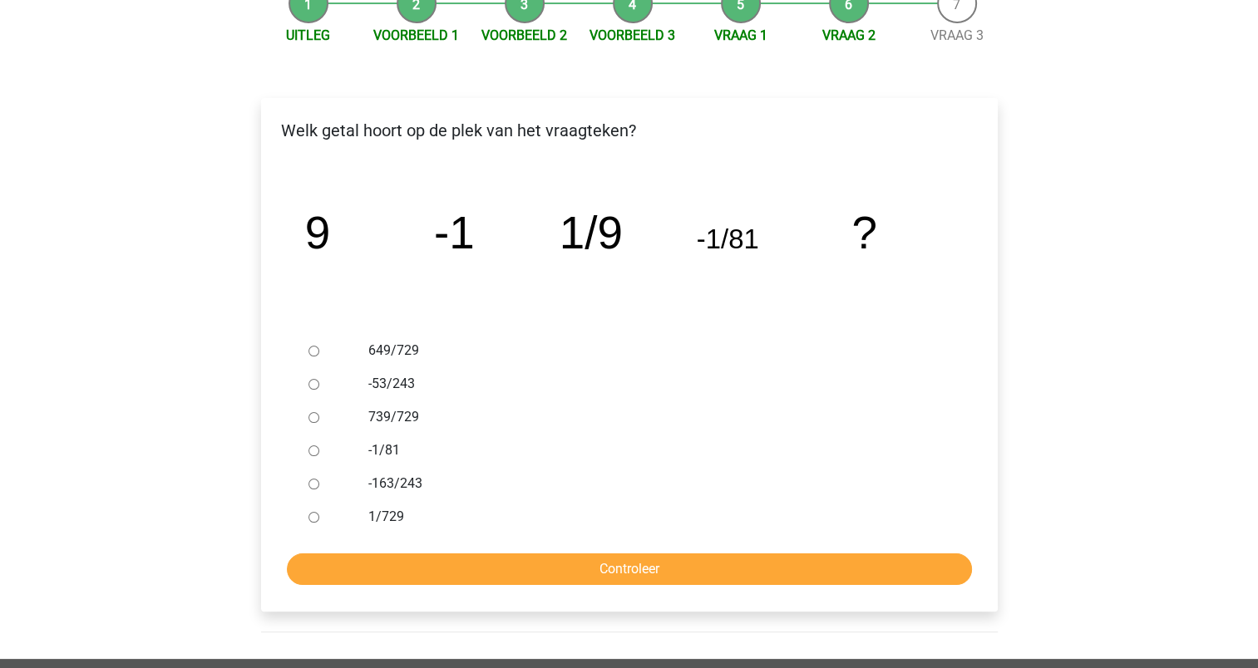
click at [313, 519] on input "1/729" at bounding box center [313, 517] width 11 height 11
radio input "true"
click at [612, 570] on input "Controleer" at bounding box center [629, 570] width 685 height 32
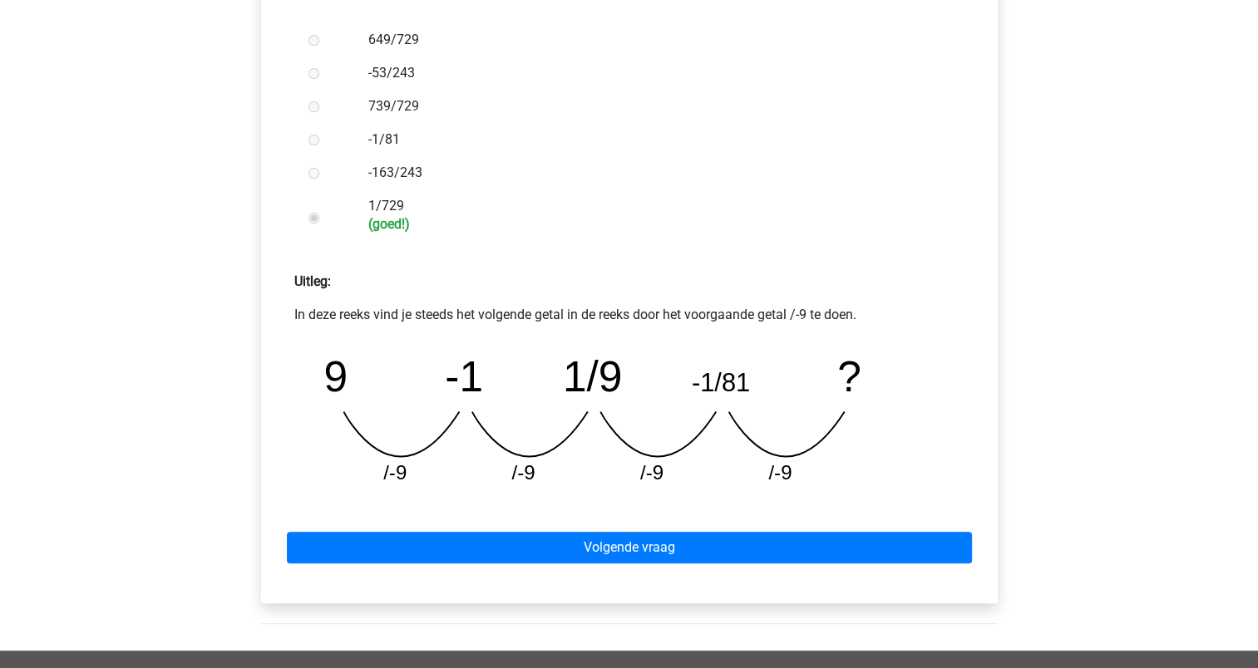
scroll to position [502, 0]
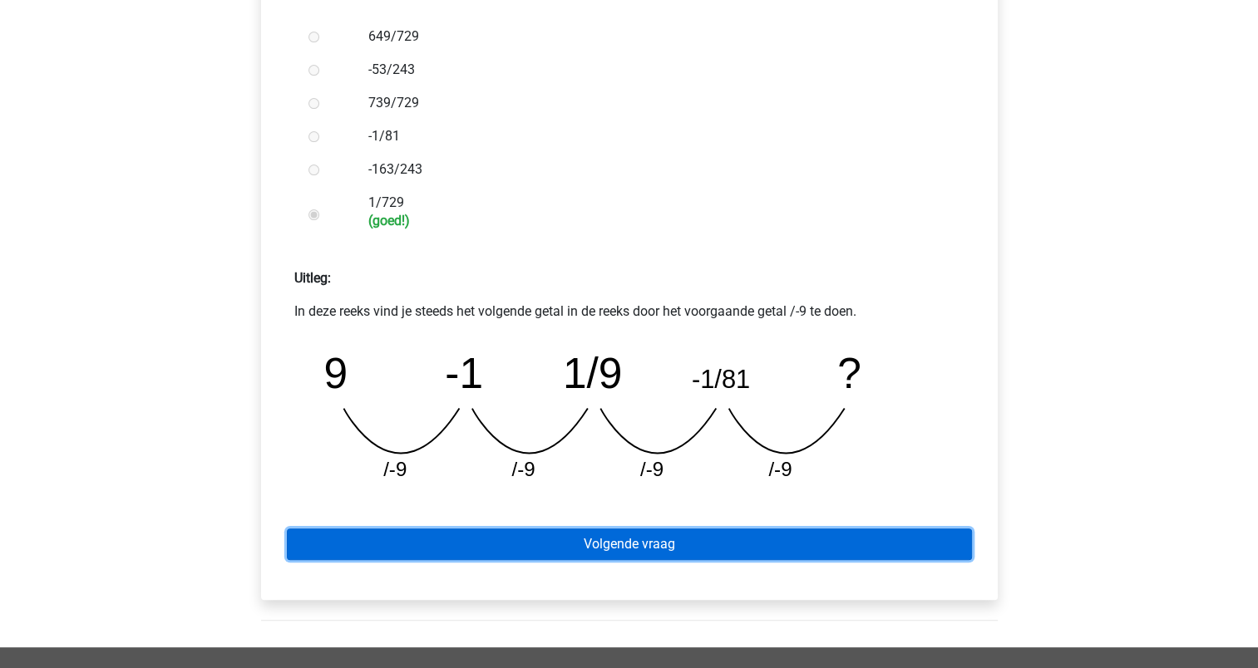
click at [608, 545] on link "Volgende vraag" at bounding box center [629, 545] width 685 height 32
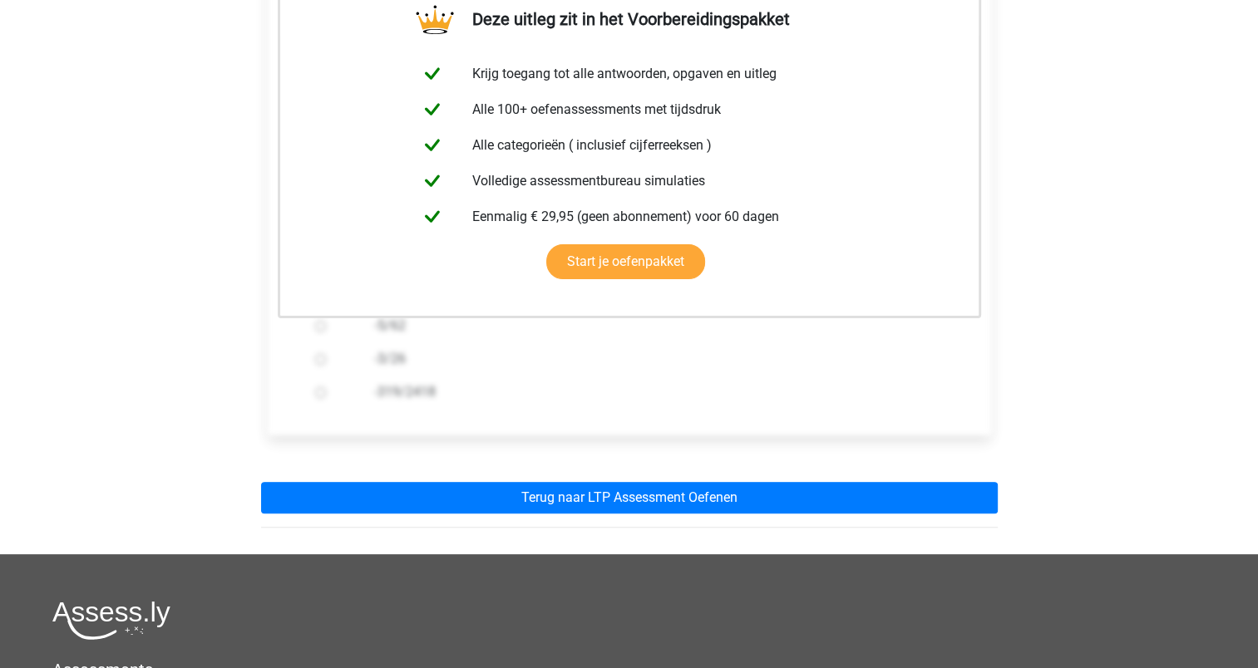
scroll to position [348, 0]
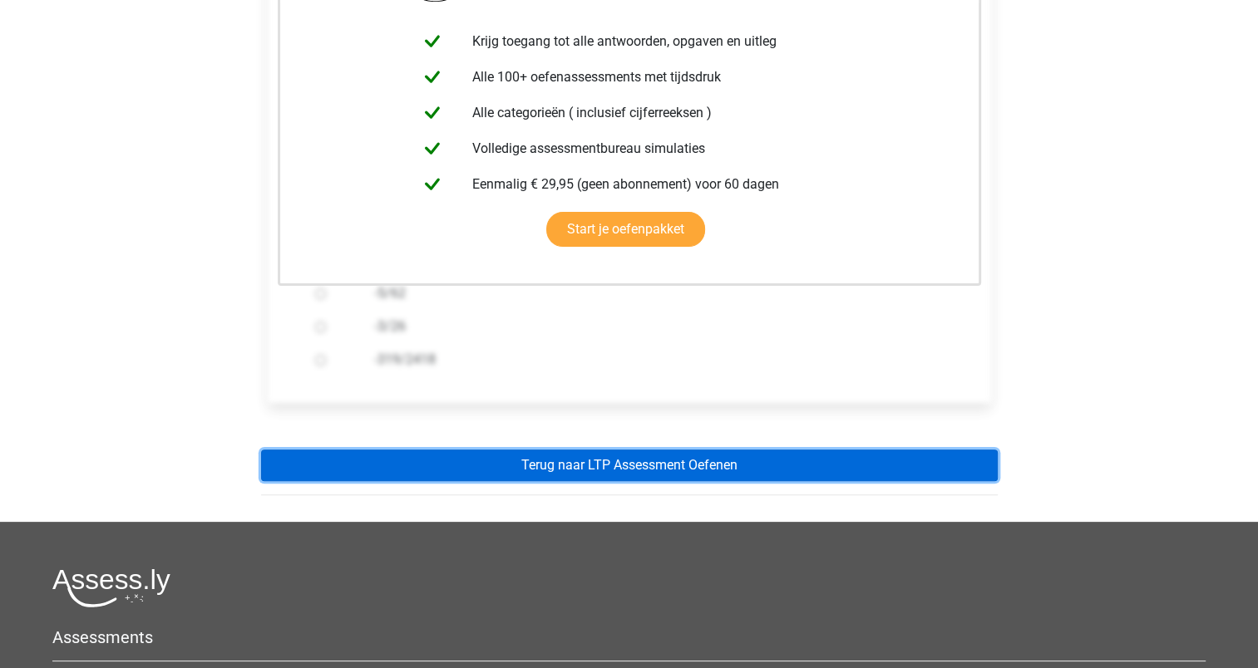
click at [660, 464] on link "Terug naar LTP Assessment Oefenen" at bounding box center [629, 466] width 736 height 32
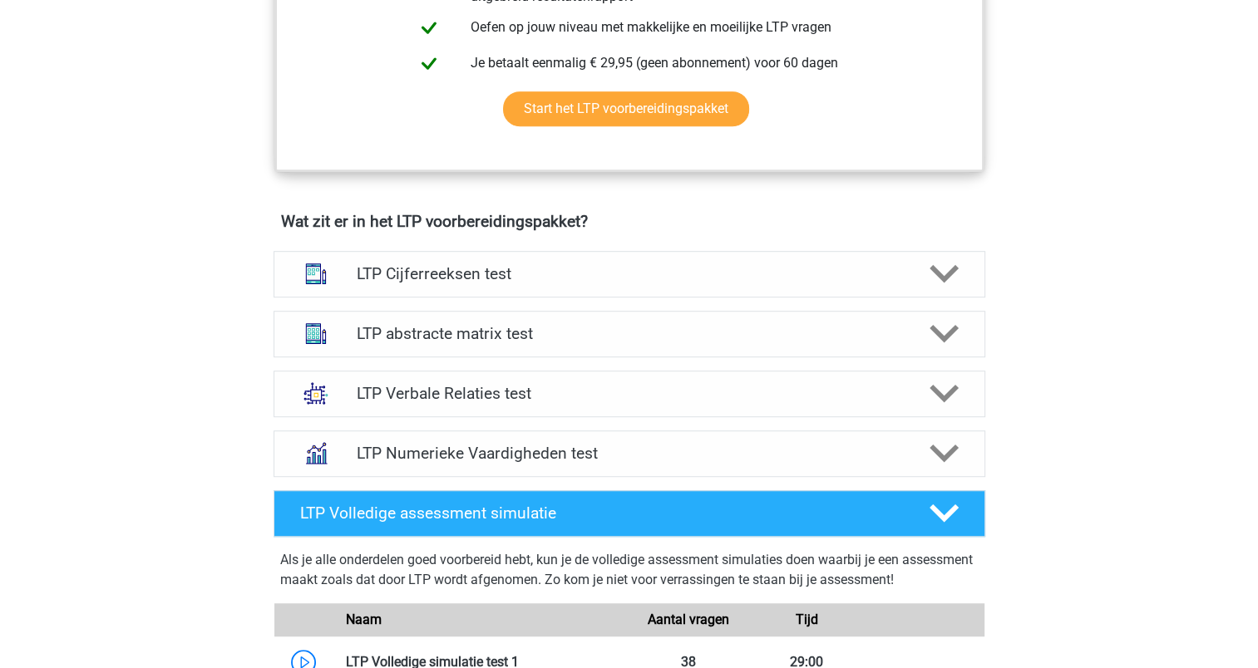
scroll to position [888, 0]
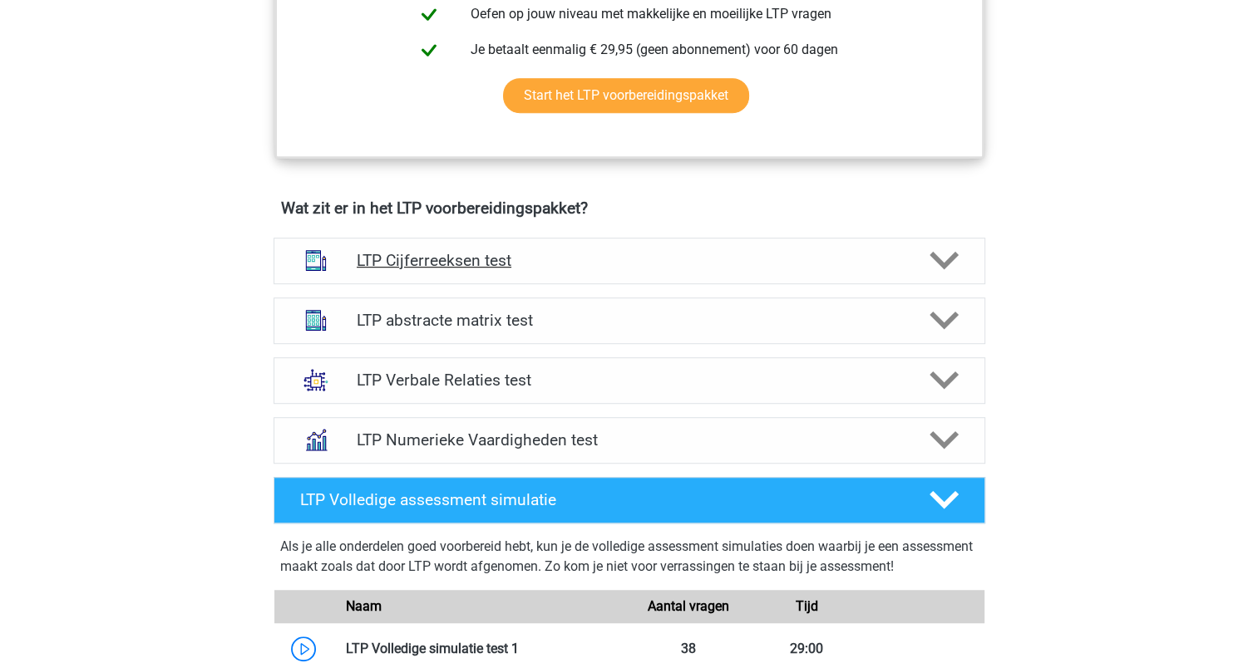
click at [527, 259] on h4 "LTP Cijferreeksen test" at bounding box center [629, 260] width 544 height 19
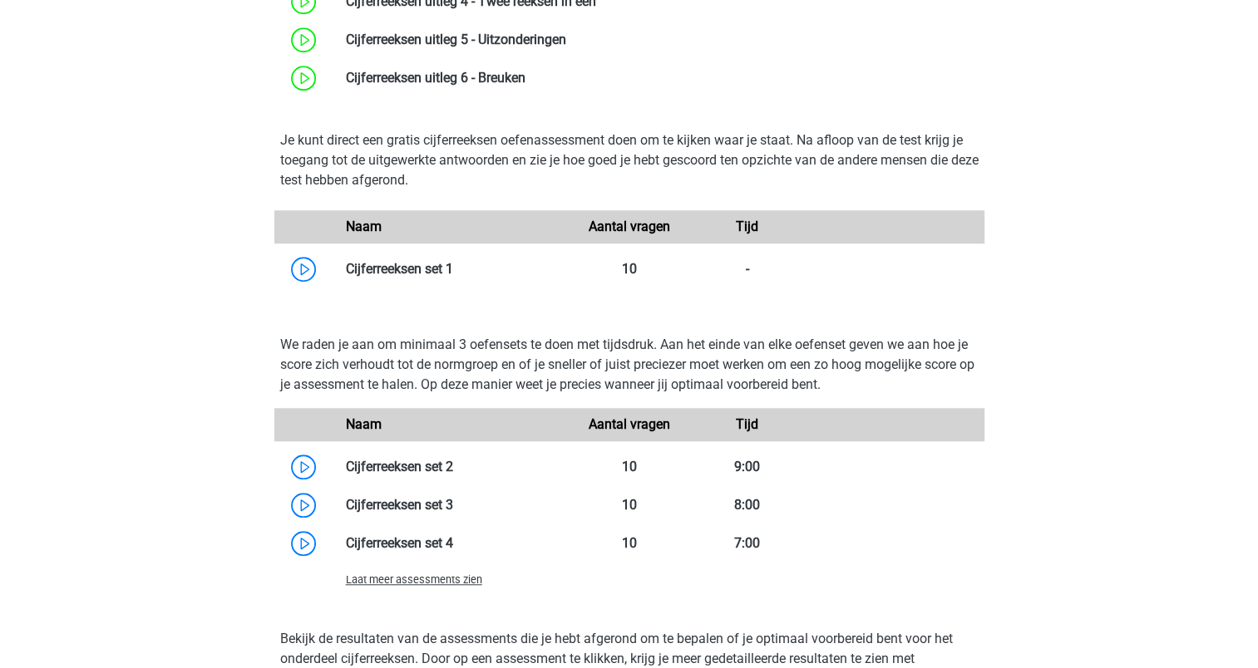
scroll to position [1401, 0]
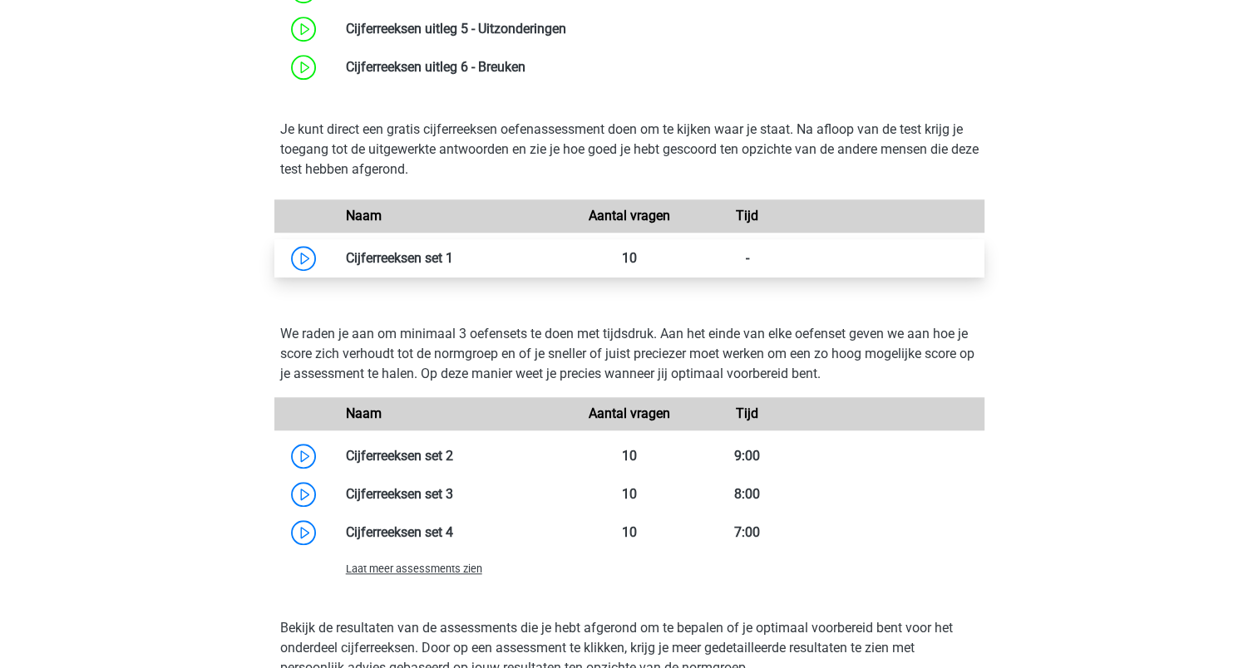
click at [453, 250] on link at bounding box center [453, 258] width 0 height 16
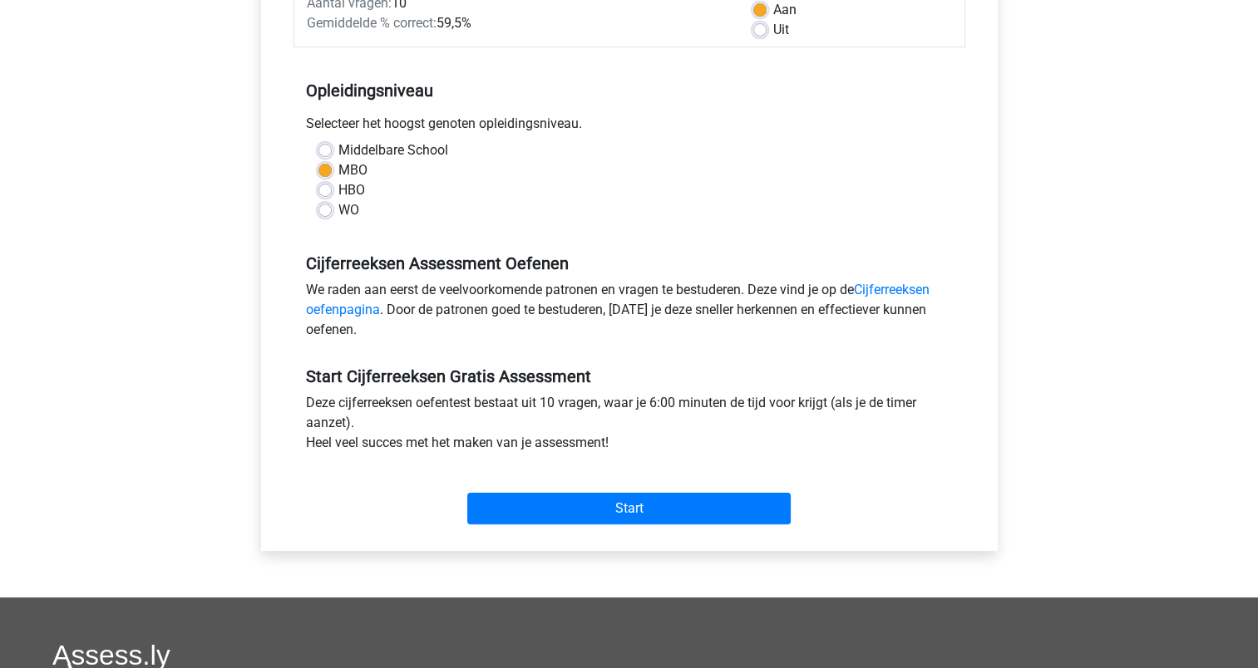
scroll to position [289, 0]
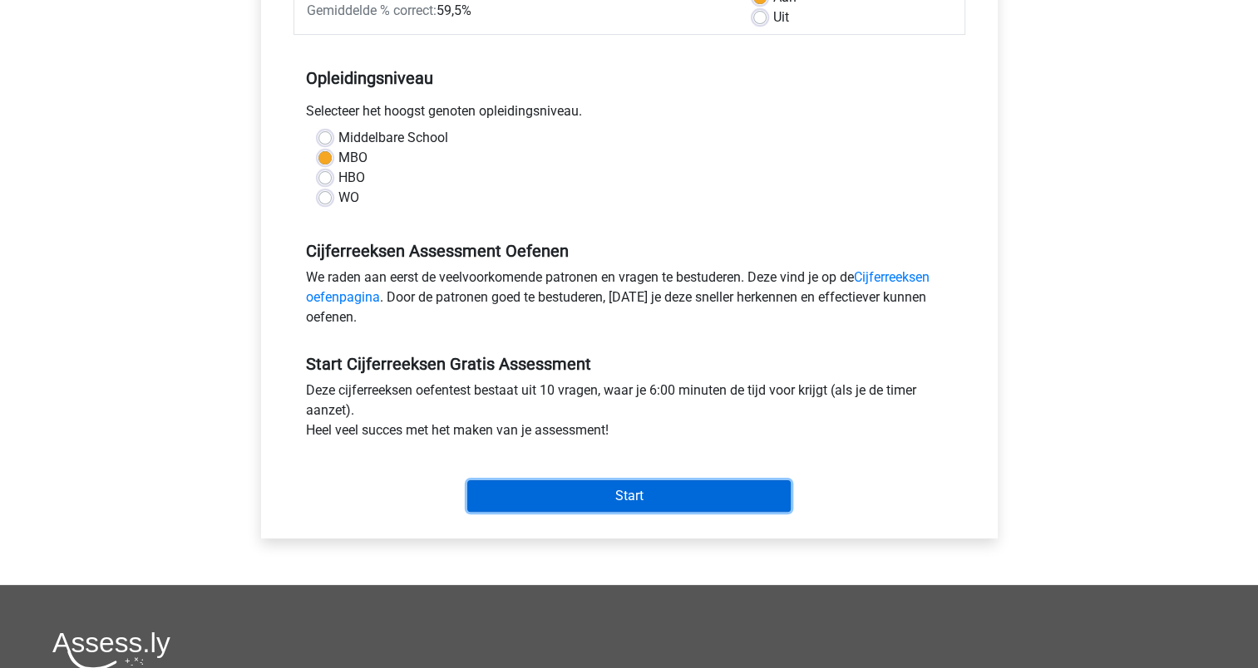
click at [632, 489] on input "Start" at bounding box center [628, 496] width 323 height 32
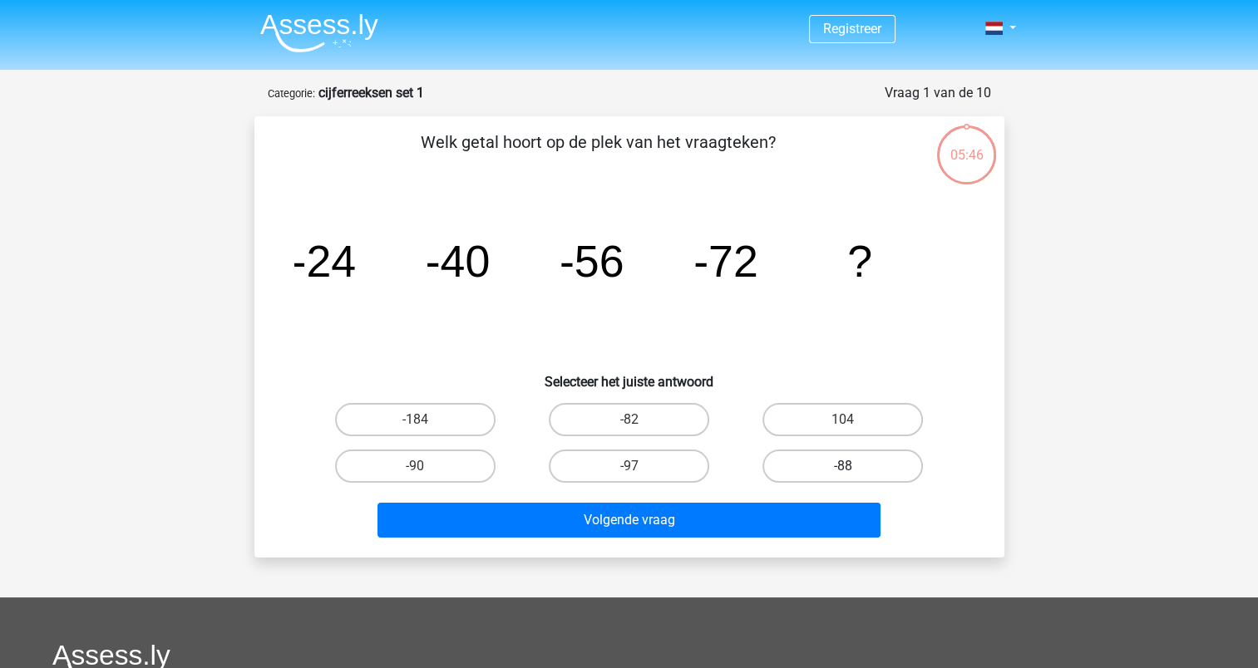
click at [854, 458] on label "-88" at bounding box center [842, 466] width 160 height 33
click at [854, 466] on input "-88" at bounding box center [848, 471] width 11 height 11
radio input "true"
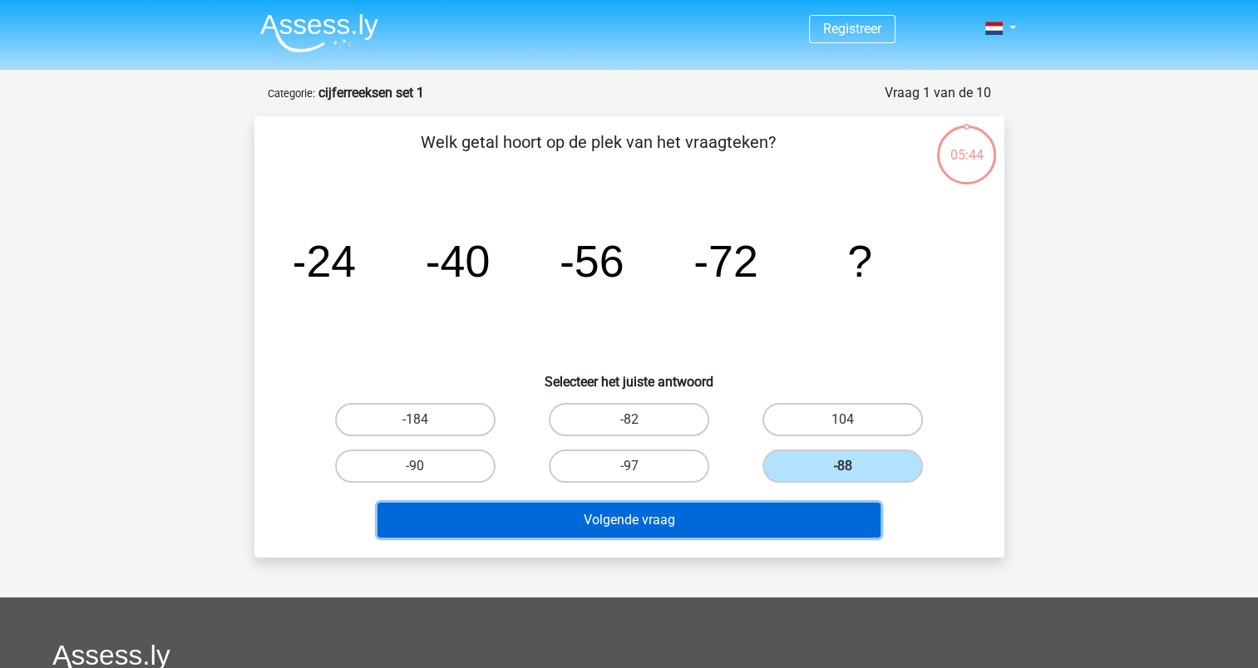
click at [647, 518] on button "Volgende vraag" at bounding box center [628, 520] width 503 height 35
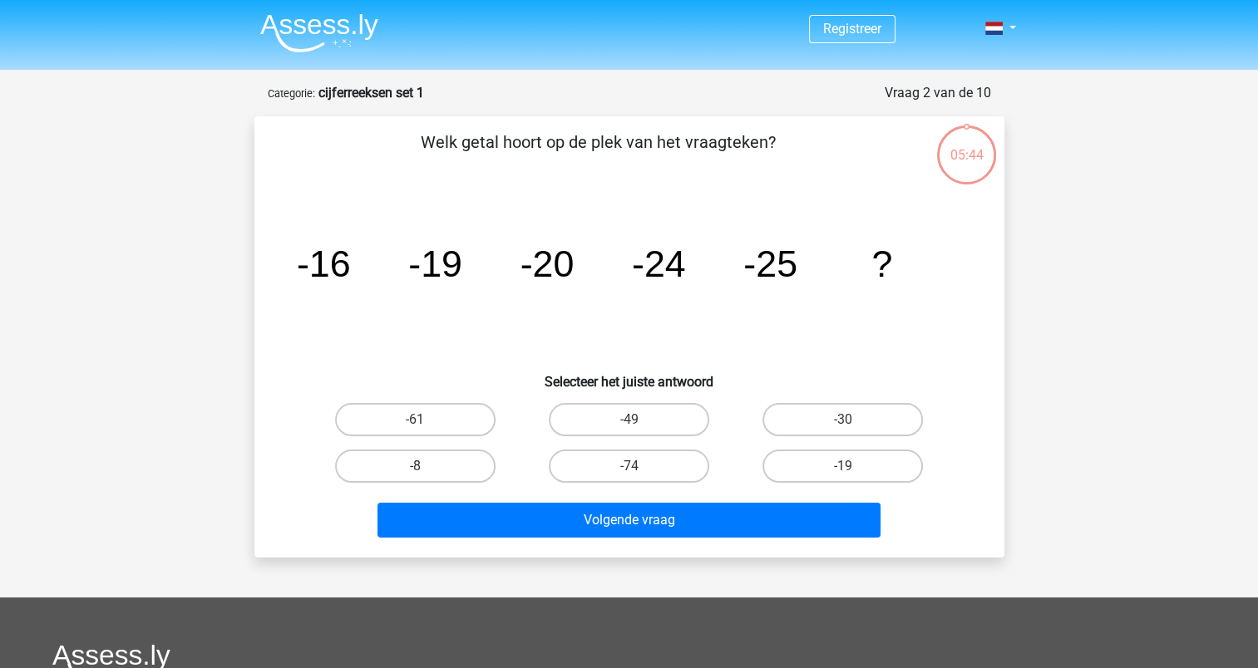
scroll to position [83, 0]
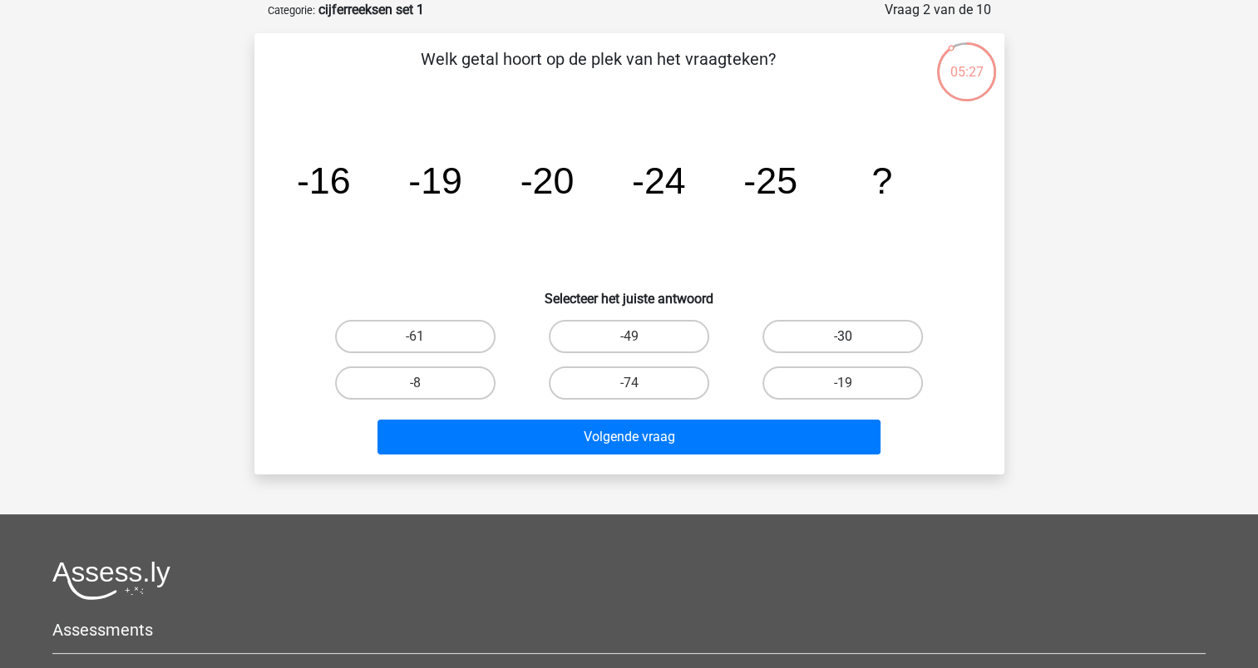
click at [839, 332] on label "-30" at bounding box center [842, 336] width 160 height 33
click at [843, 337] on input "-30" at bounding box center [848, 342] width 11 height 11
radio input "true"
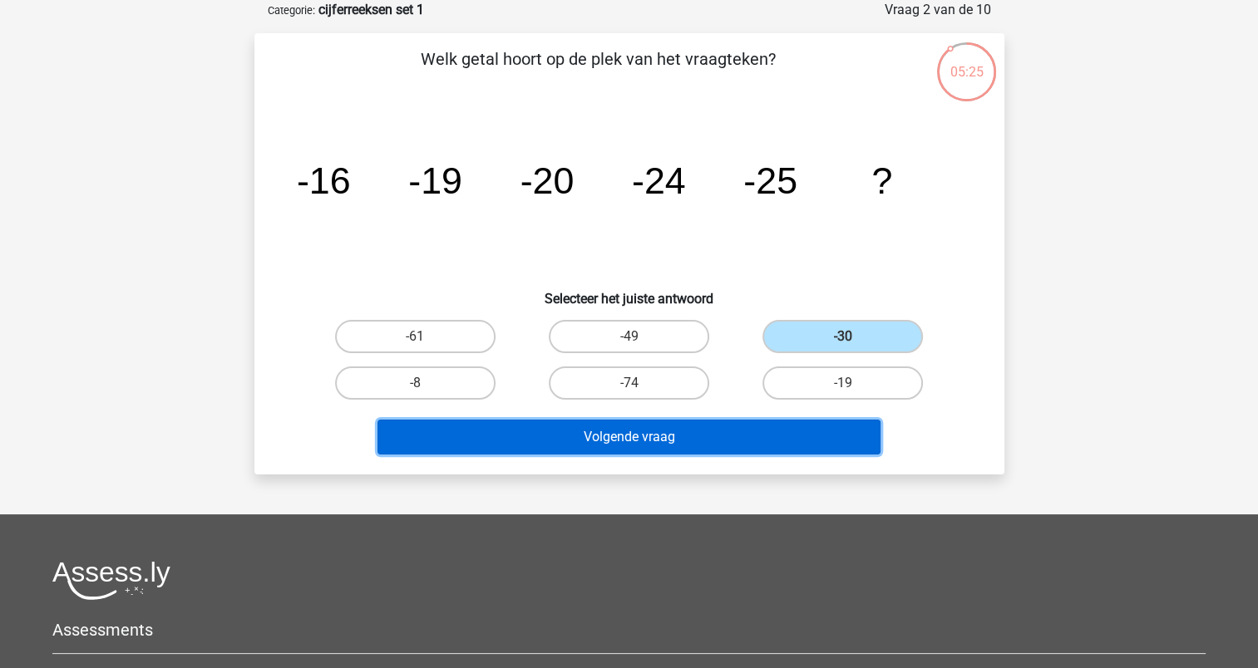
click at [636, 432] on button "Volgende vraag" at bounding box center [628, 437] width 503 height 35
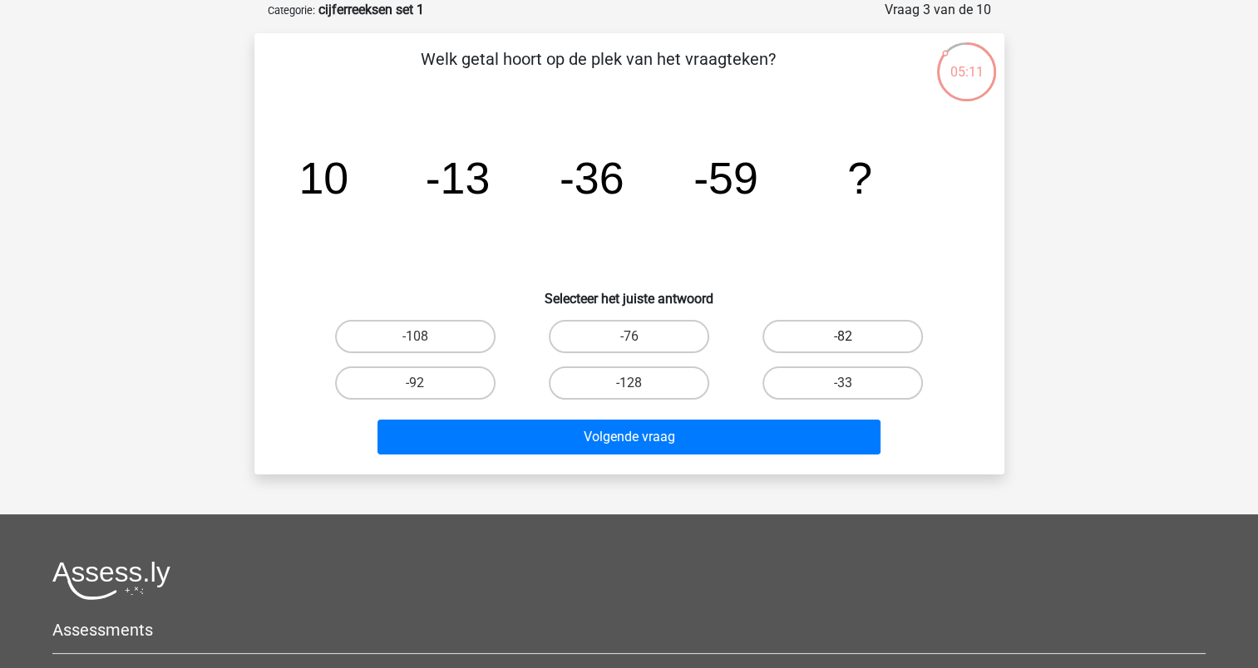
click at [887, 322] on label "-82" at bounding box center [842, 336] width 160 height 33
click at [854, 337] on input "-82" at bounding box center [848, 342] width 11 height 11
radio input "true"
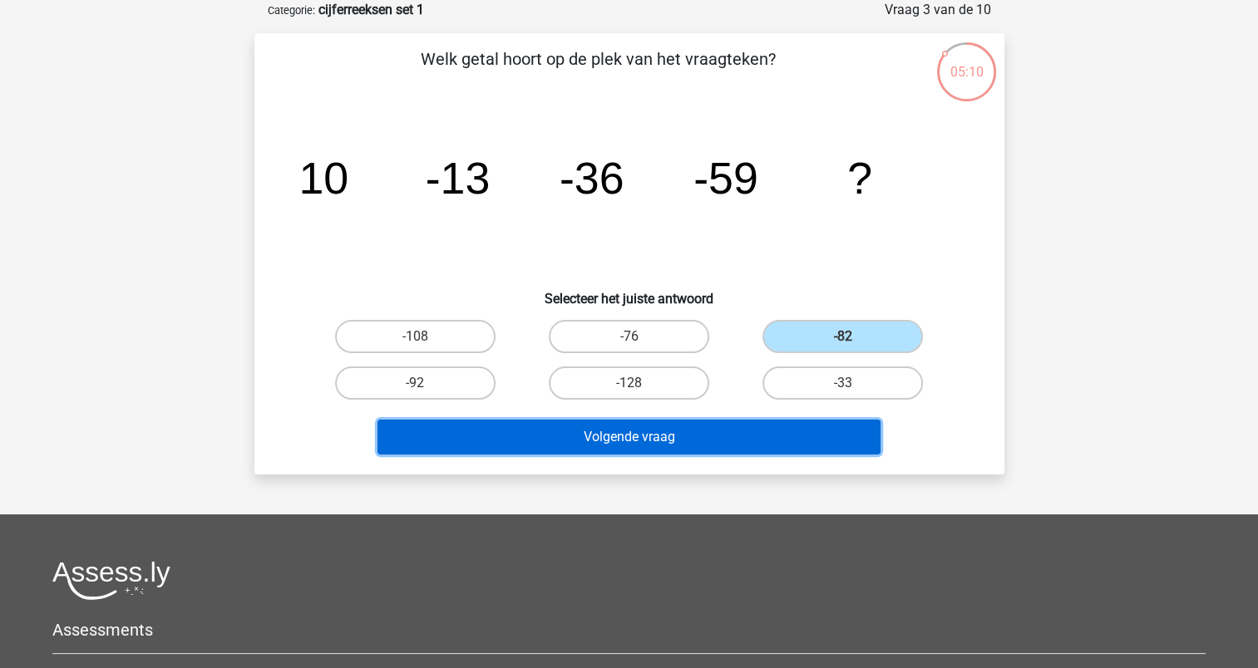
click at [621, 441] on button "Volgende vraag" at bounding box center [628, 437] width 503 height 35
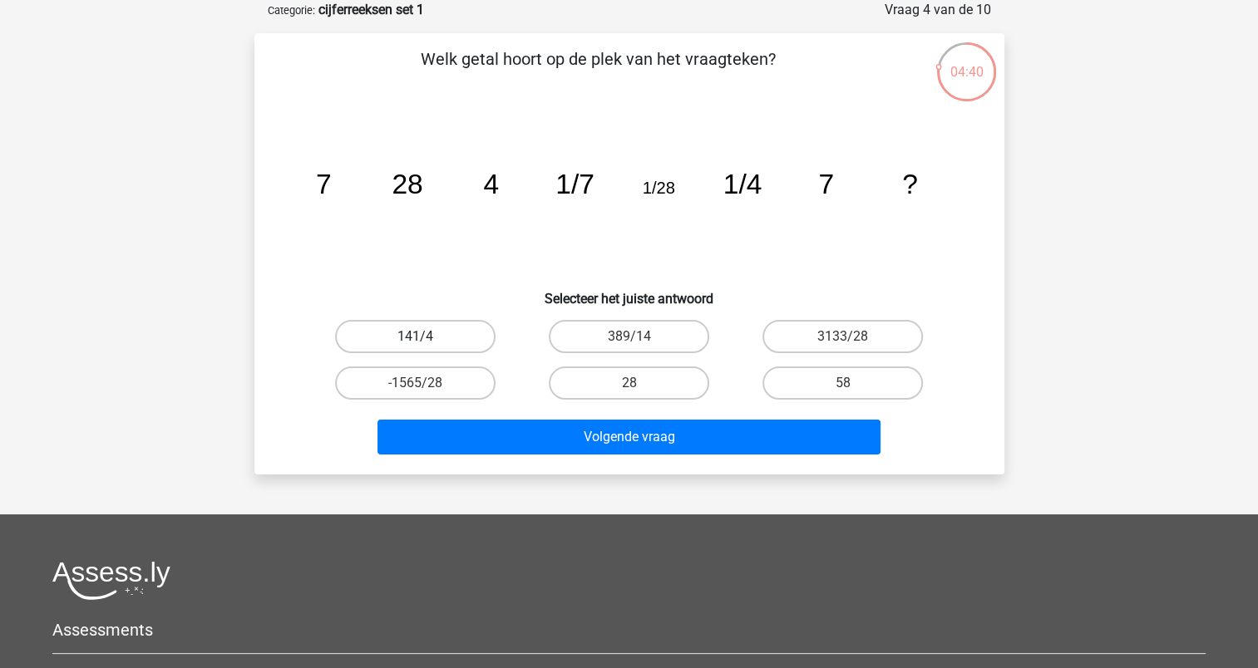
click at [446, 331] on label "141/4" at bounding box center [415, 336] width 160 height 33
click at [426, 337] on input "141/4" at bounding box center [420, 342] width 11 height 11
radio input "true"
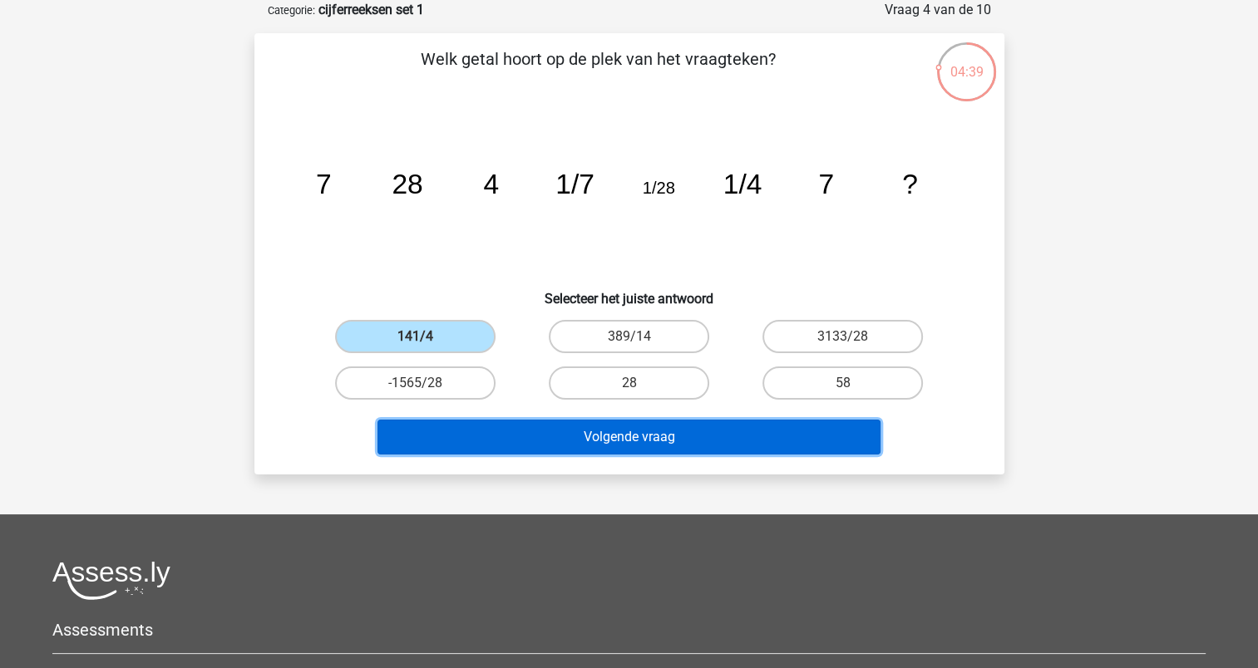
click at [662, 426] on button "Volgende vraag" at bounding box center [628, 437] width 503 height 35
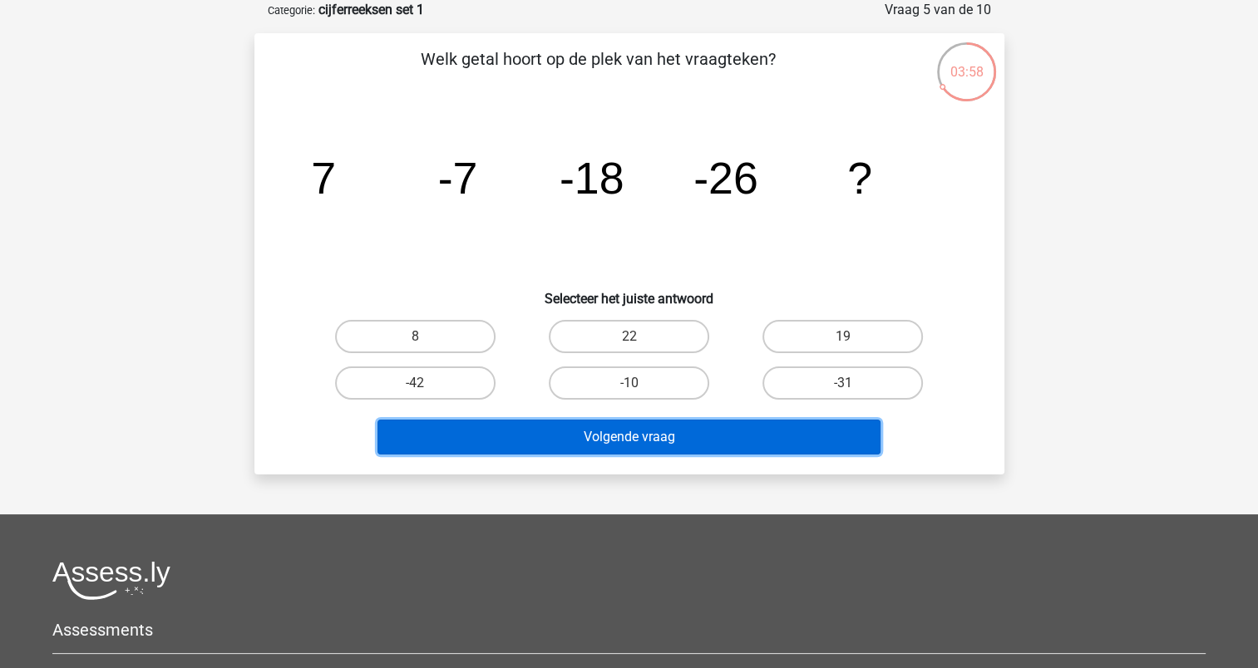
click at [639, 436] on button "Volgende vraag" at bounding box center [628, 437] width 503 height 35
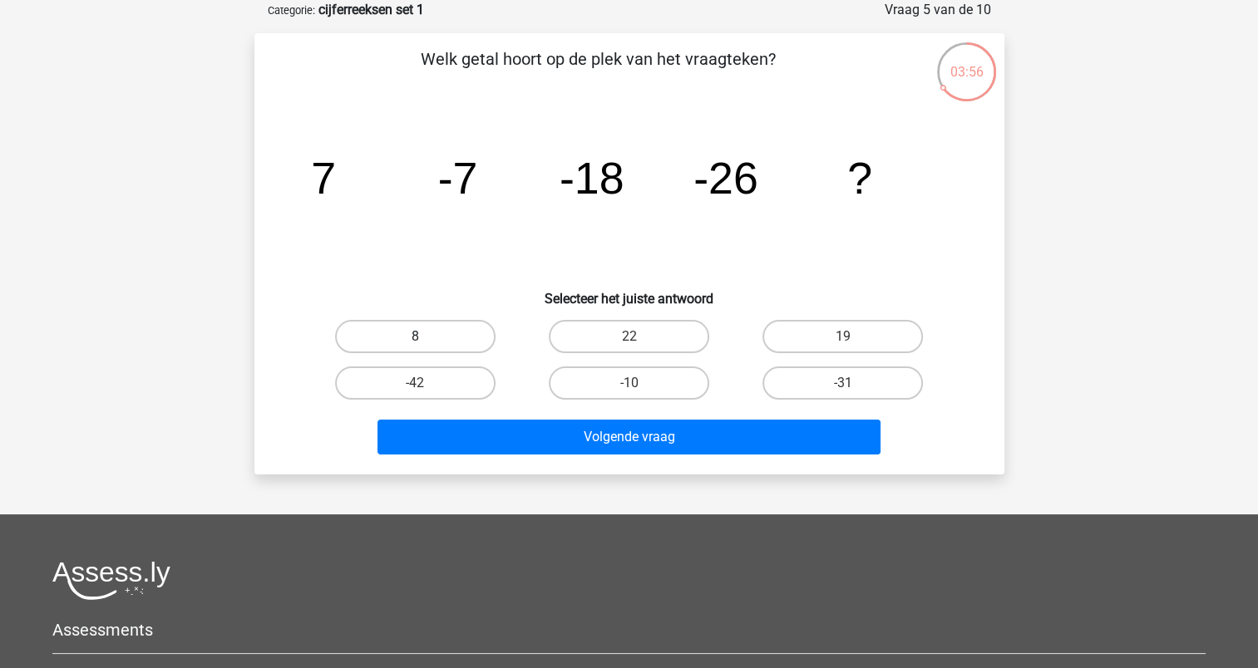
click at [435, 336] on label "8" at bounding box center [415, 336] width 160 height 33
click at [426, 337] on input "8" at bounding box center [420, 342] width 11 height 11
radio input "true"
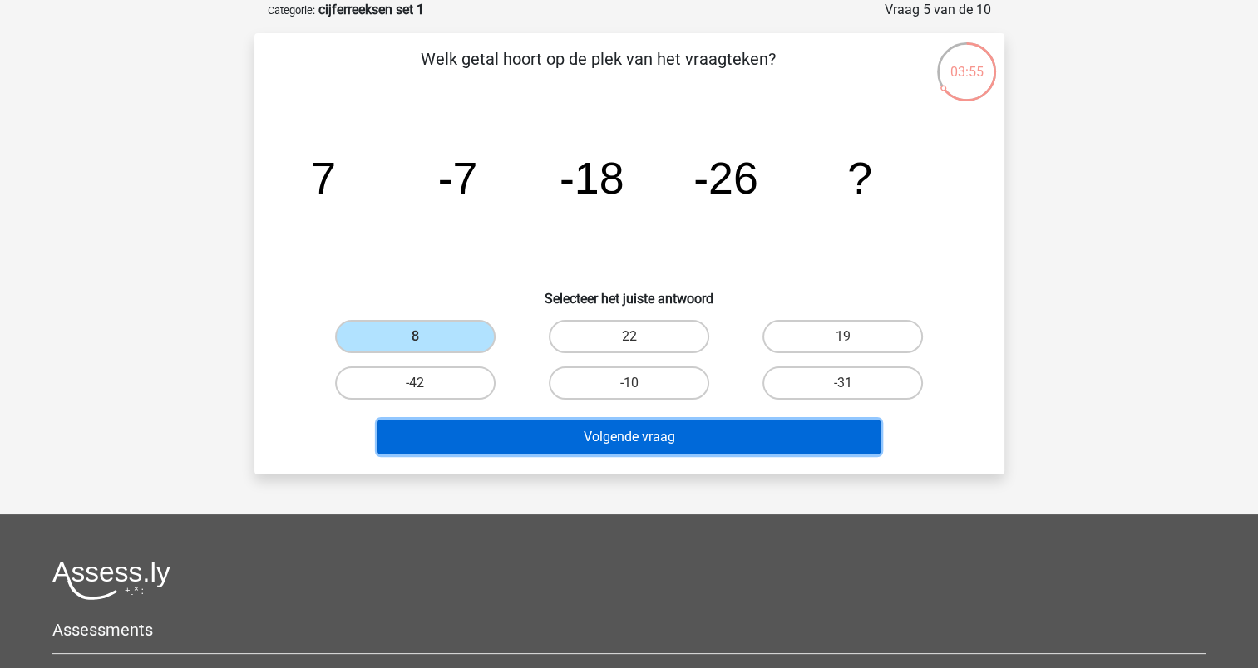
click at [614, 441] on button "Volgende vraag" at bounding box center [628, 437] width 503 height 35
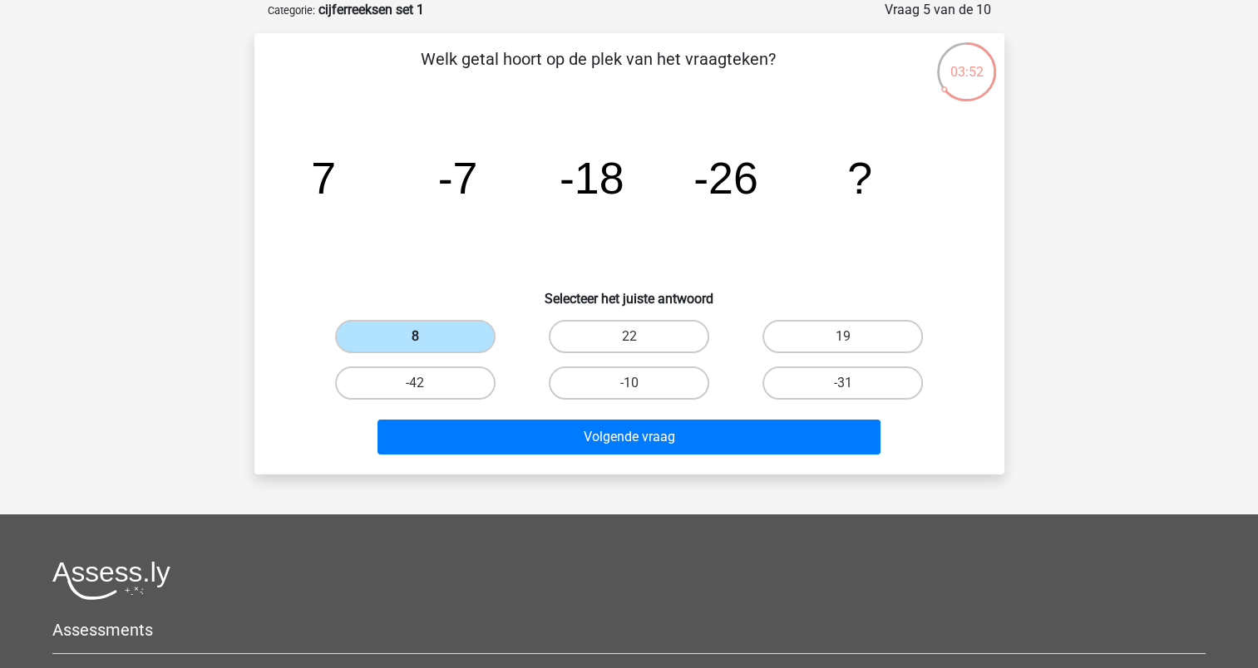
click at [454, 322] on label "8" at bounding box center [415, 336] width 160 height 33
click at [426, 337] on input "8" at bounding box center [420, 342] width 11 height 11
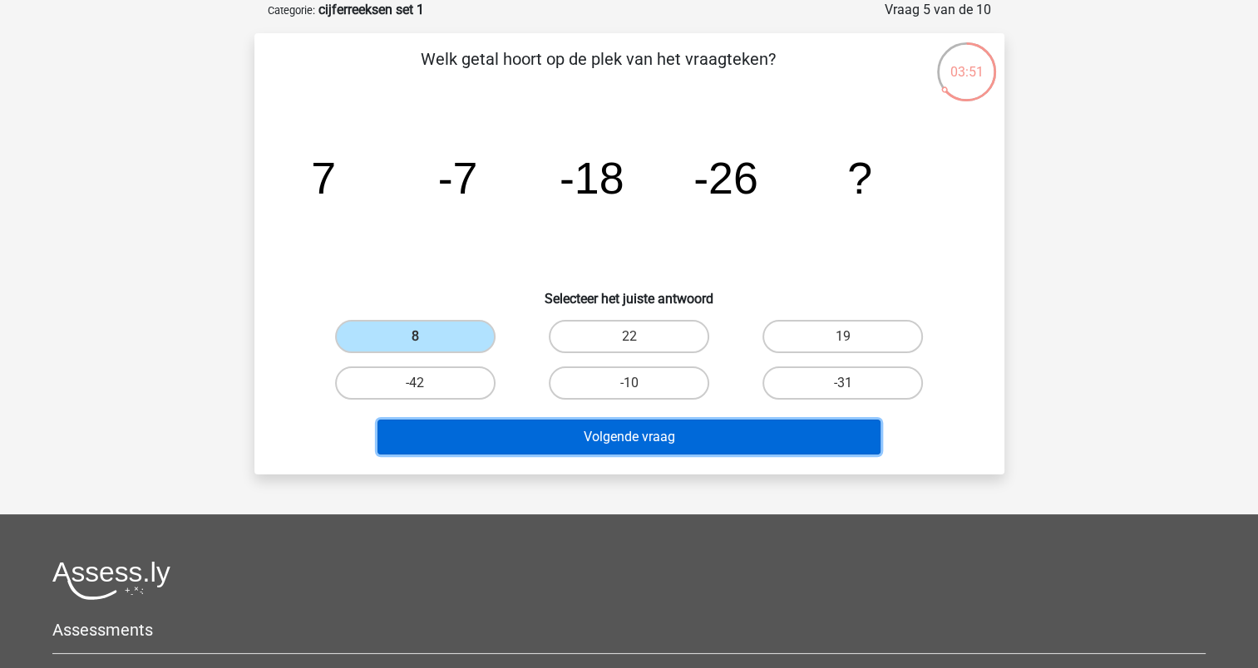
click at [654, 429] on button "Volgende vraag" at bounding box center [628, 437] width 503 height 35
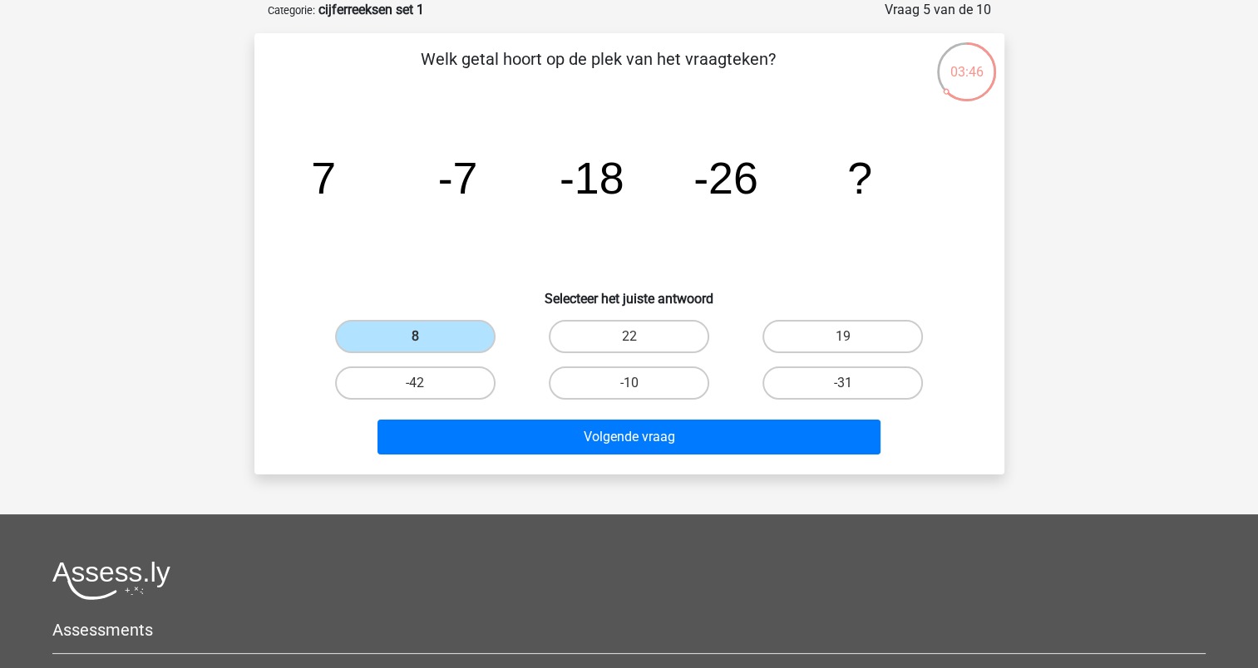
click at [844, 383] on input "-31" at bounding box center [848, 388] width 11 height 11
radio input "true"
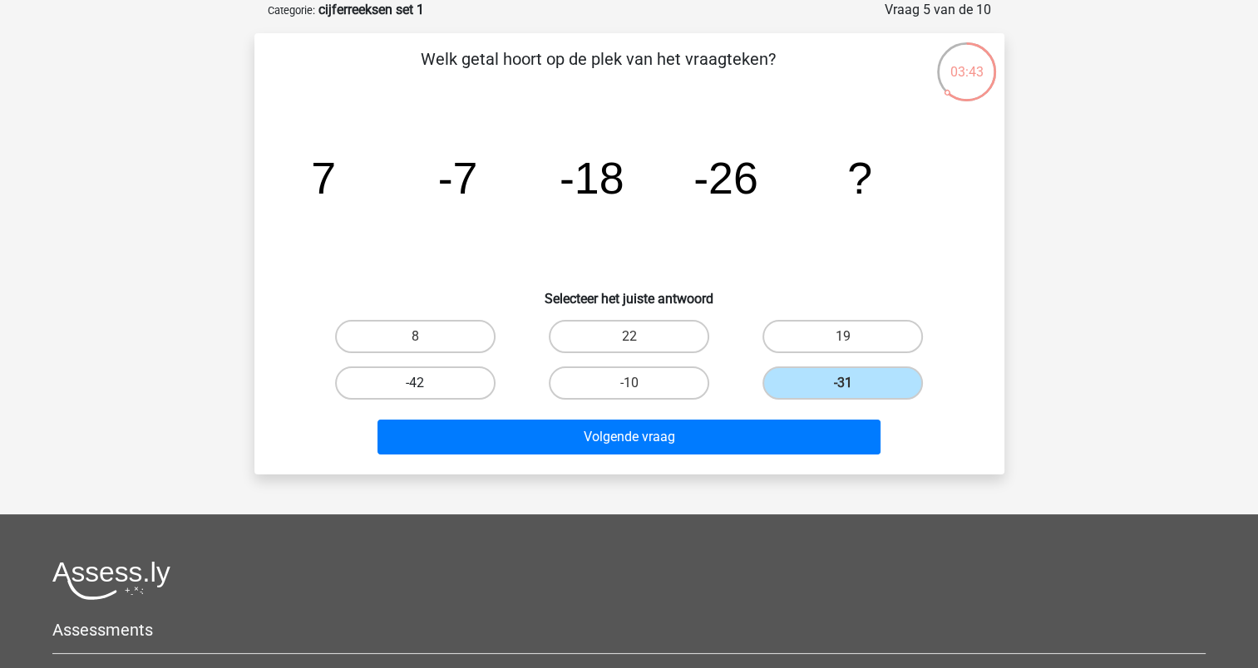
click at [431, 372] on label "-42" at bounding box center [415, 383] width 160 height 33
click at [426, 383] on input "-42" at bounding box center [420, 388] width 11 height 11
radio input "true"
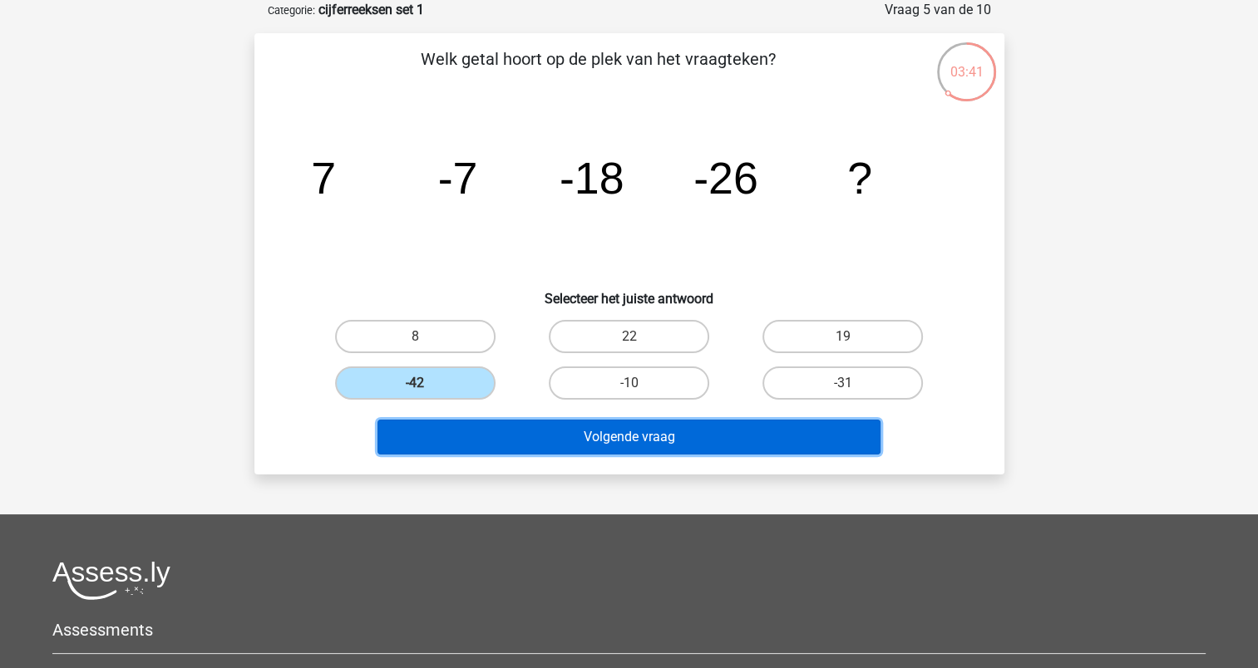
click at [619, 434] on button "Volgende vraag" at bounding box center [628, 437] width 503 height 35
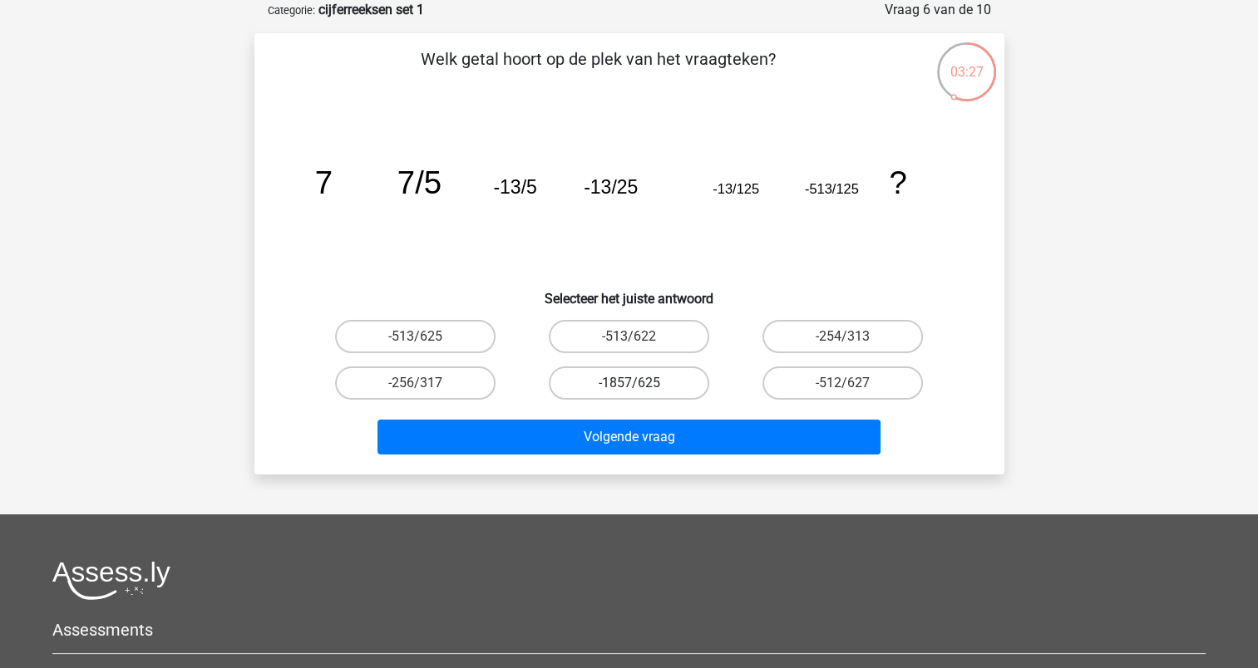
click at [628, 386] on label "-1857/625" at bounding box center [629, 383] width 160 height 33
click at [628, 386] on input "-1857/625" at bounding box center [633, 388] width 11 height 11
radio input "true"
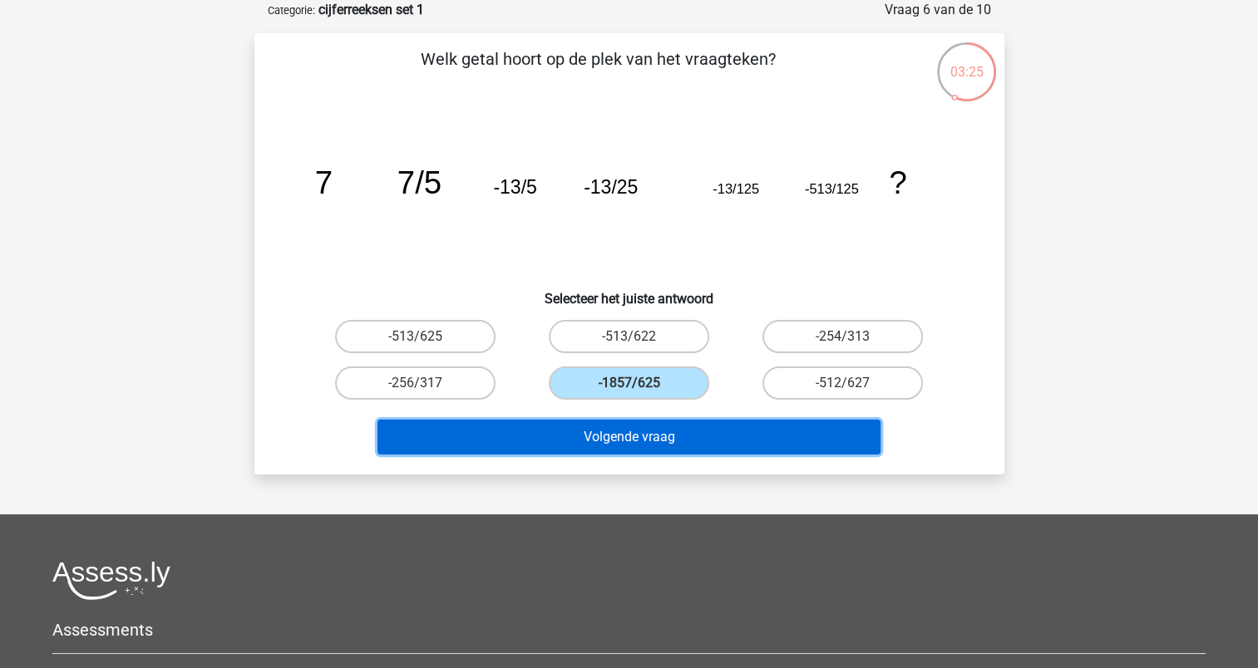
click at [628, 433] on button "Volgende vraag" at bounding box center [628, 437] width 503 height 35
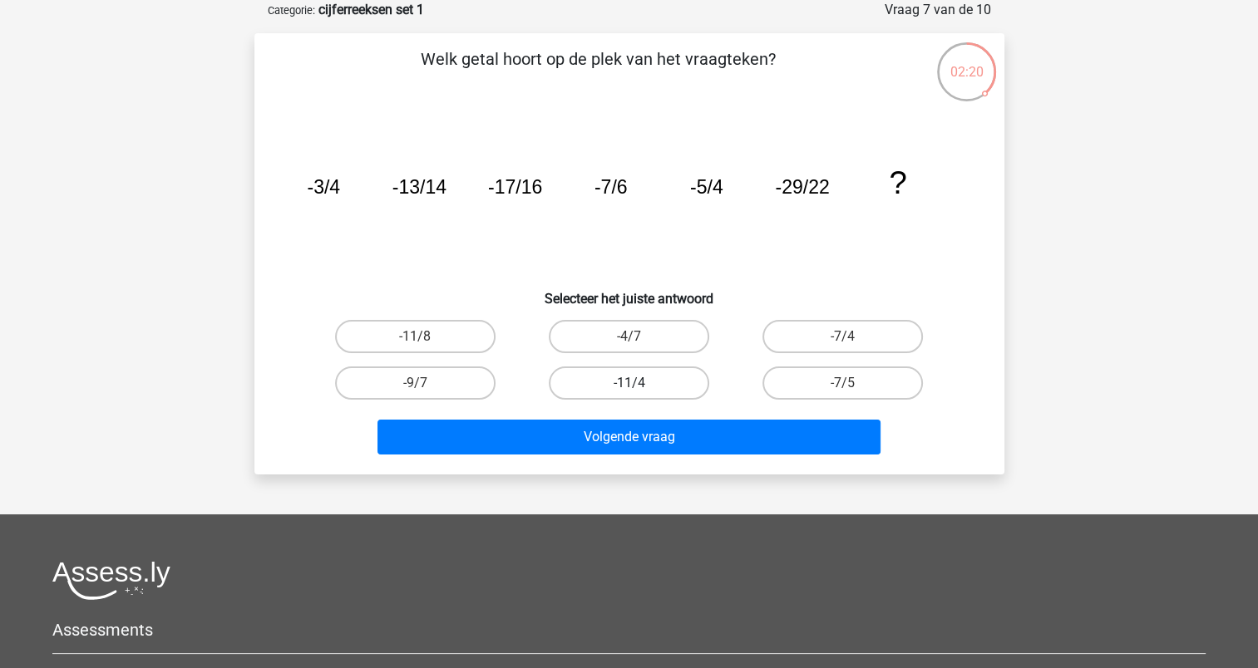
click at [638, 379] on label "-11/4" at bounding box center [629, 383] width 160 height 33
click at [638, 383] on input "-11/4" at bounding box center [633, 388] width 11 height 11
radio input "true"
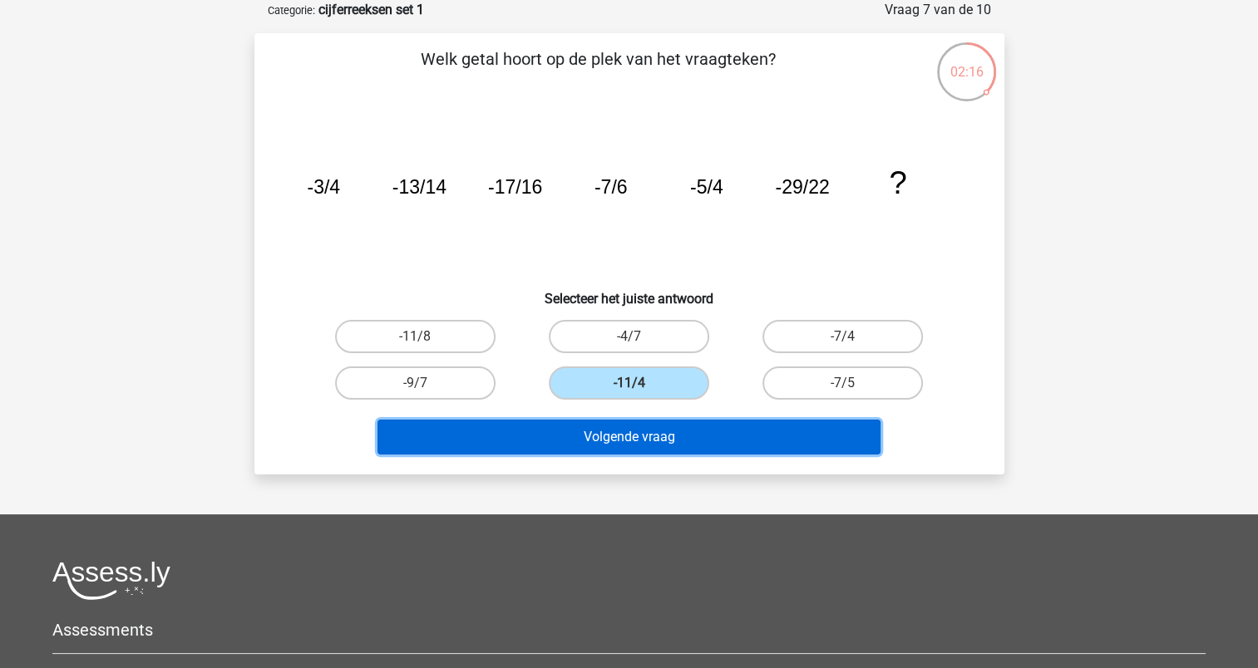
click at [637, 431] on button "Volgende vraag" at bounding box center [628, 437] width 503 height 35
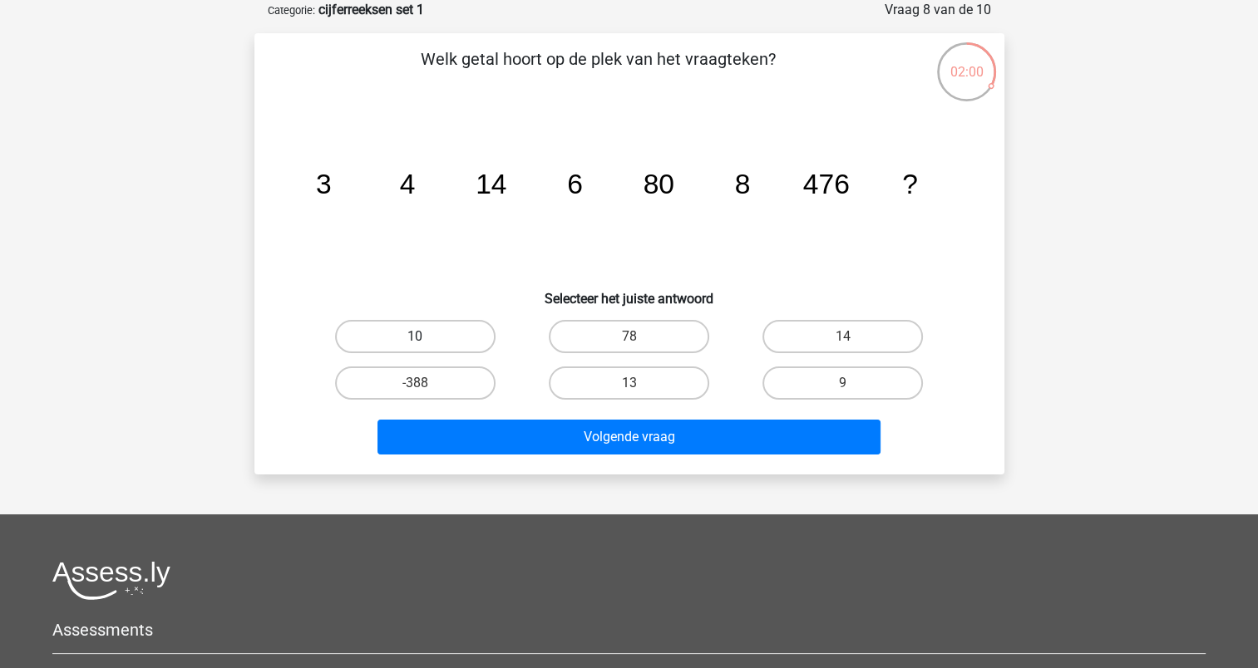
click at [453, 336] on label "10" at bounding box center [415, 336] width 160 height 33
click at [426, 337] on input "10" at bounding box center [420, 342] width 11 height 11
radio input "true"
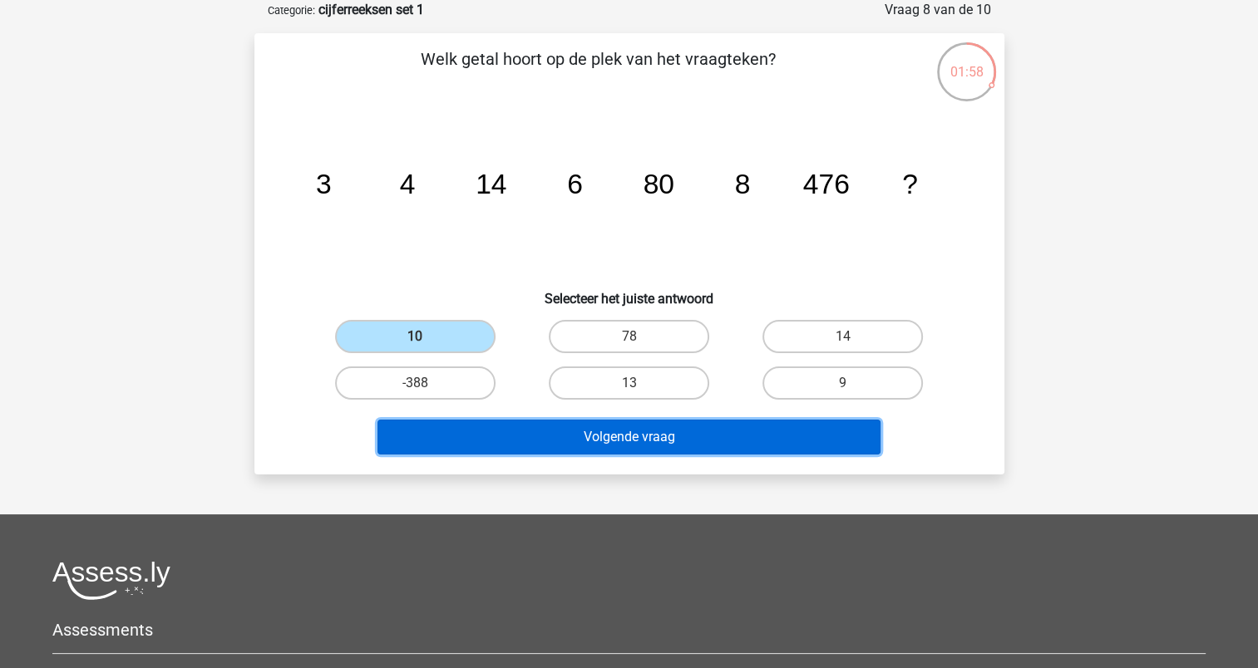
click at [640, 432] on button "Volgende vraag" at bounding box center [628, 437] width 503 height 35
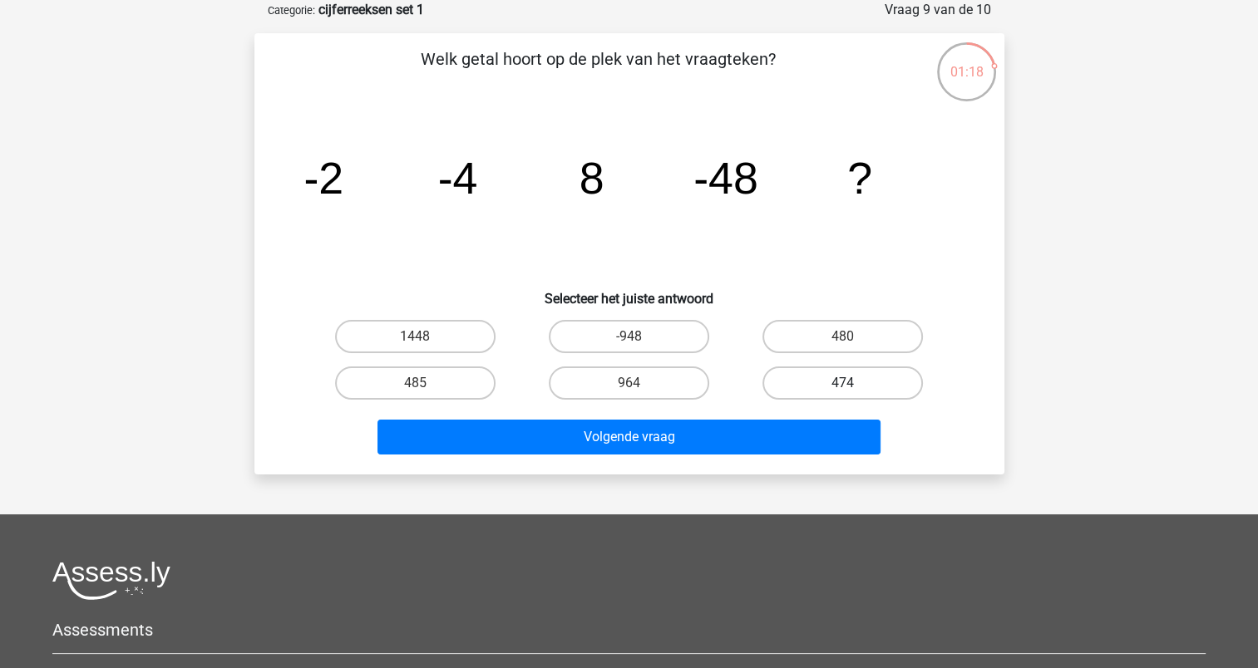
click at [838, 382] on label "474" at bounding box center [842, 383] width 160 height 33
click at [843, 383] on input "474" at bounding box center [848, 388] width 11 height 11
radio input "true"
click at [854, 332] on label "480" at bounding box center [842, 336] width 160 height 33
click at [854, 337] on input "480" at bounding box center [848, 342] width 11 height 11
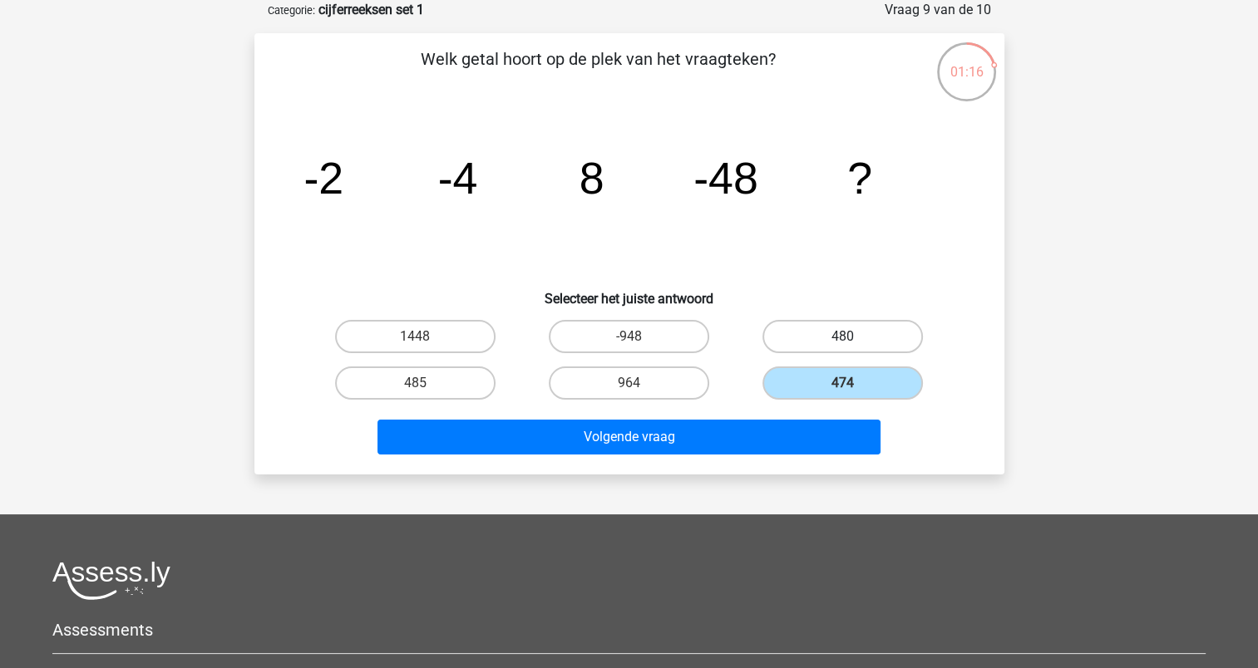
radio input "true"
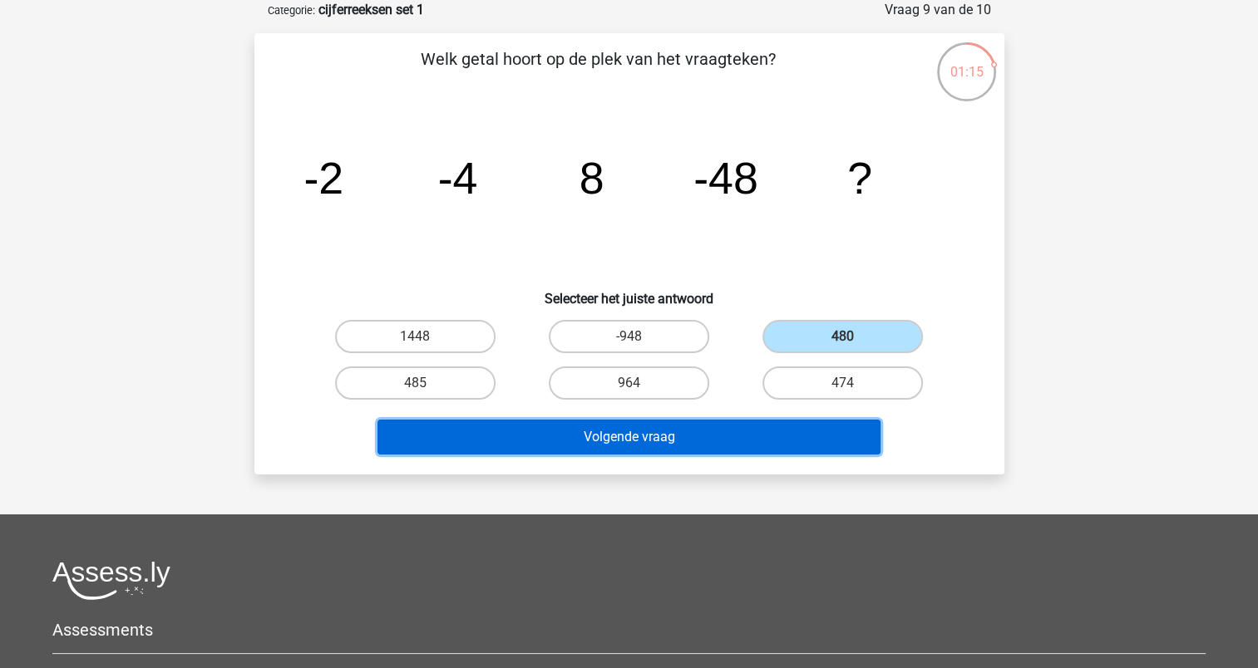
click at [649, 422] on button "Volgende vraag" at bounding box center [628, 437] width 503 height 35
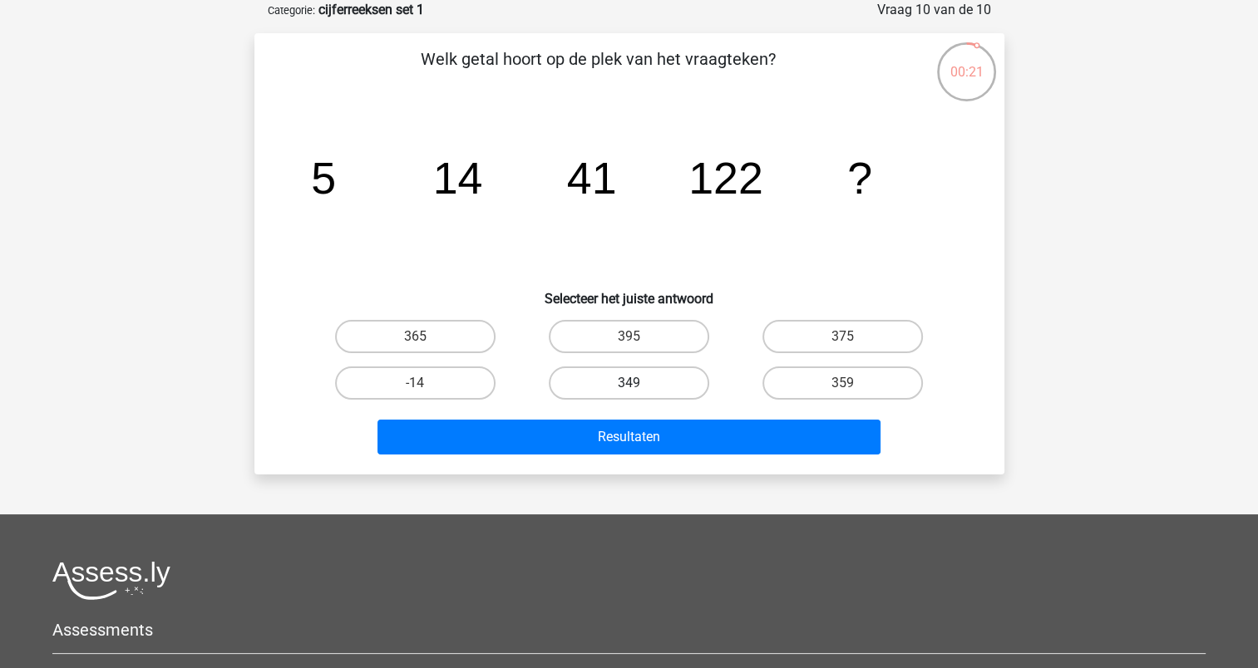
click at [653, 376] on label "349" at bounding box center [629, 383] width 160 height 33
click at [639, 383] on input "349" at bounding box center [633, 388] width 11 height 11
radio input "true"
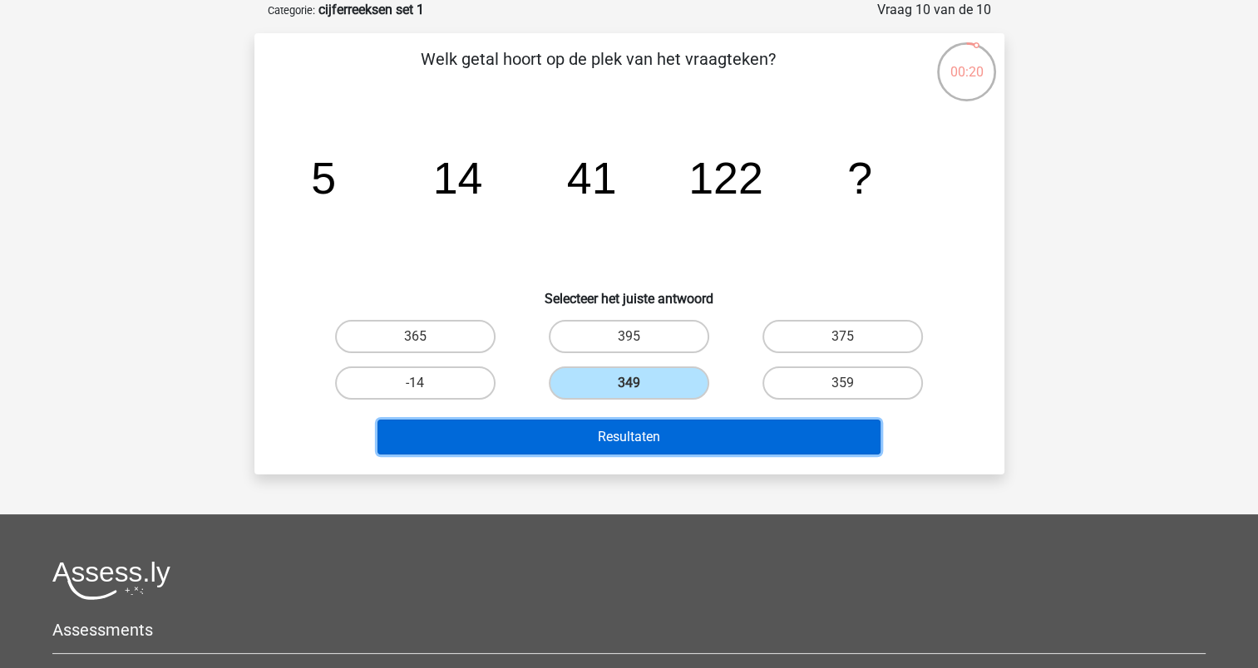
click at [647, 441] on button "Resultaten" at bounding box center [628, 437] width 503 height 35
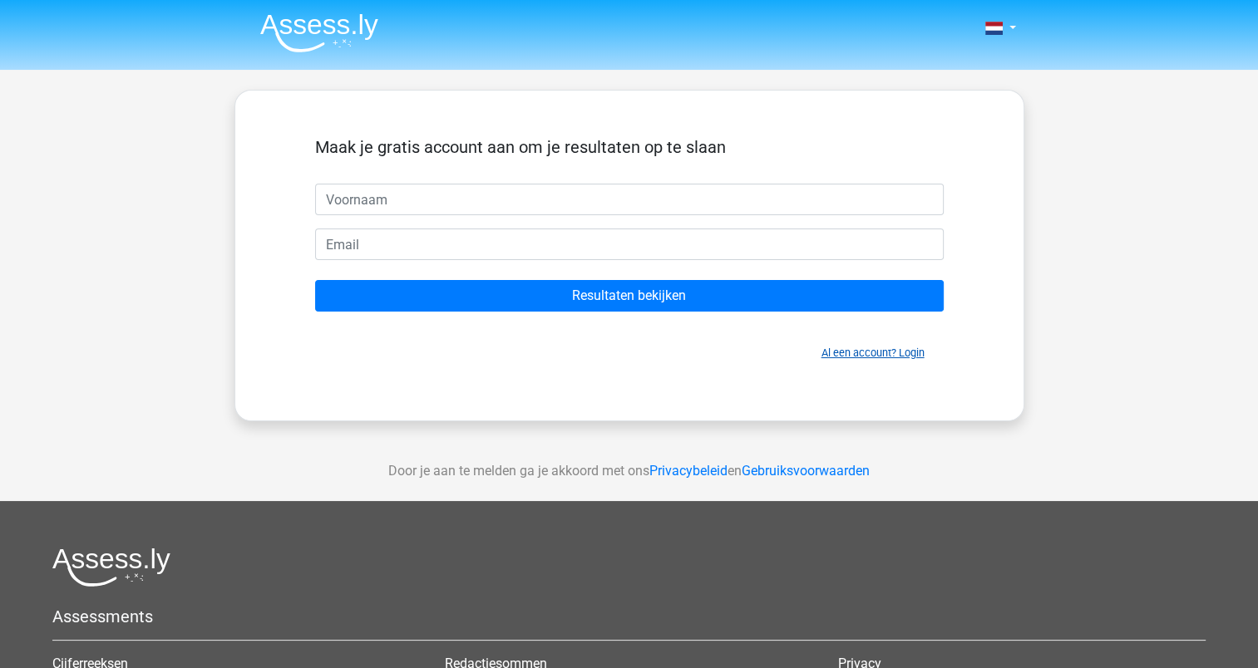
click at [872, 352] on link "Al een account? Login" at bounding box center [872, 353] width 103 height 12
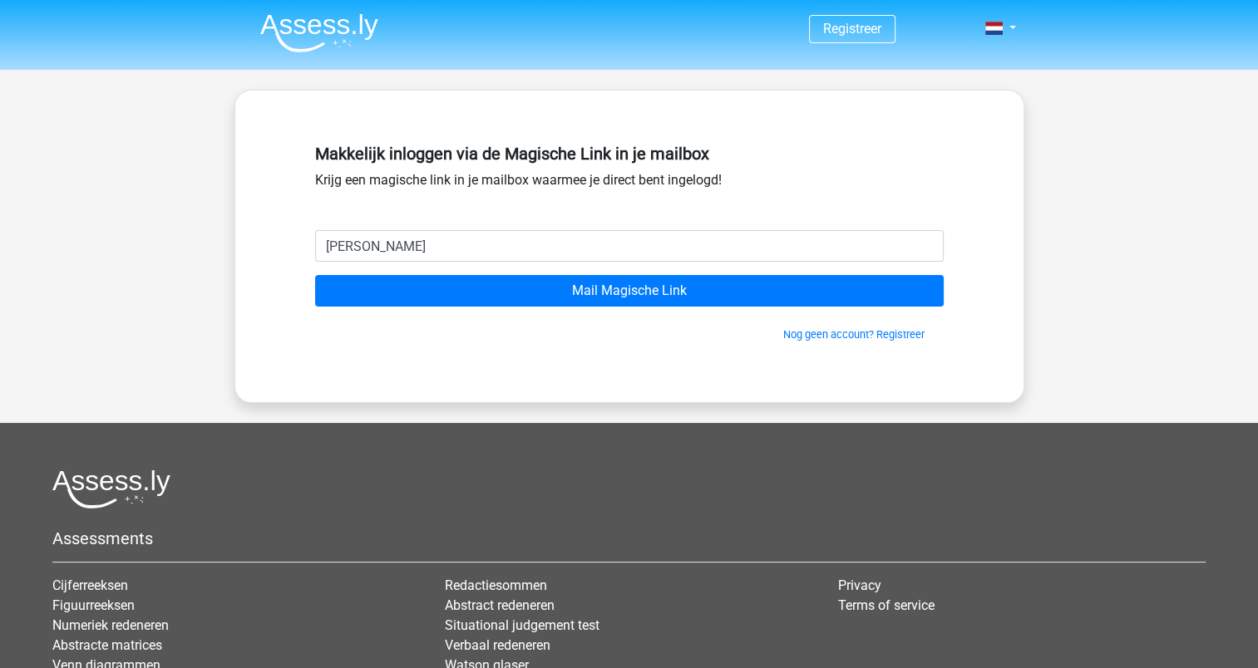
type input "[EMAIL_ADDRESS][DOMAIN_NAME]"
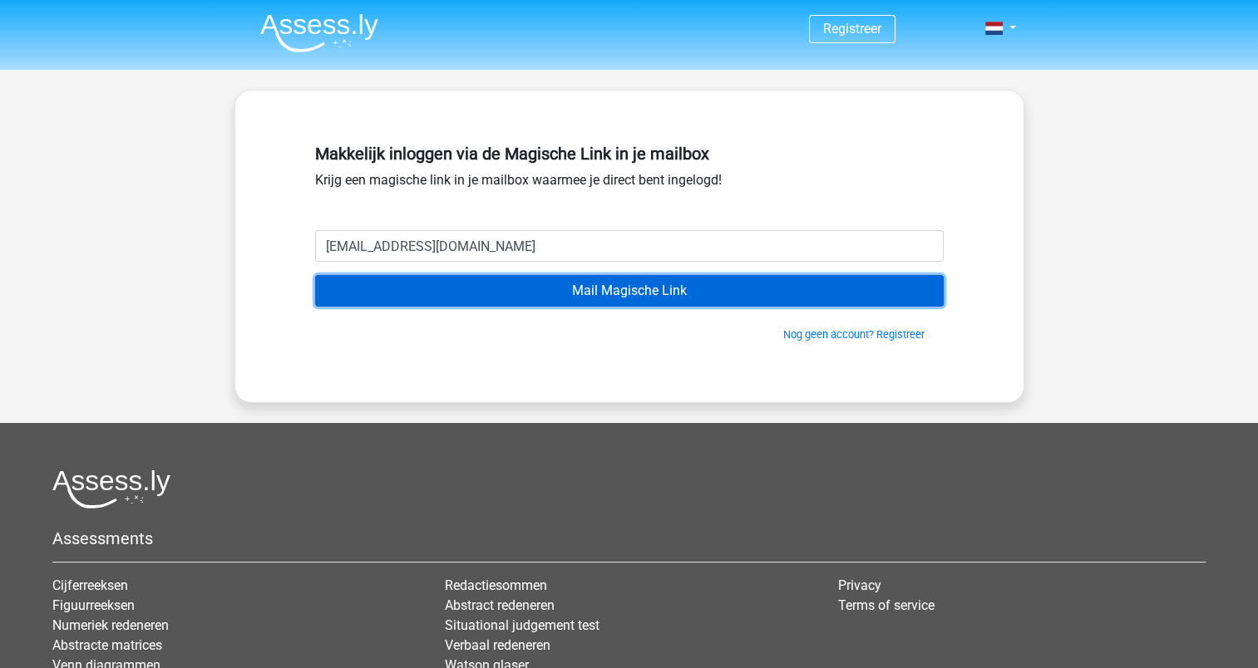
click at [646, 291] on input "Mail Magische Link" at bounding box center [629, 291] width 628 height 32
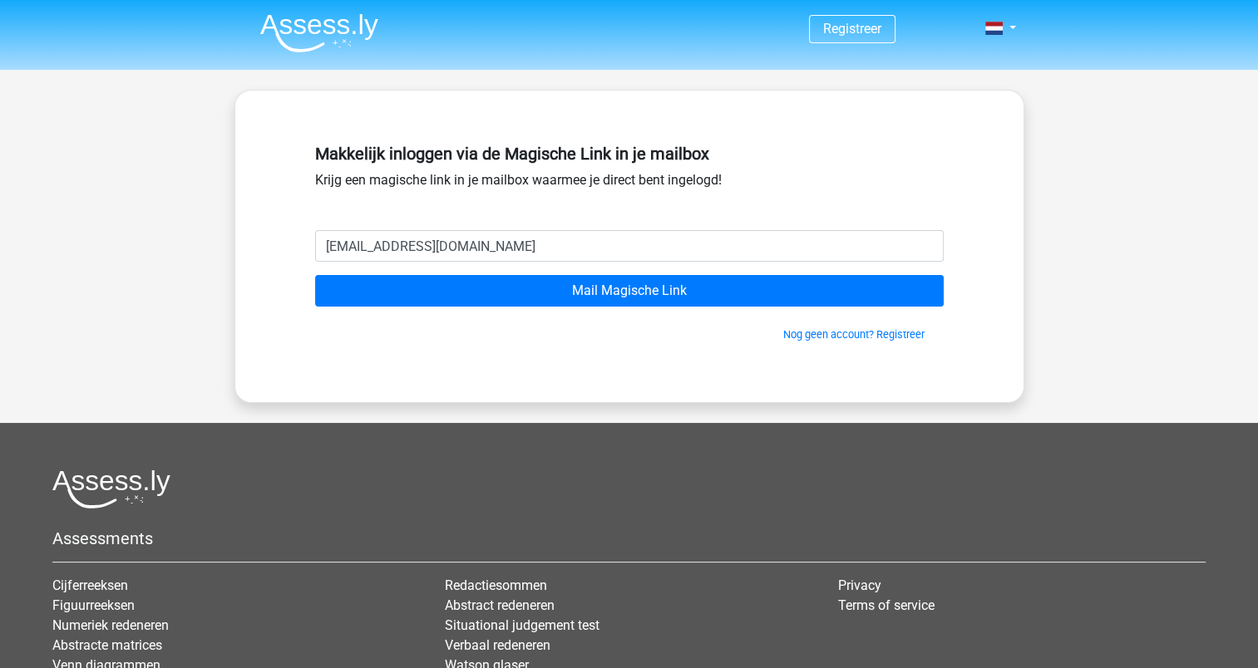
drag, startPoint x: 507, startPoint y: 258, endPoint x: 313, endPoint y: 258, distance: 194.5
click at [313, 258] on div "[EMAIL_ADDRESS][DOMAIN_NAME]" at bounding box center [629, 246] width 653 height 32
type input "="
type input "[EMAIL_ADDRESS][DOMAIN_NAME]"
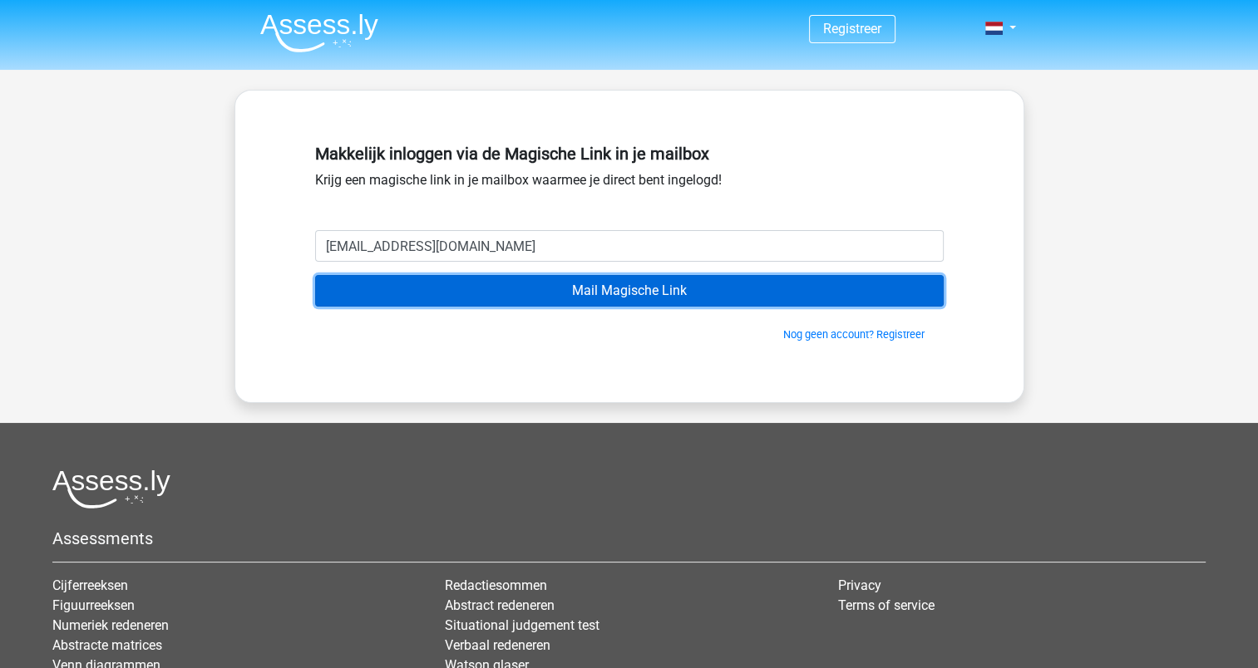
click at [565, 300] on input "Mail Magische Link" at bounding box center [629, 291] width 628 height 32
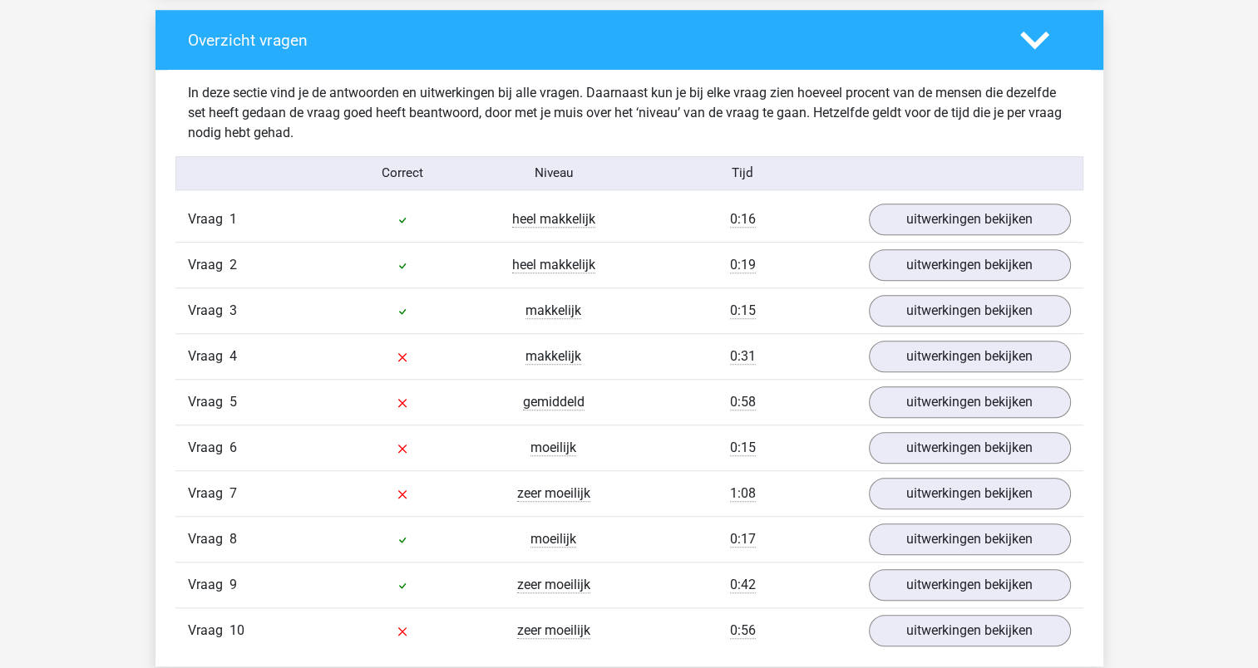
scroll to position [1427, 0]
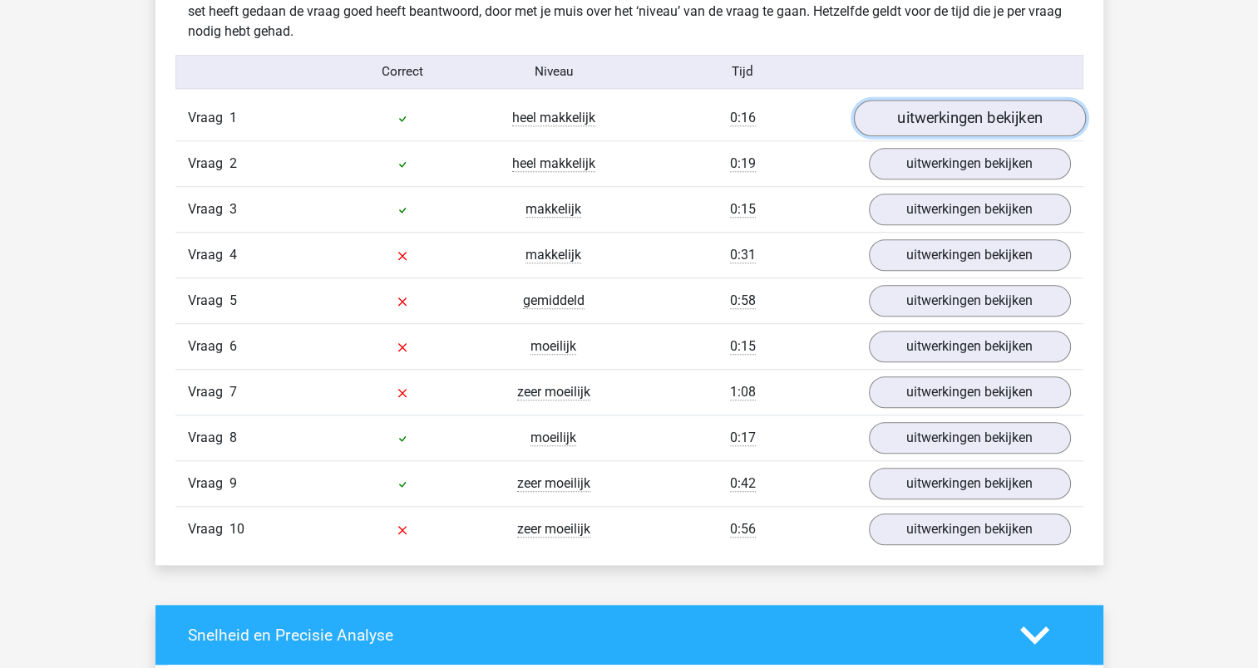
click at [913, 121] on link "uitwerkingen bekijken" at bounding box center [969, 118] width 232 height 37
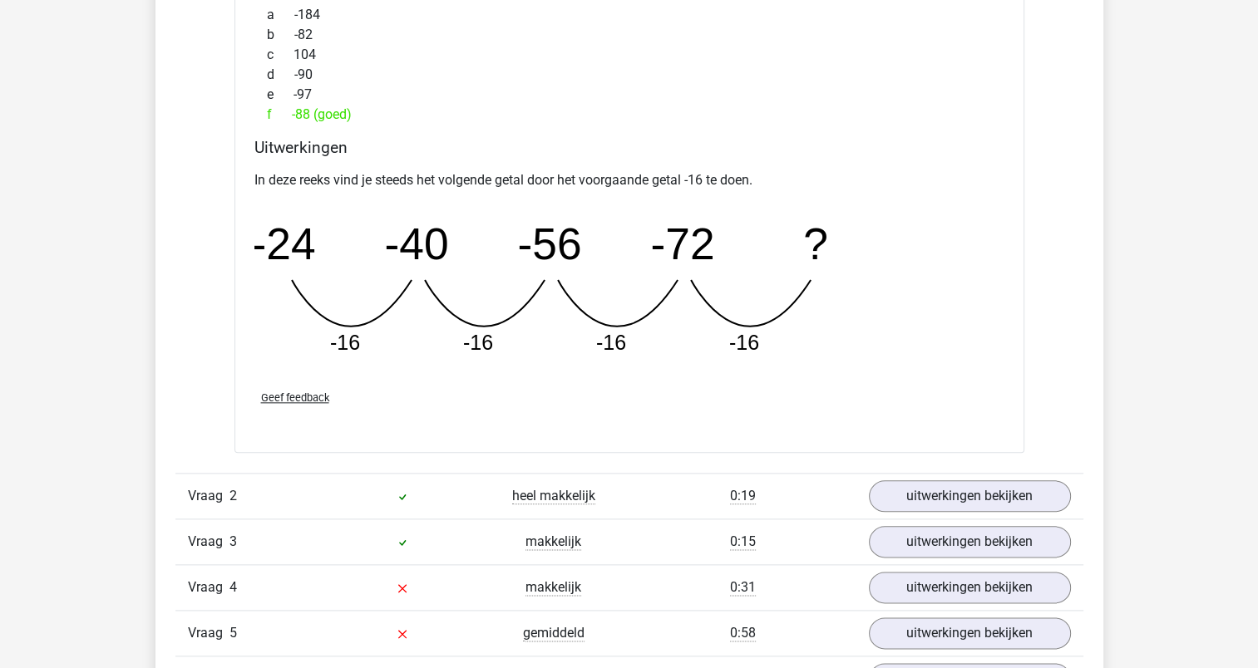
scroll to position [1831, 0]
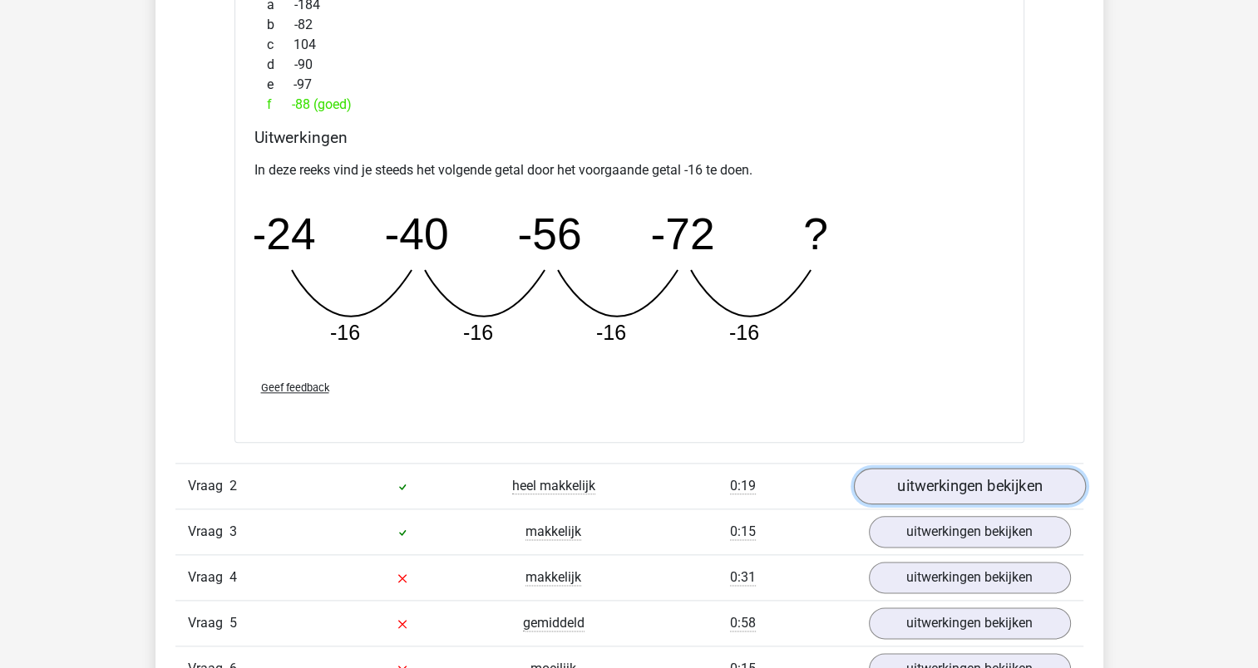
click at [922, 475] on link "uitwerkingen bekijken" at bounding box center [969, 486] width 232 height 37
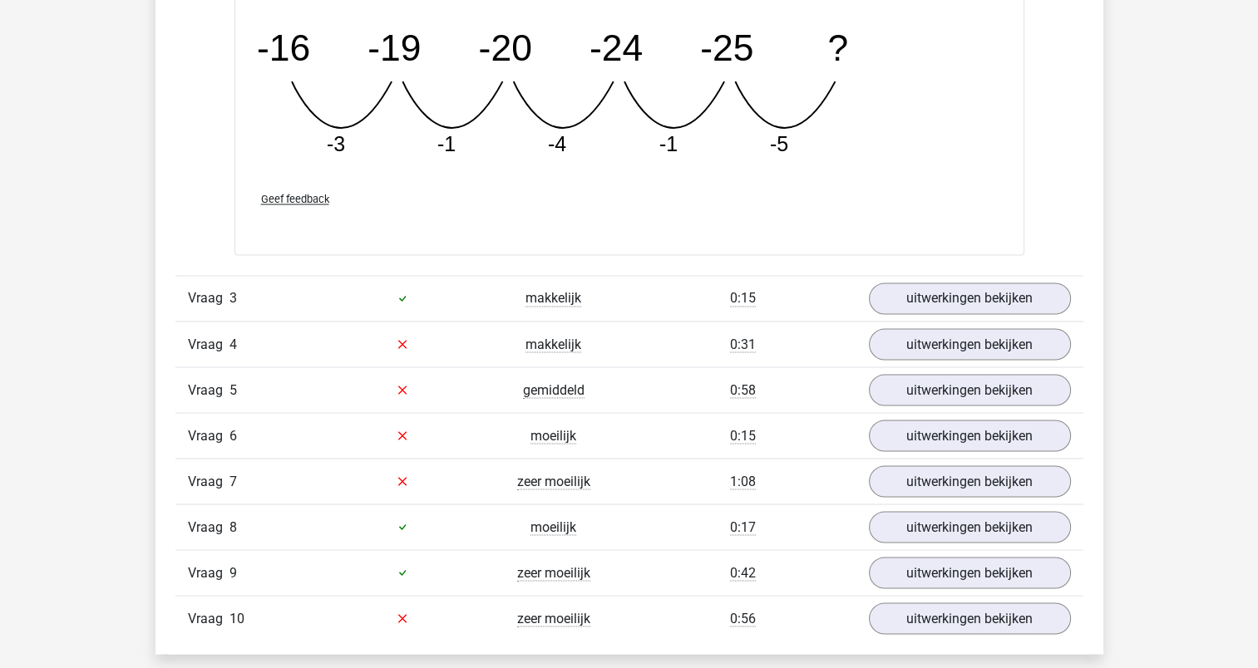
scroll to position [2836, 0]
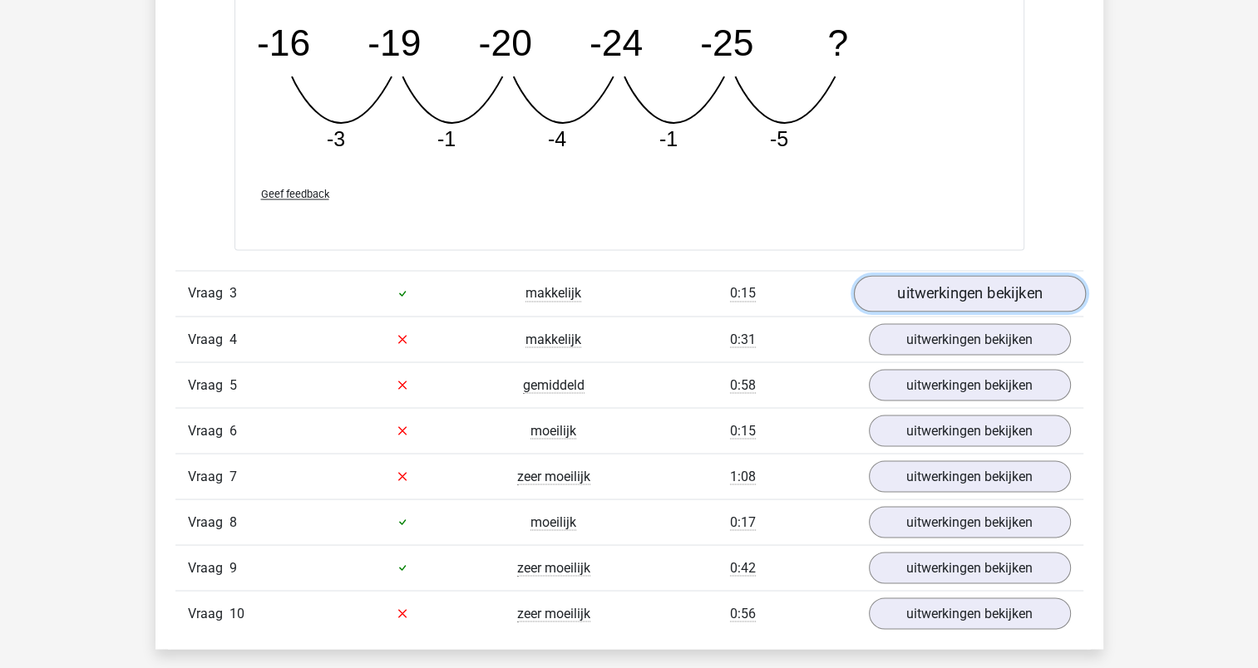
click at [975, 298] on link "uitwerkingen bekijken" at bounding box center [969, 293] width 232 height 37
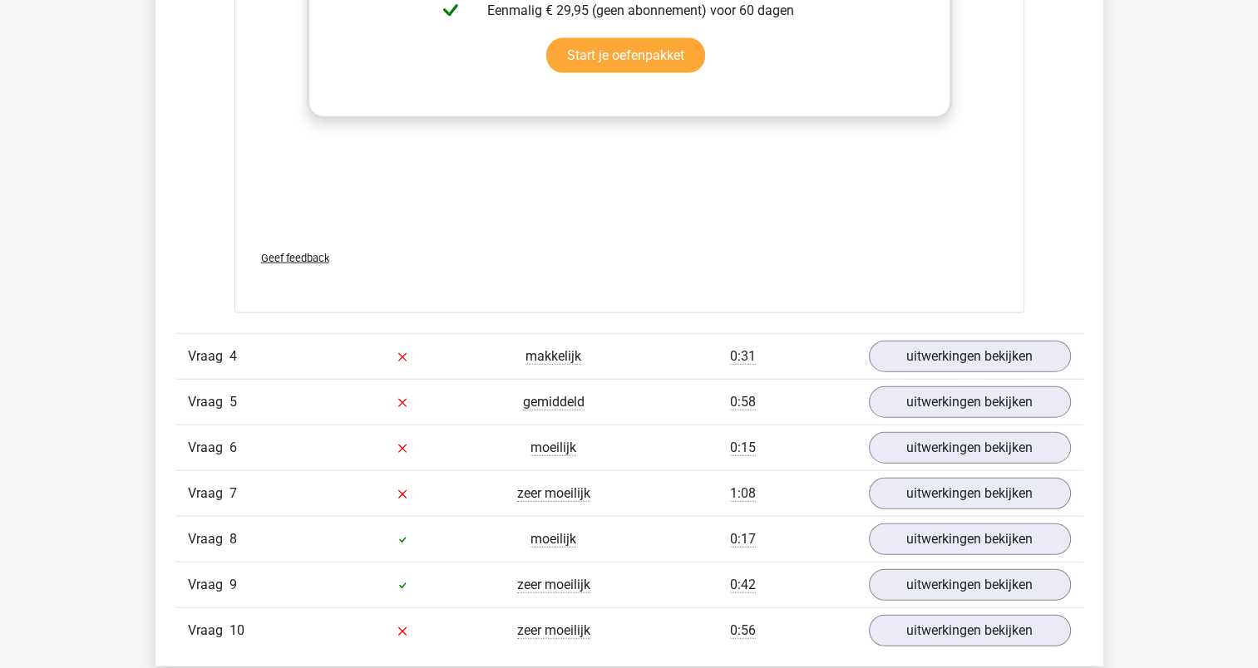
scroll to position [3869, 0]
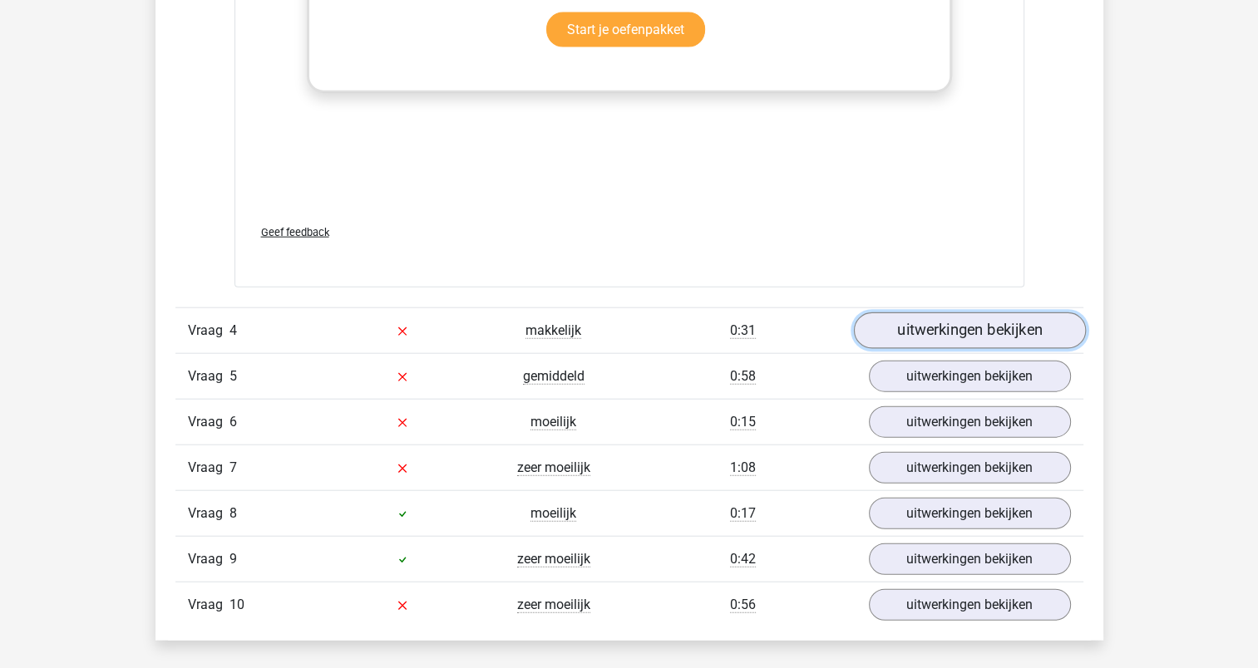
click at [948, 326] on link "uitwerkingen bekijken" at bounding box center [969, 331] width 232 height 37
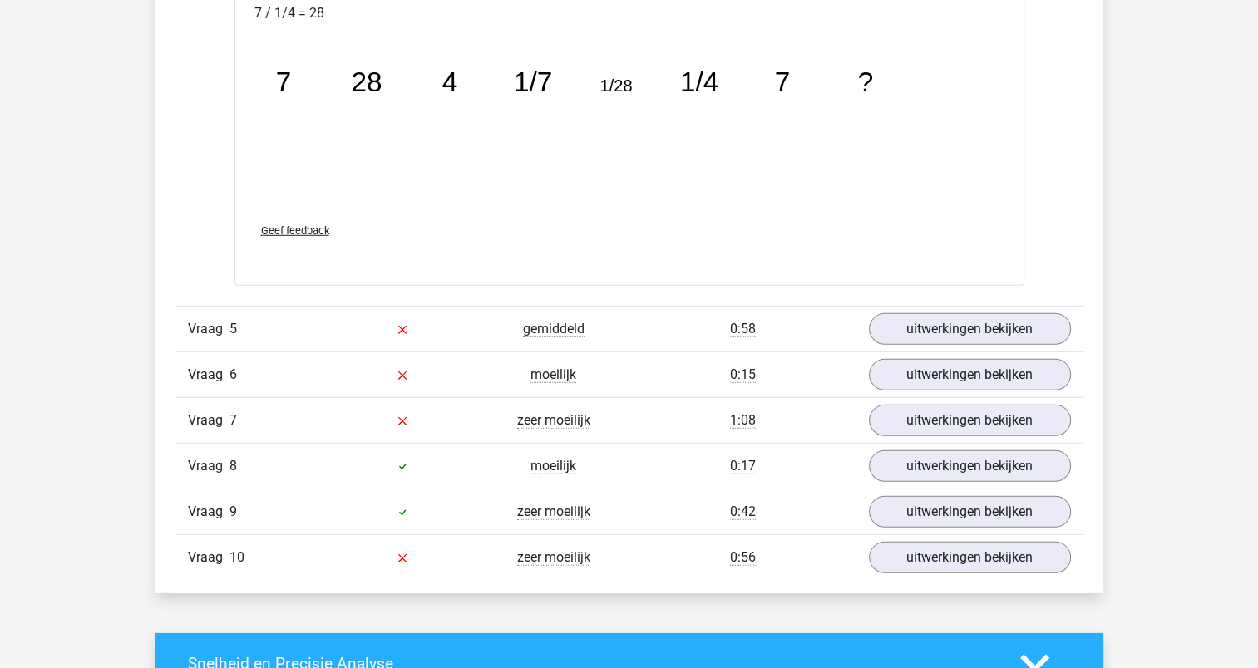
scroll to position [4790, 0]
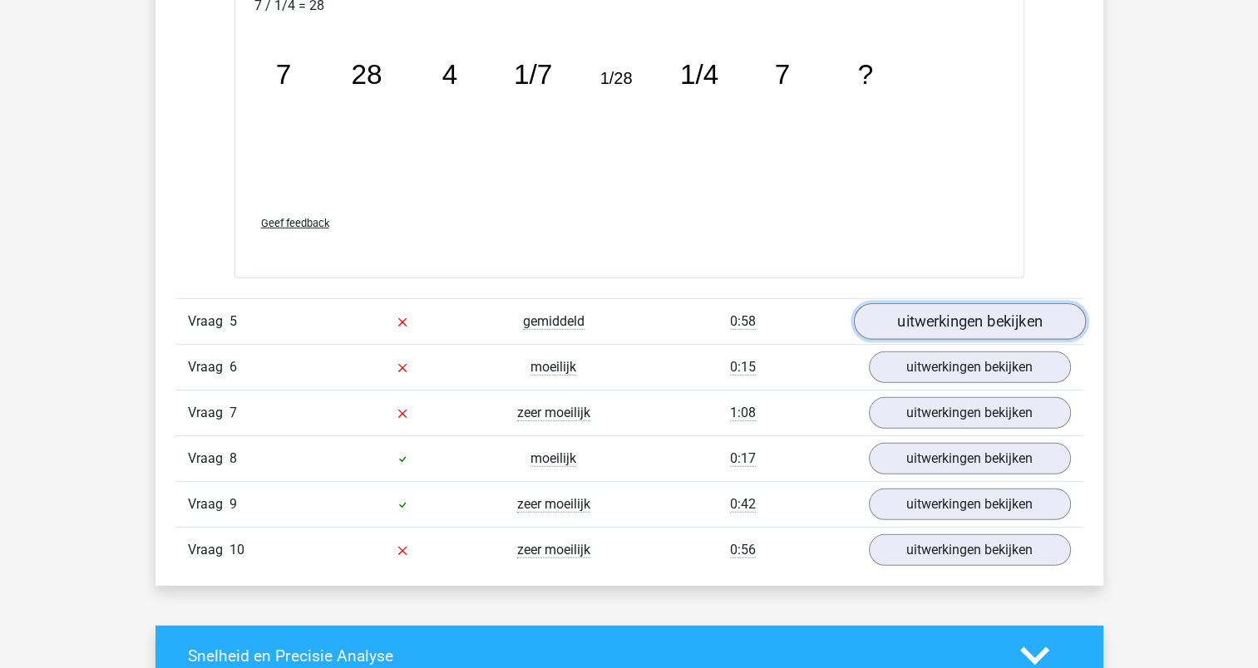
click at [991, 321] on link "uitwerkingen bekijken" at bounding box center [969, 321] width 232 height 37
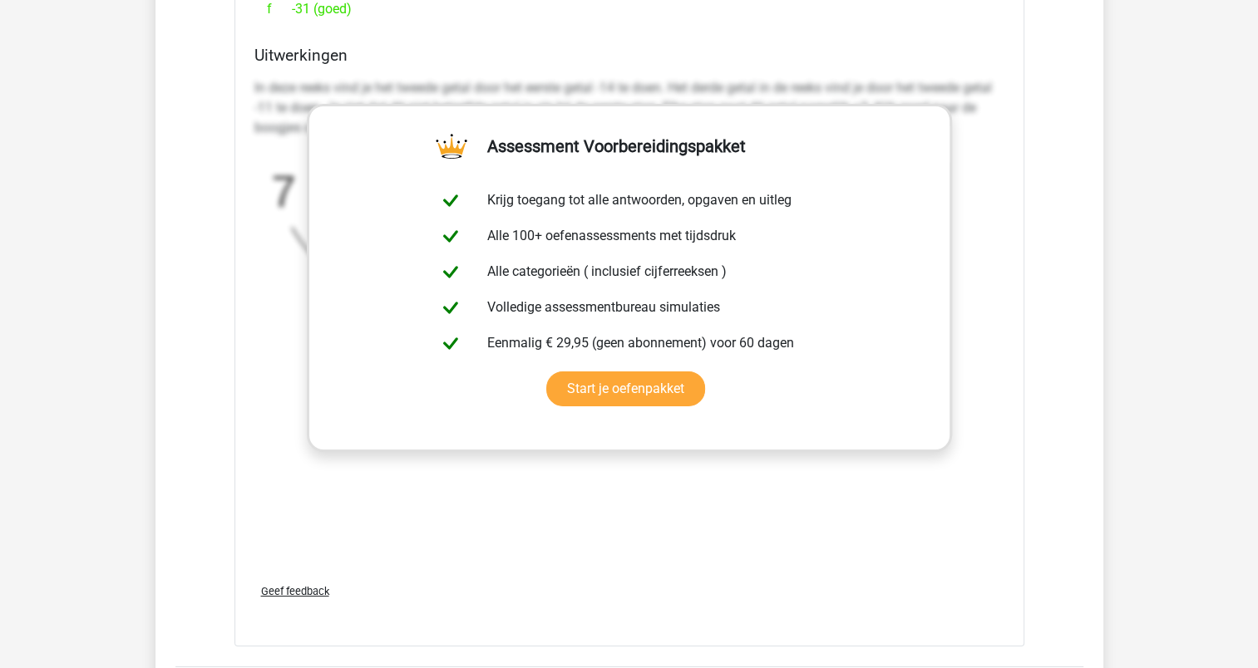
scroll to position [5665, 0]
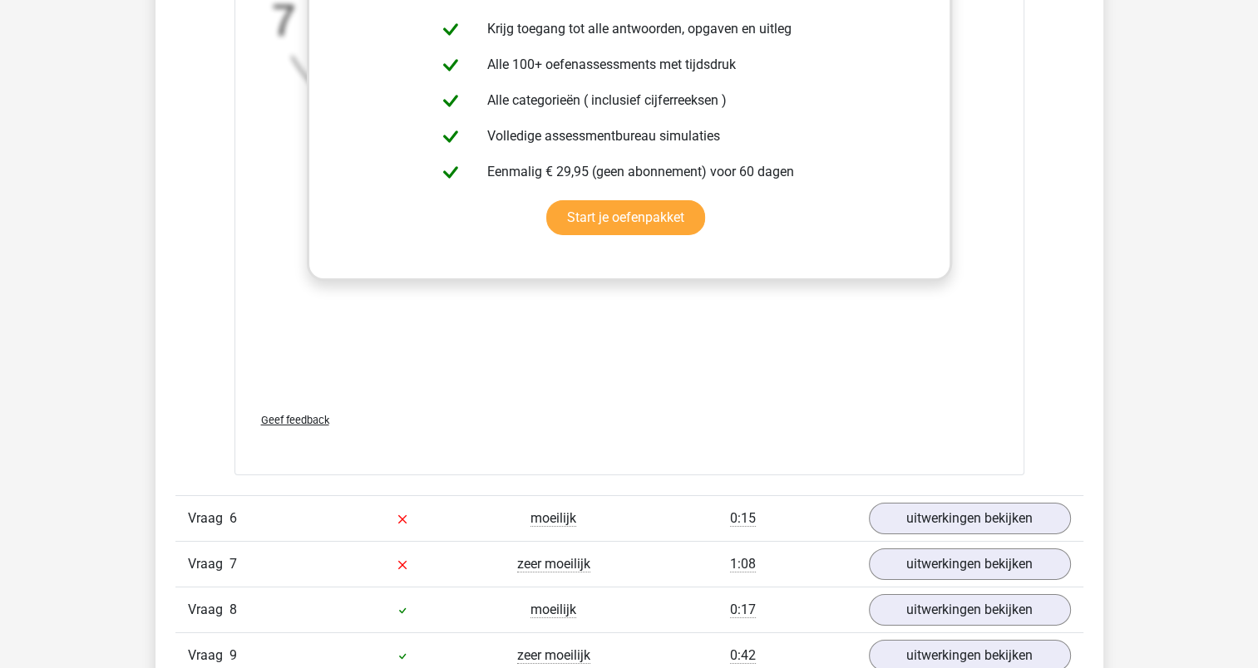
click at [313, 414] on span "Geef feedback" at bounding box center [295, 420] width 68 height 12
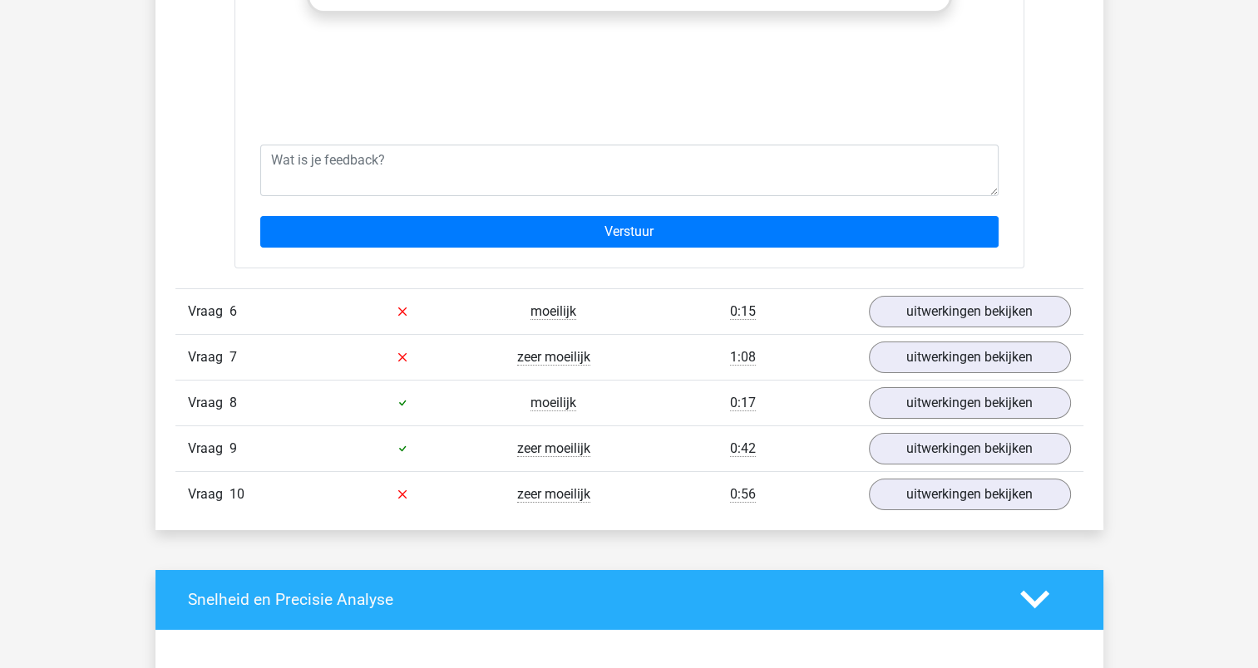
scroll to position [5958, 0]
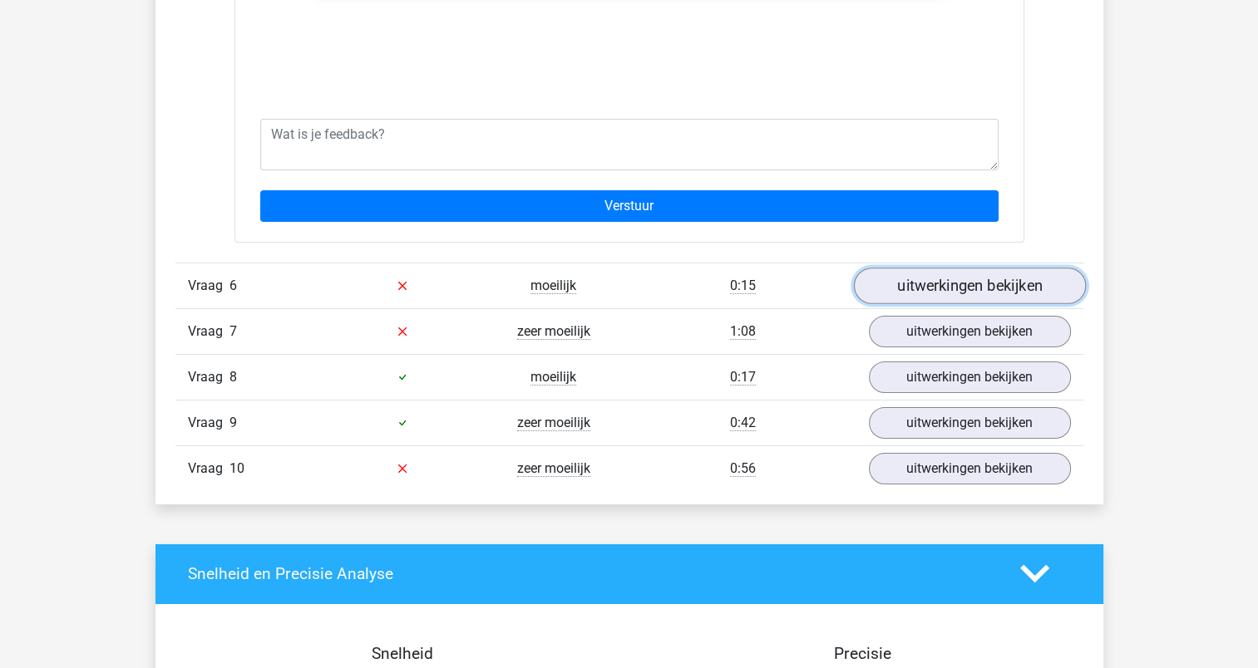
click at [951, 275] on link "uitwerkingen bekijken" at bounding box center [969, 286] width 232 height 37
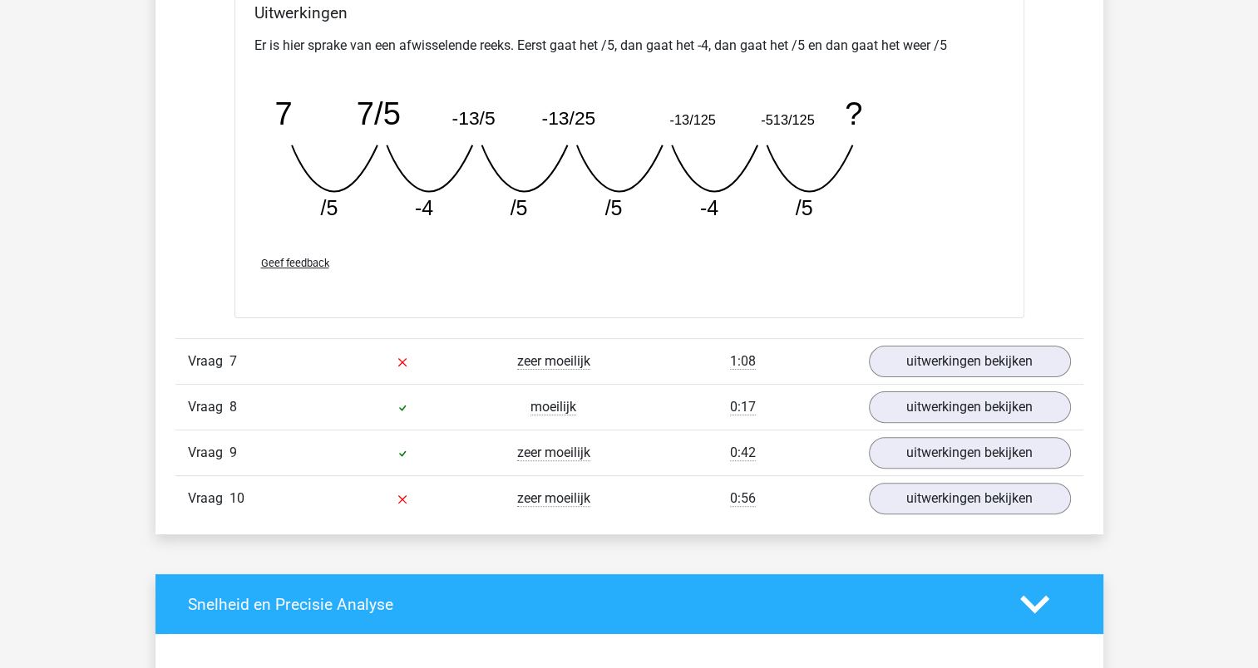
scroll to position [6682, 0]
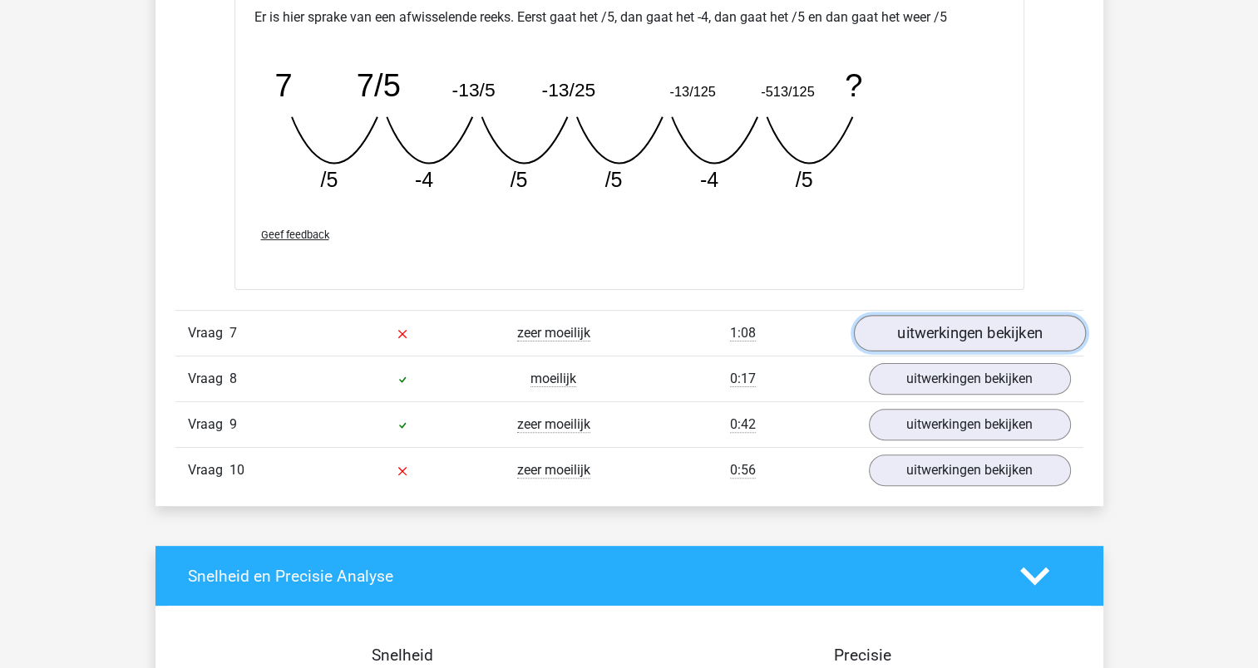
click at [964, 332] on link "uitwerkingen bekijken" at bounding box center [969, 333] width 232 height 37
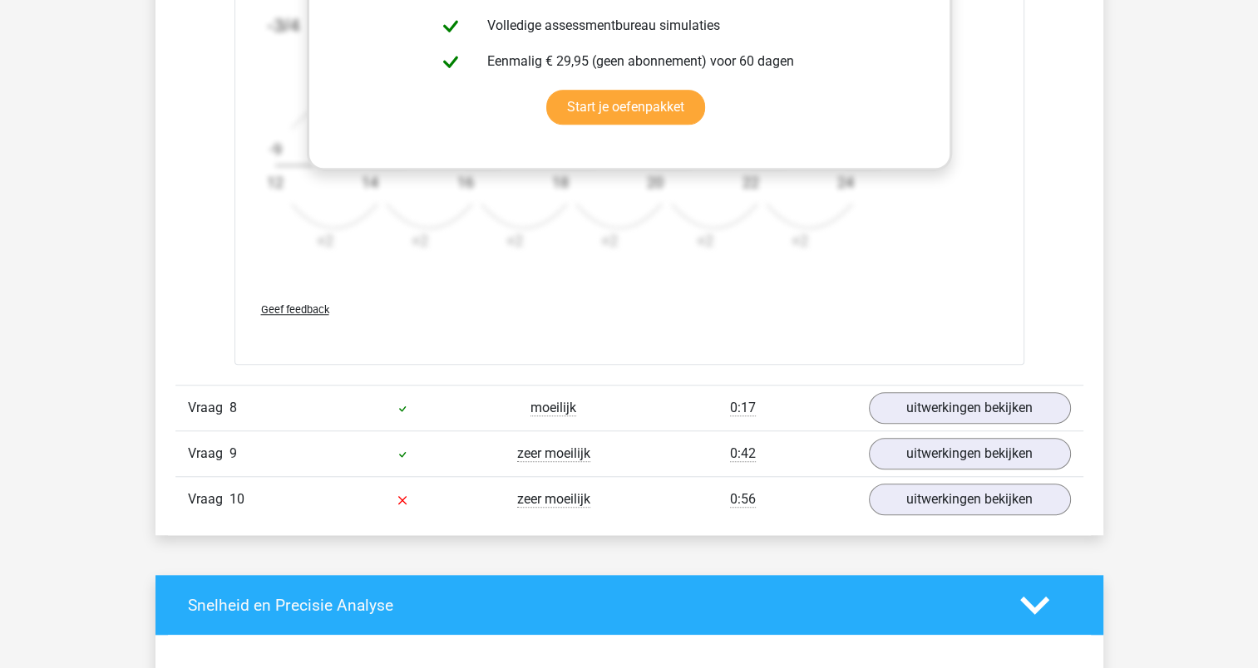
scroll to position [7731, 0]
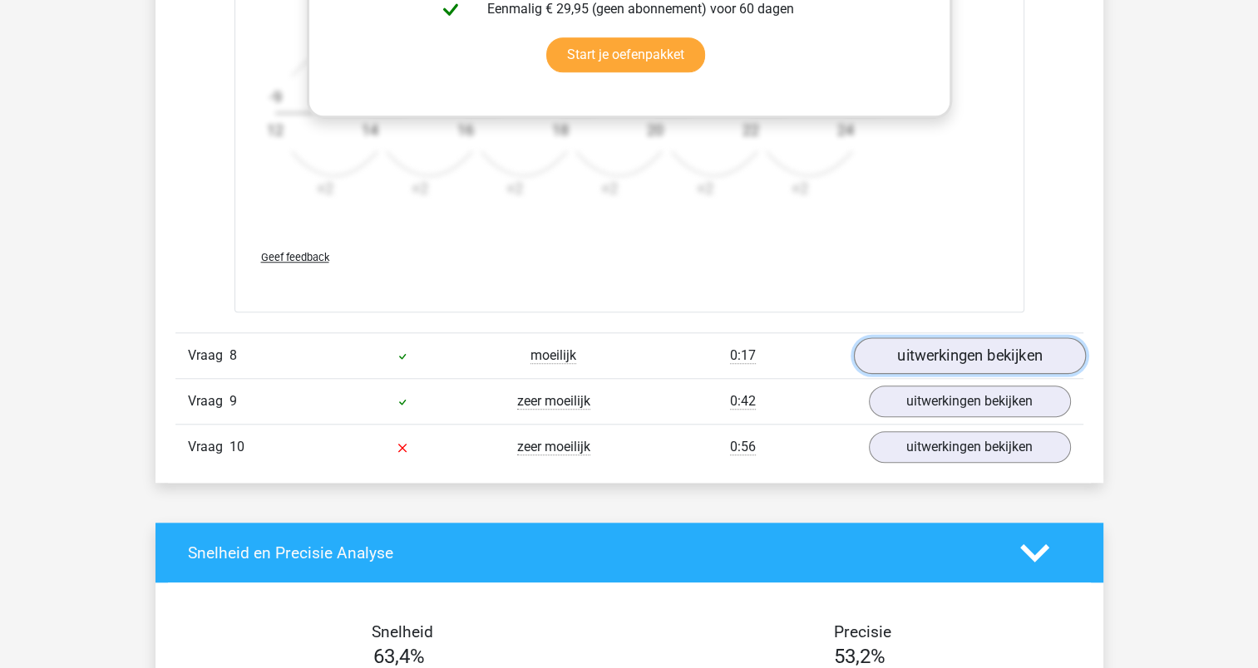
click at [939, 347] on link "uitwerkingen bekijken" at bounding box center [969, 355] width 232 height 37
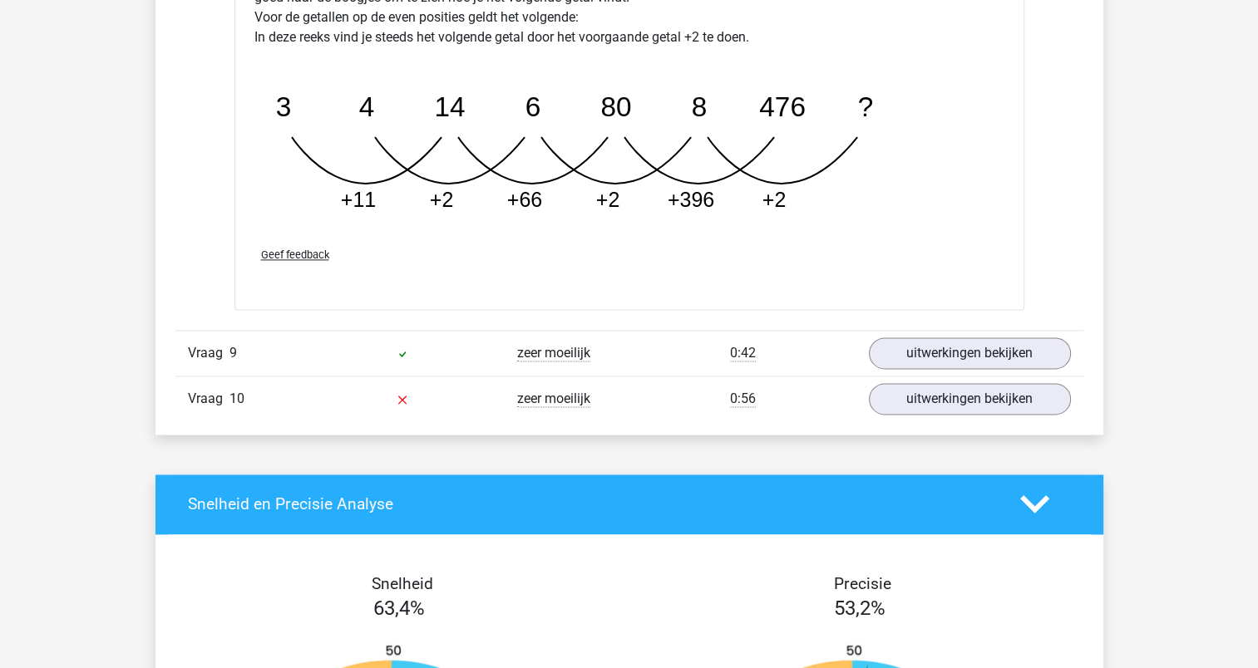
scroll to position [8617, 0]
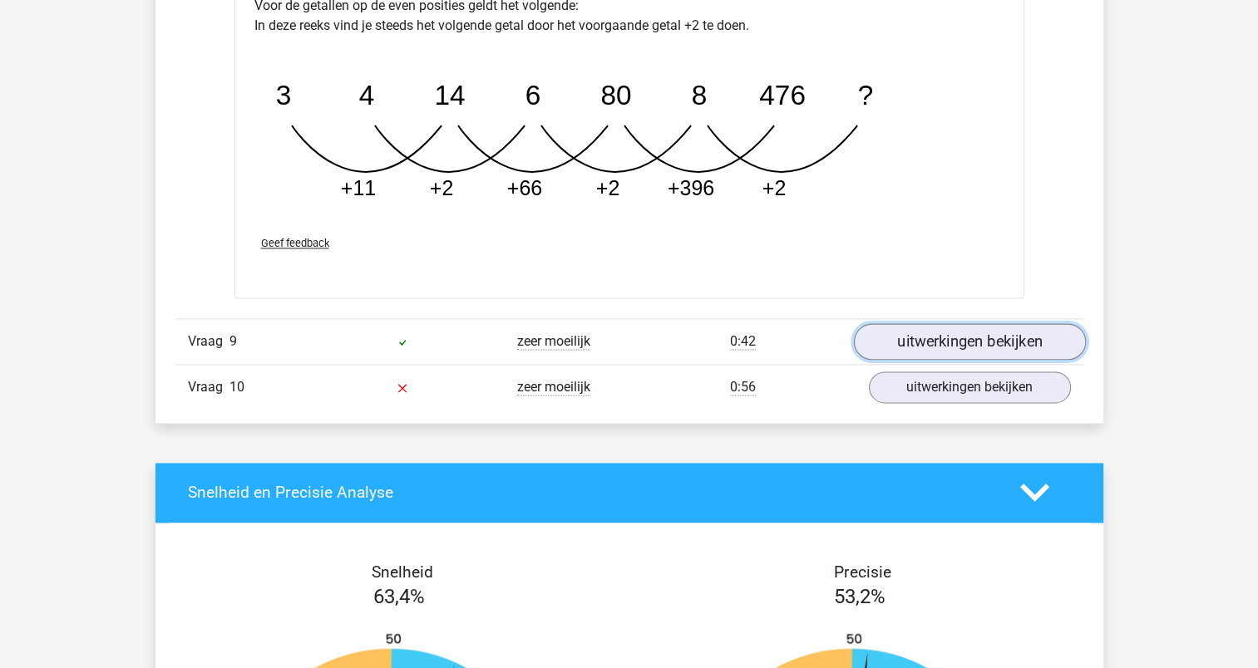
click at [978, 323] on link "uitwerkingen bekijken" at bounding box center [969, 341] width 232 height 37
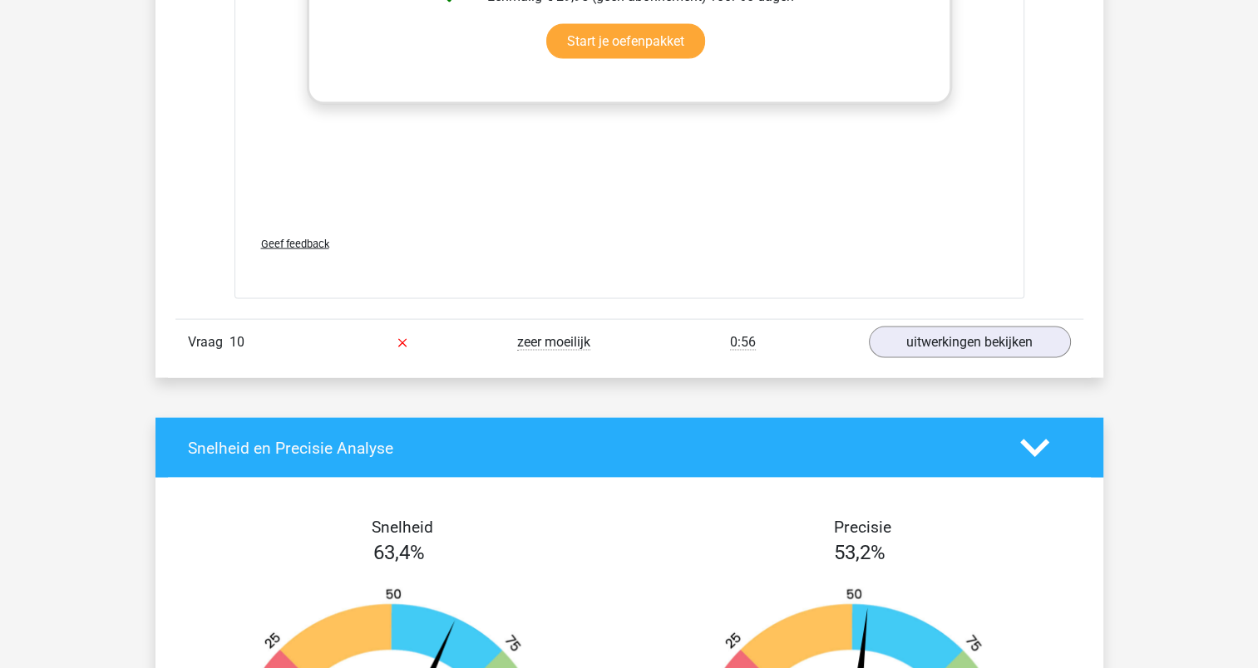
scroll to position [9712, 0]
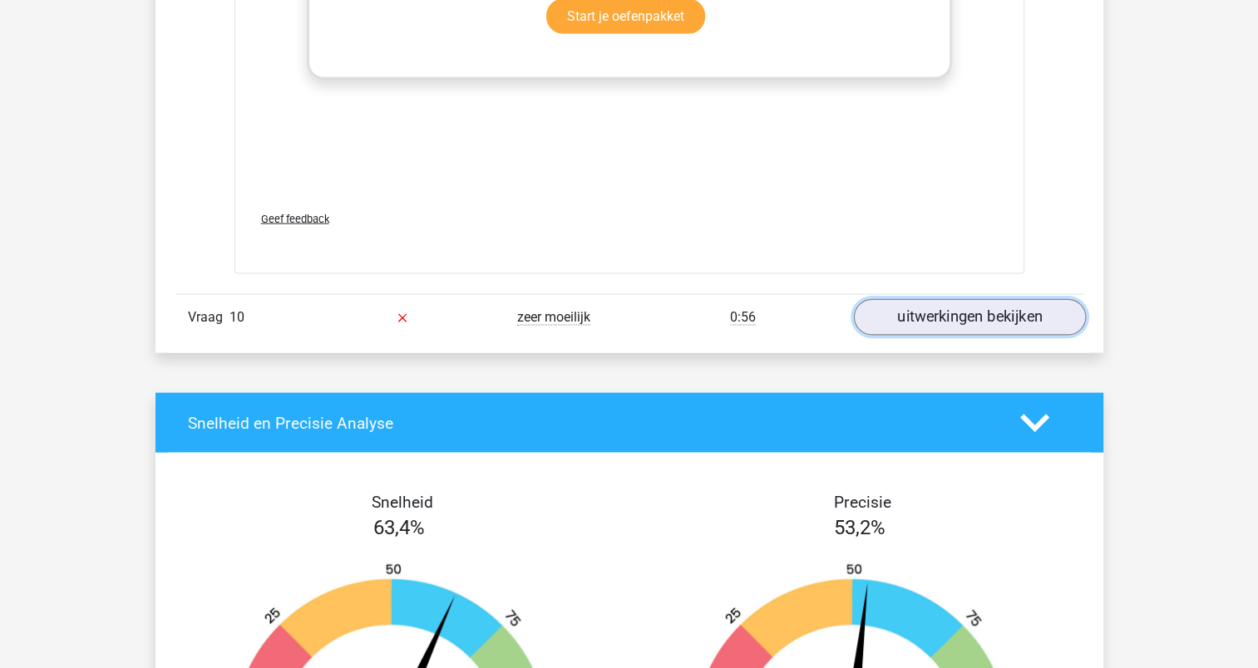
click at [971, 300] on link "uitwerkingen bekijken" at bounding box center [969, 318] width 232 height 37
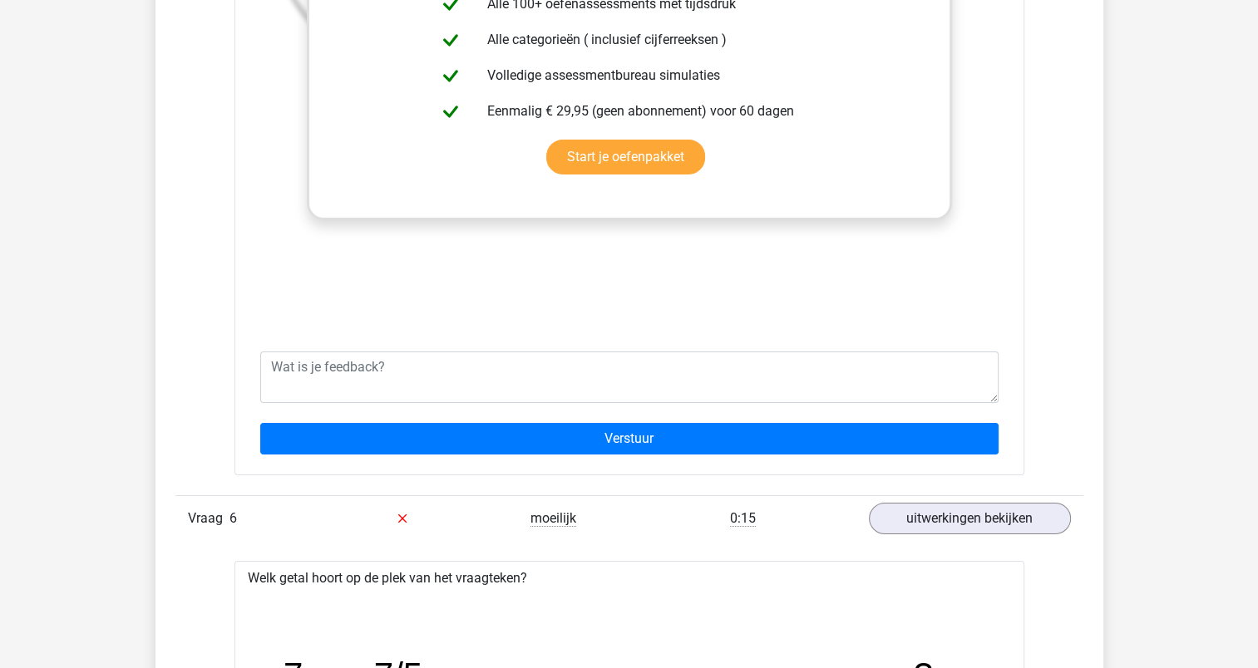
scroll to position [2373, 0]
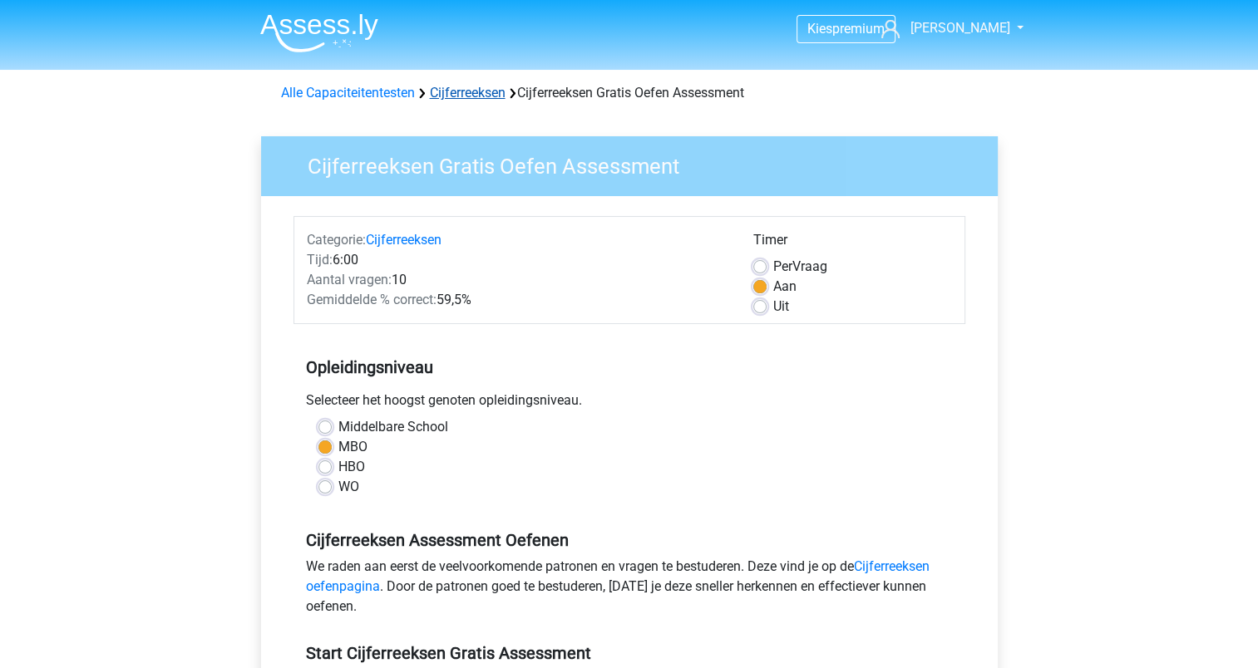
click at [475, 90] on link "Cijferreeksen" at bounding box center [468, 93] width 76 height 16
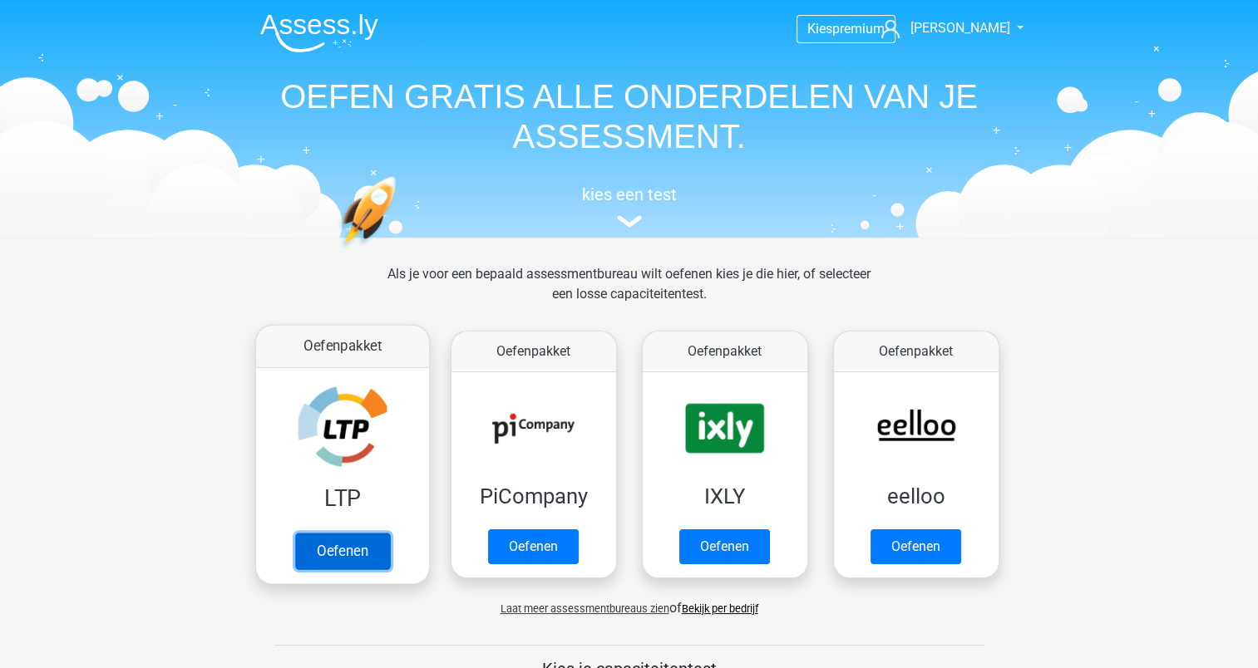
click at [339, 547] on link "Oefenen" at bounding box center [341, 551] width 95 height 37
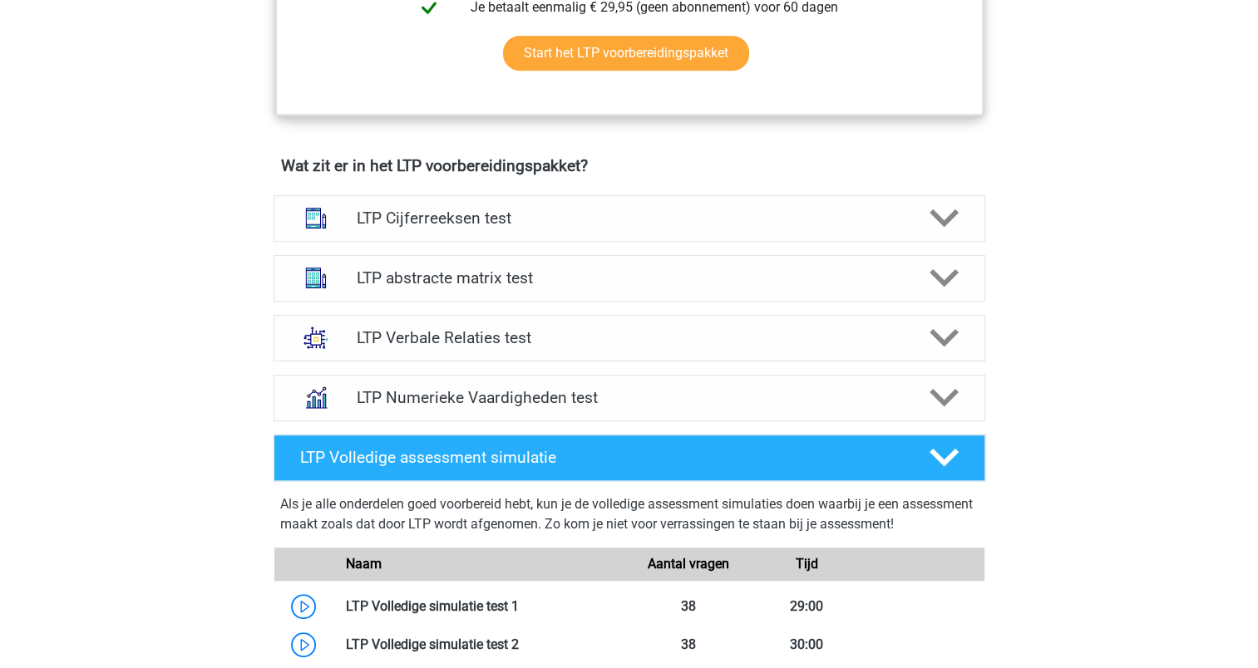
scroll to position [949, 0]
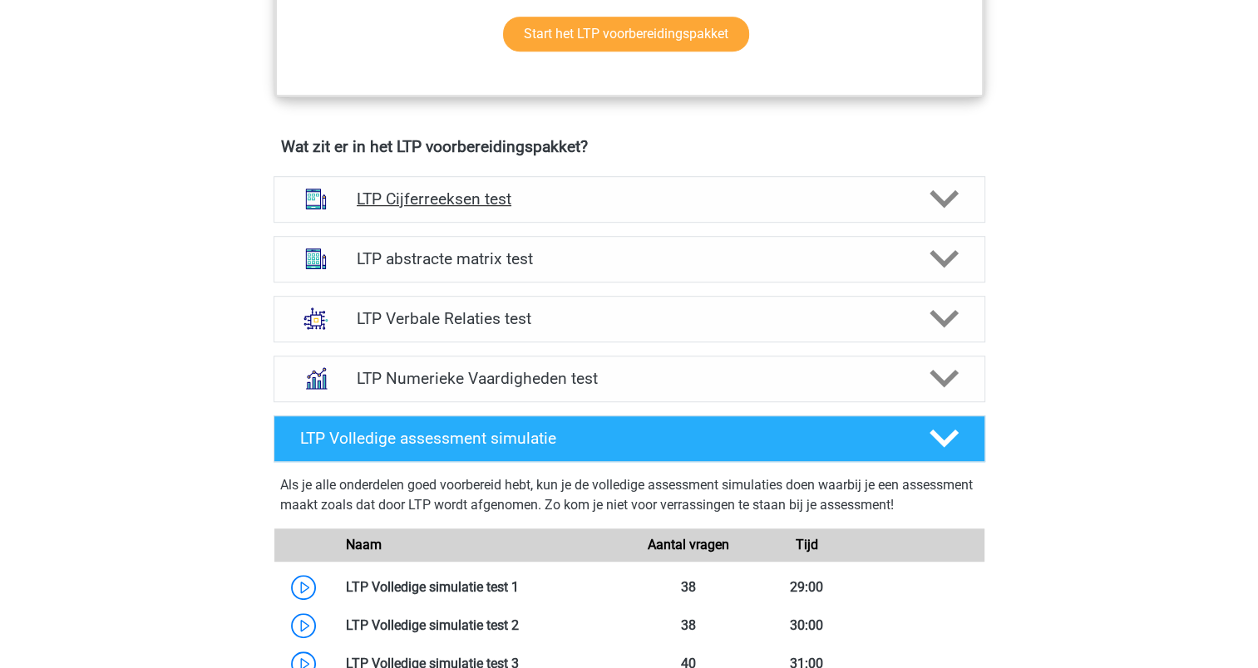
click at [931, 191] on polygon at bounding box center [943, 199] width 29 height 18
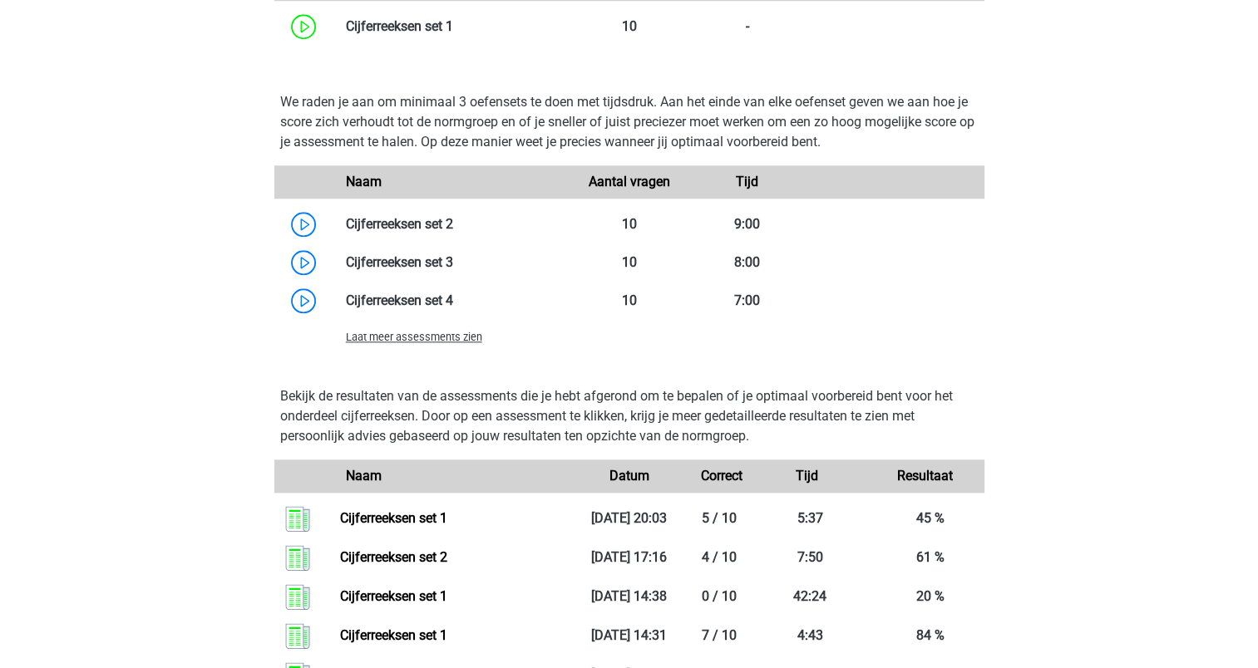
scroll to position [1612, 0]
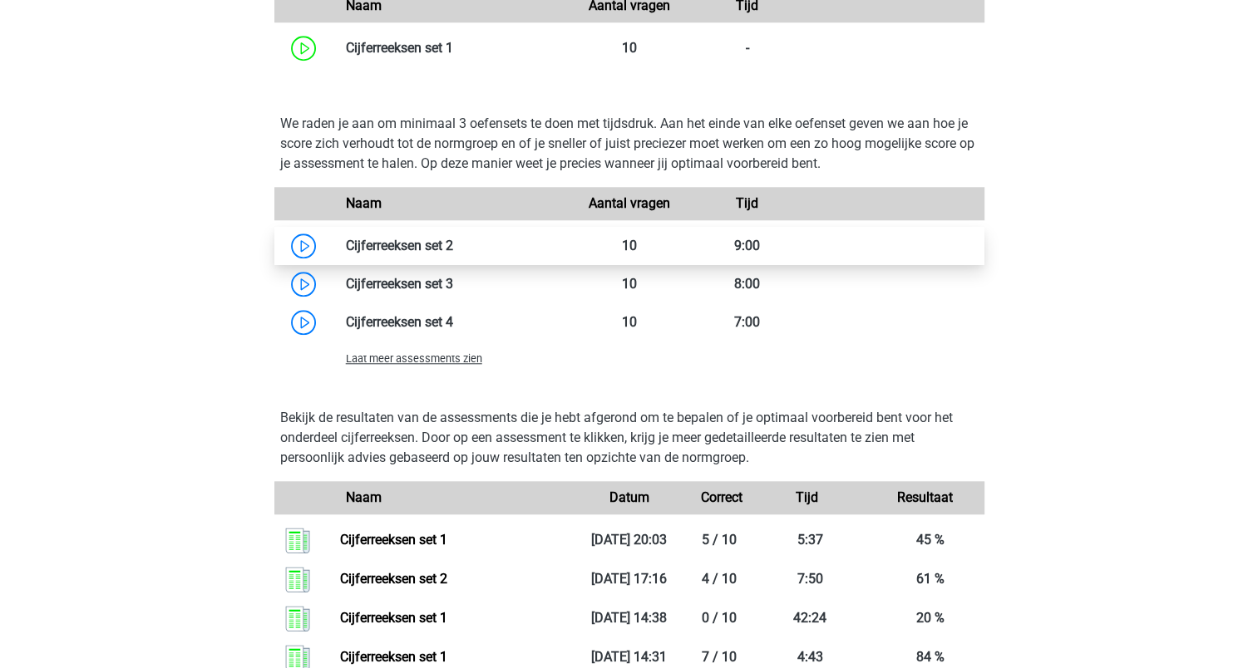
click at [453, 242] on link at bounding box center [453, 246] width 0 height 16
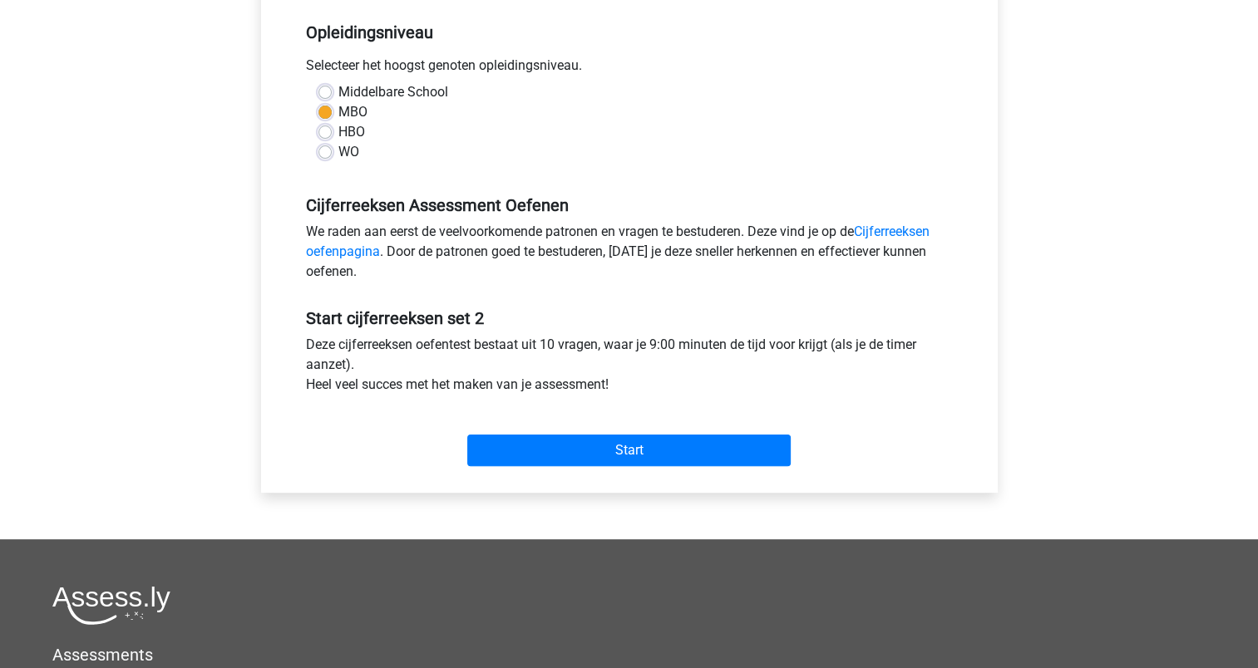
scroll to position [336, 0]
